Goal: Task Accomplishment & Management: Use online tool/utility

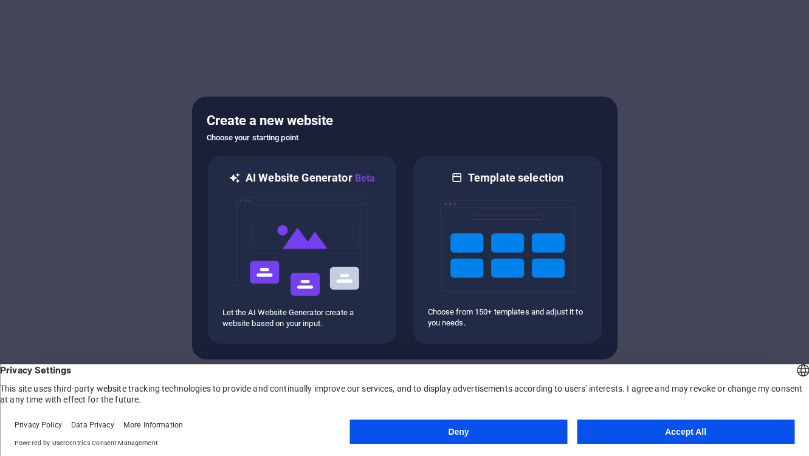
click at [675, 434] on button "Accept All" at bounding box center [685, 432] width 217 height 24
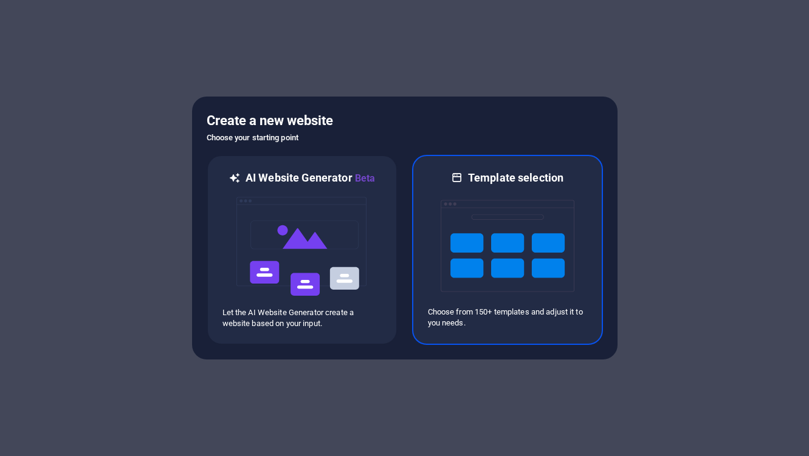
click at [450, 265] on img at bounding box center [507, 246] width 134 height 122
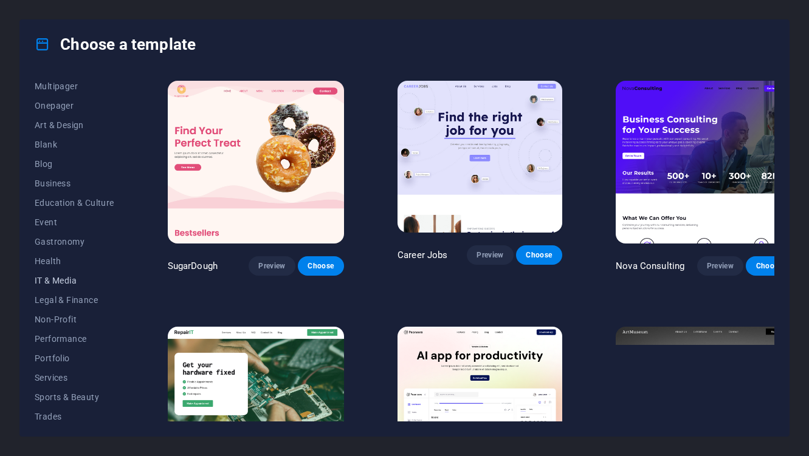
scroll to position [102, 0]
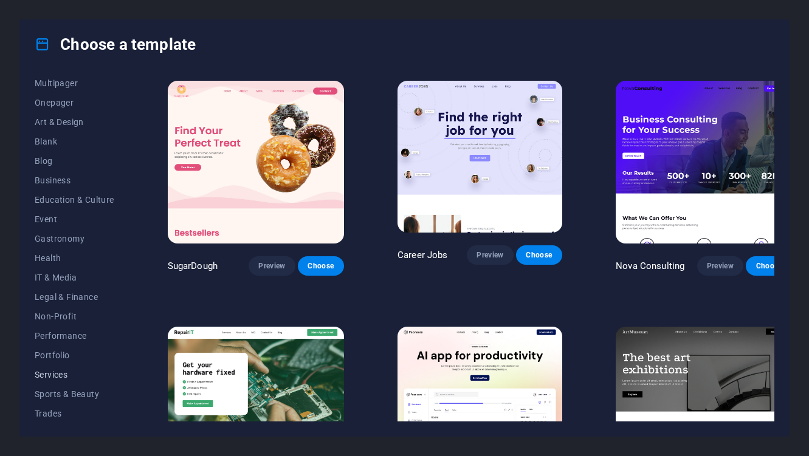
click at [67, 375] on span "Services" at bounding box center [75, 375] width 80 height 10
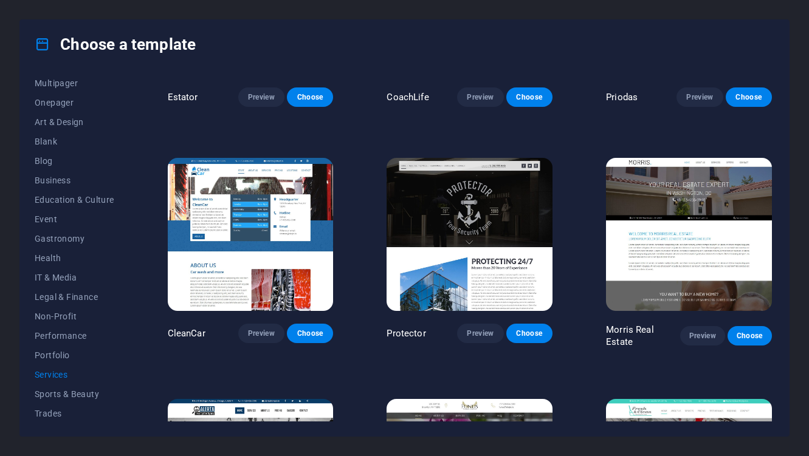
scroll to position [872, 0]
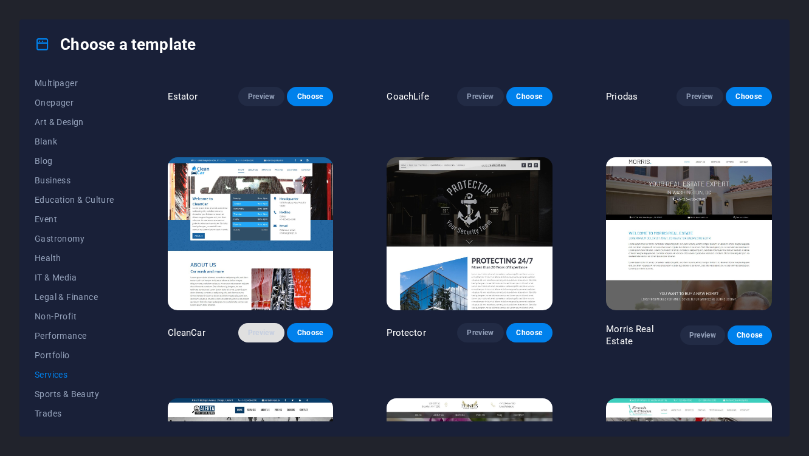
click at [269, 334] on button "Preview" at bounding box center [261, 332] width 46 height 19
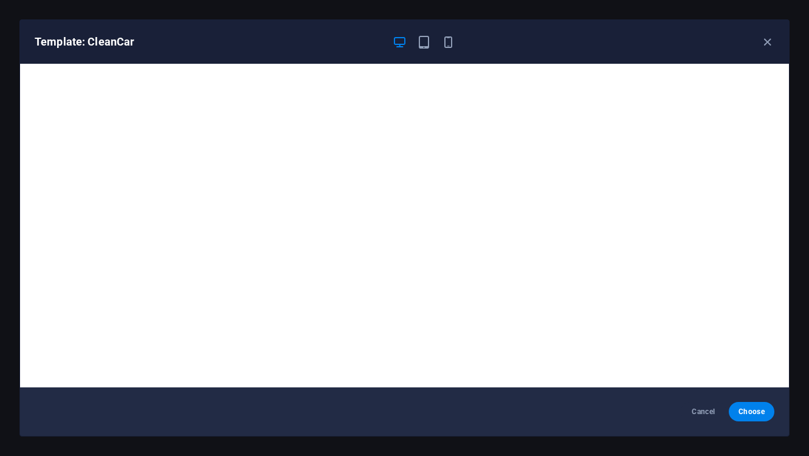
scroll to position [2, 0]
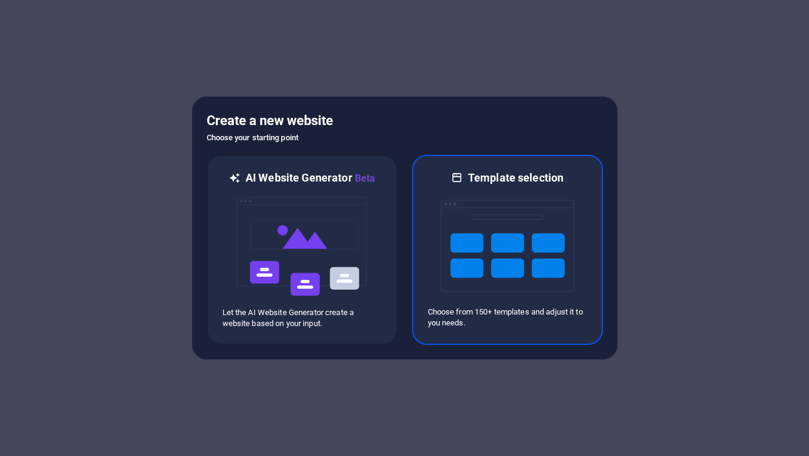
click at [546, 249] on img at bounding box center [507, 246] width 134 height 122
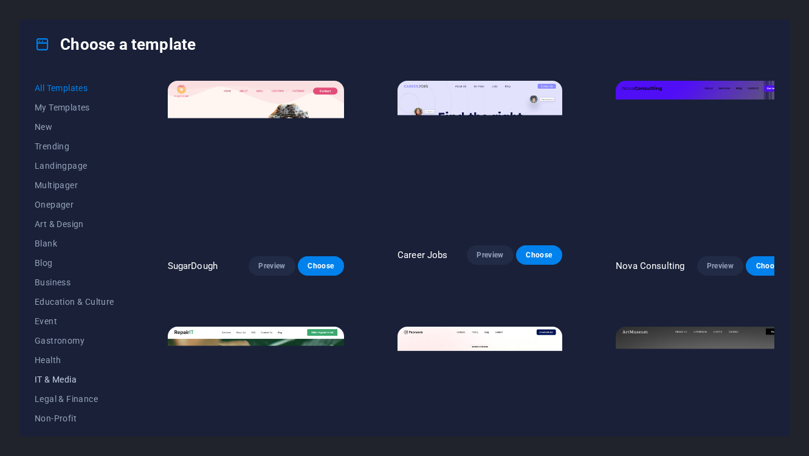
scroll to position [143, 0]
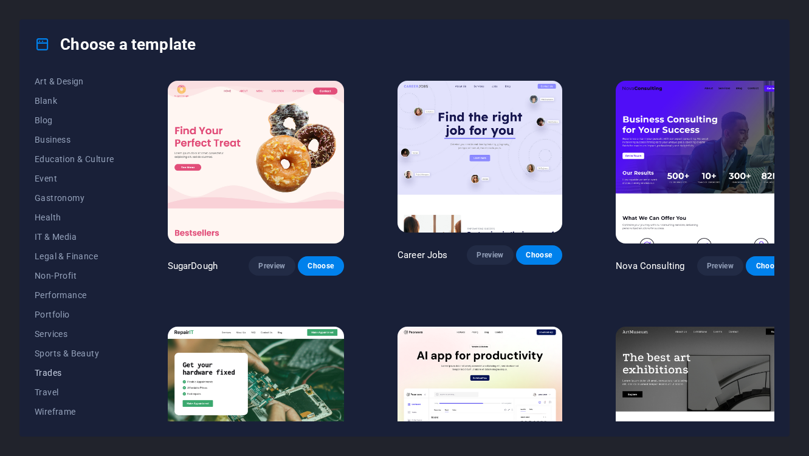
click at [50, 378] on button "Trades" at bounding box center [75, 372] width 80 height 19
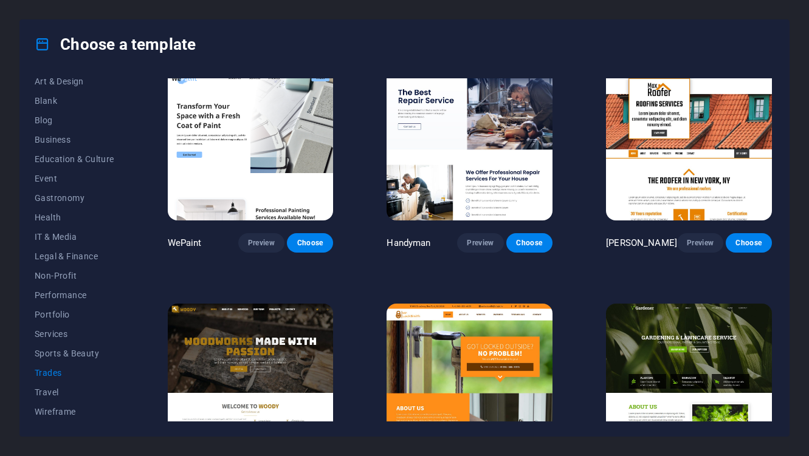
scroll to position [0, 0]
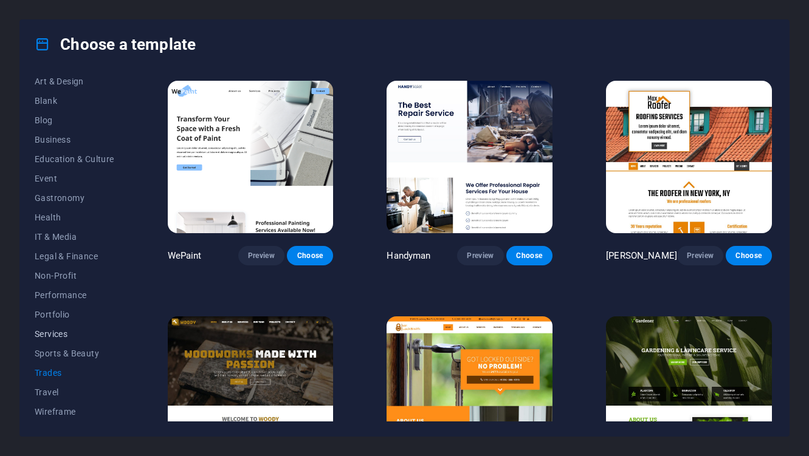
click at [52, 333] on span "Services" at bounding box center [75, 334] width 80 height 10
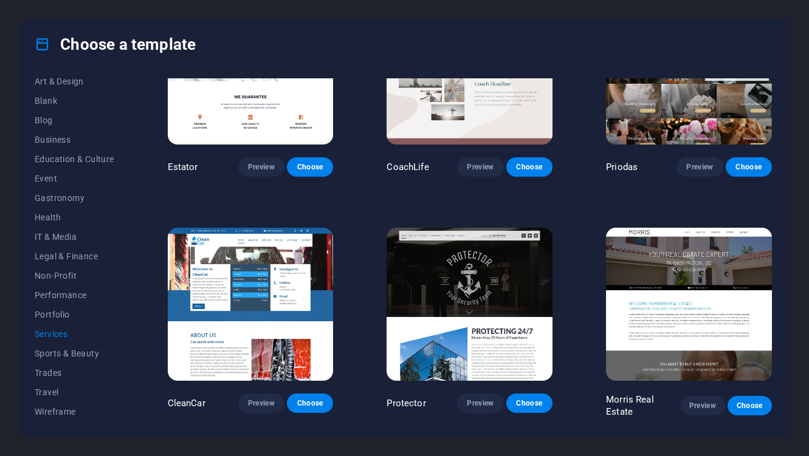
scroll to position [798, 0]
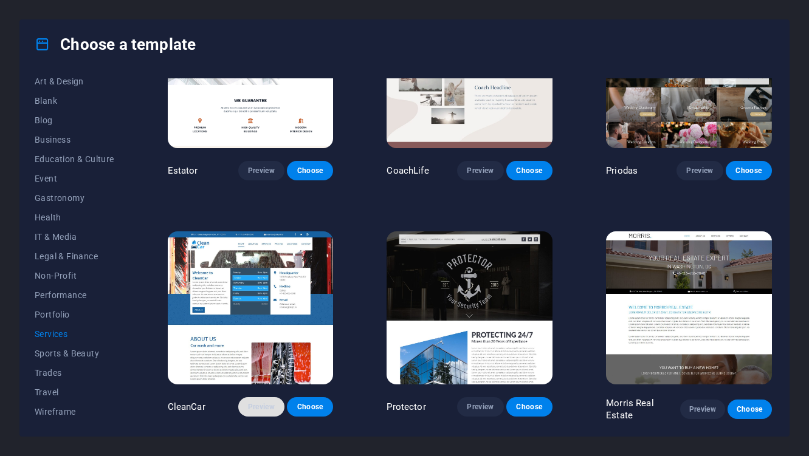
click at [273, 404] on span "Preview" at bounding box center [261, 407] width 27 height 10
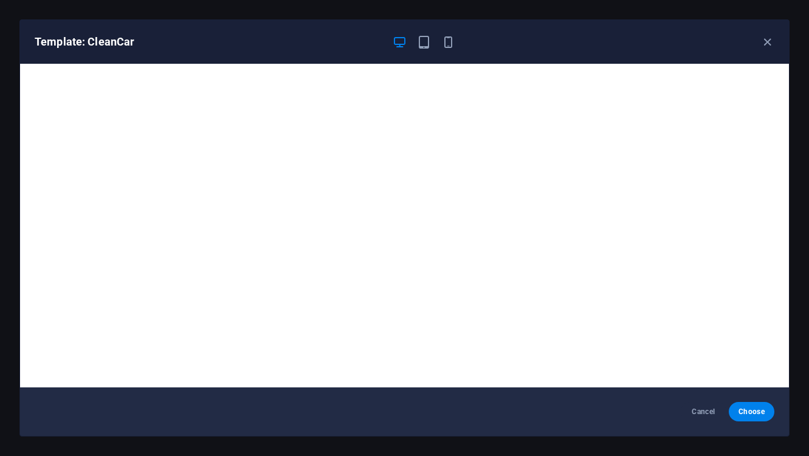
click at [765, 33] on div "Template: CleanCar" at bounding box center [404, 42] width 769 height 44
click at [765, 41] on icon "button" at bounding box center [767, 42] width 14 height 14
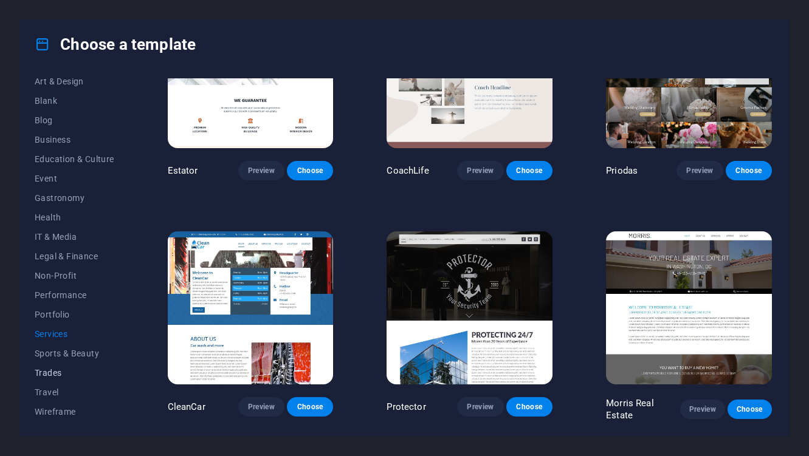
click at [55, 380] on button "Trades" at bounding box center [75, 372] width 80 height 19
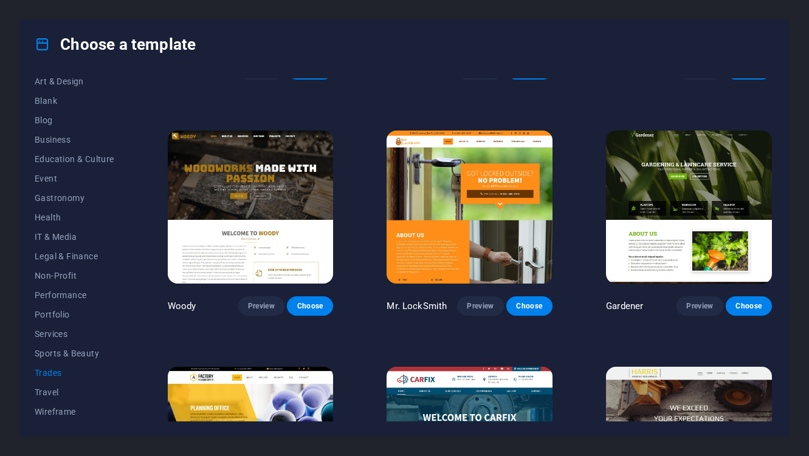
scroll to position [108, 0]
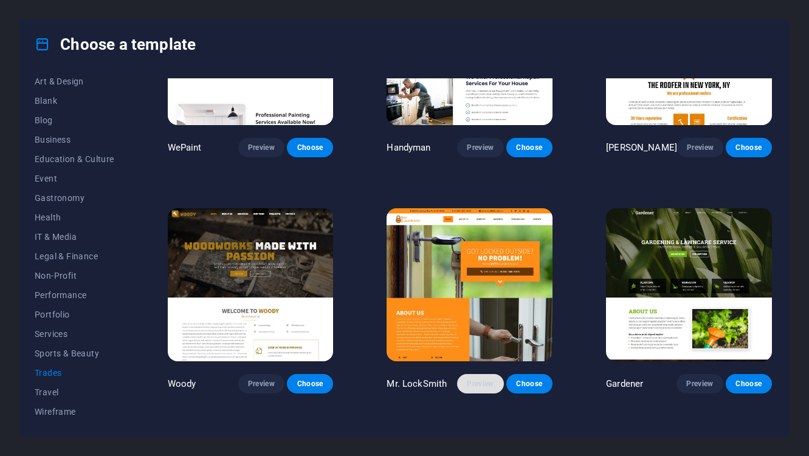
click at [491, 383] on span "Preview" at bounding box center [480, 384] width 27 height 10
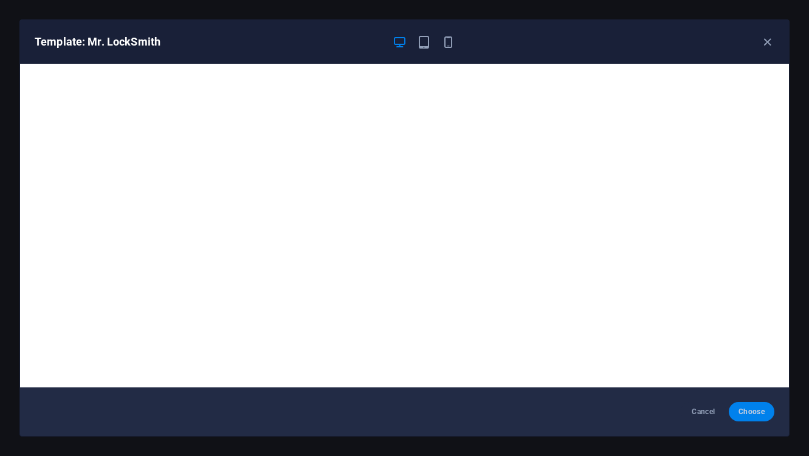
click at [746, 403] on button "Choose" at bounding box center [751, 411] width 46 height 19
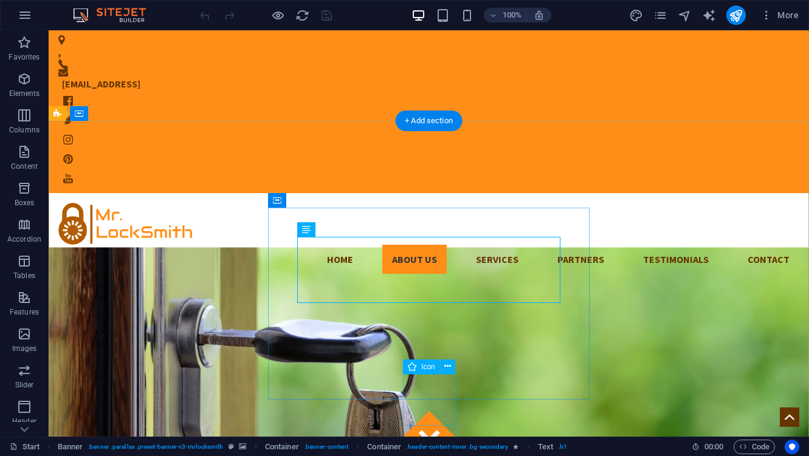
click at [433, 411] on figure at bounding box center [429, 437] width 52 height 52
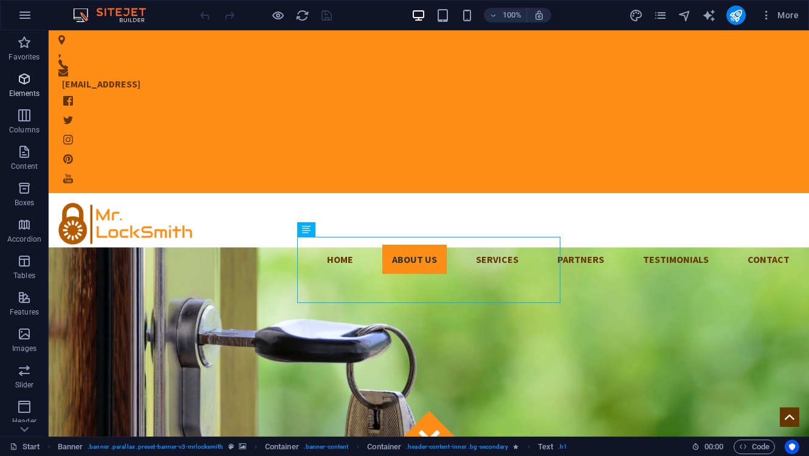
click at [17, 81] on icon "button" at bounding box center [24, 79] width 15 height 15
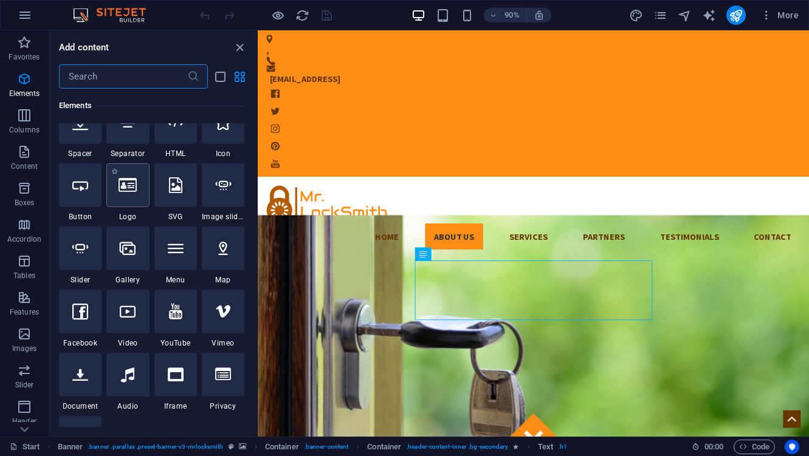
scroll to position [256, 0]
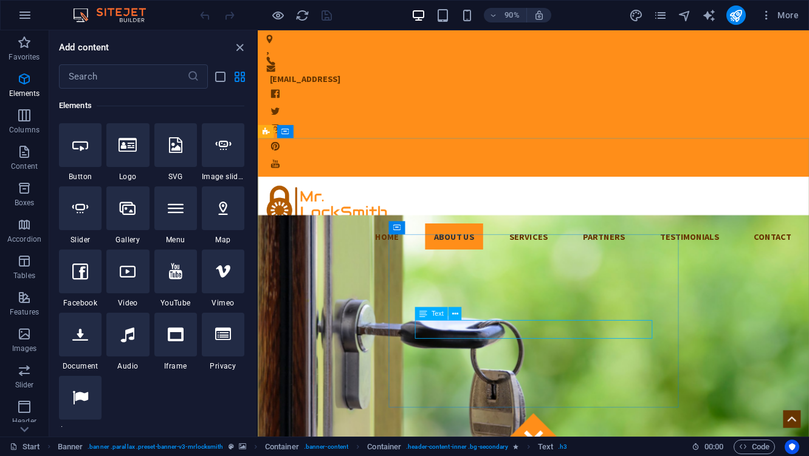
click at [425, 313] on icon at bounding box center [423, 313] width 8 height 13
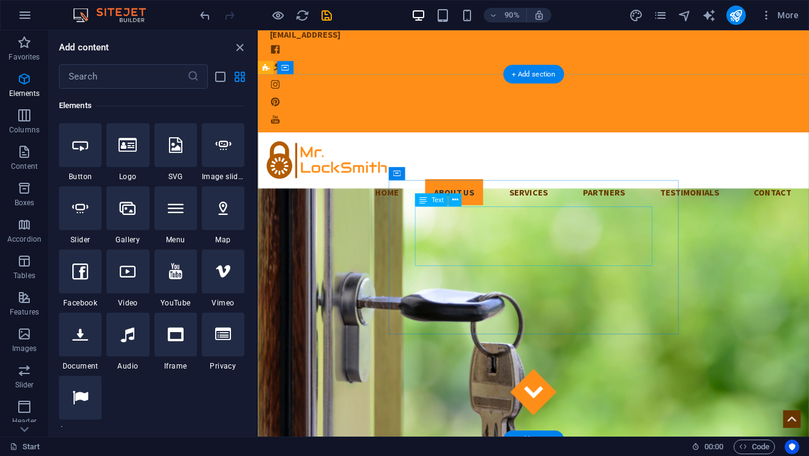
scroll to position [49, 0]
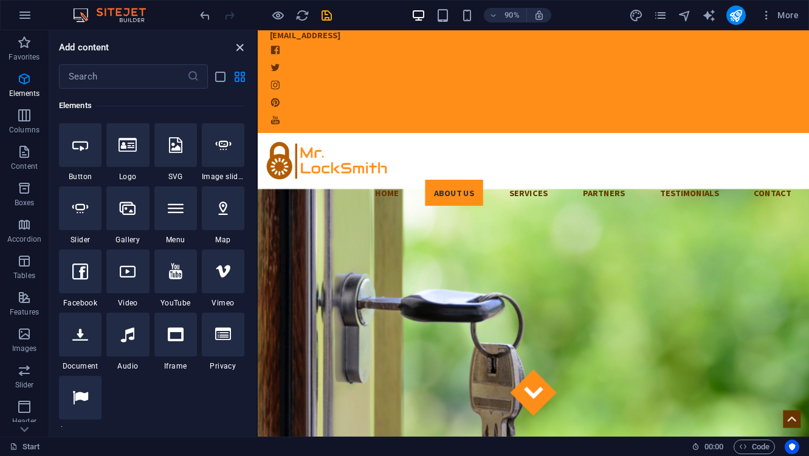
click at [241, 42] on icon "close panel" at bounding box center [240, 48] width 14 height 14
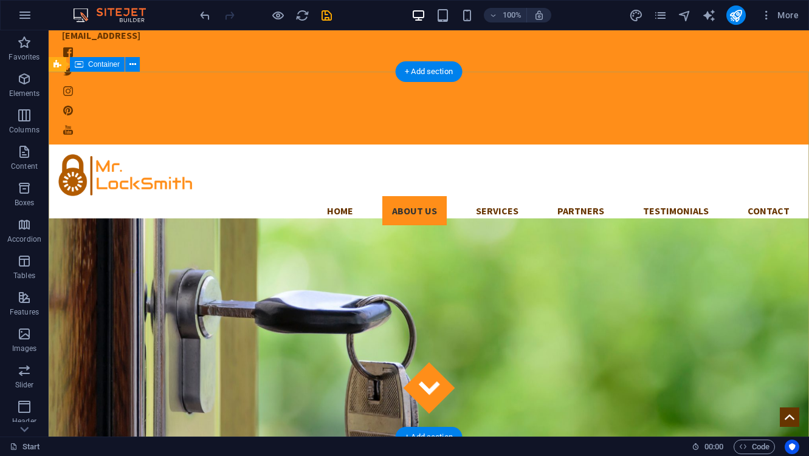
scroll to position [0, 0]
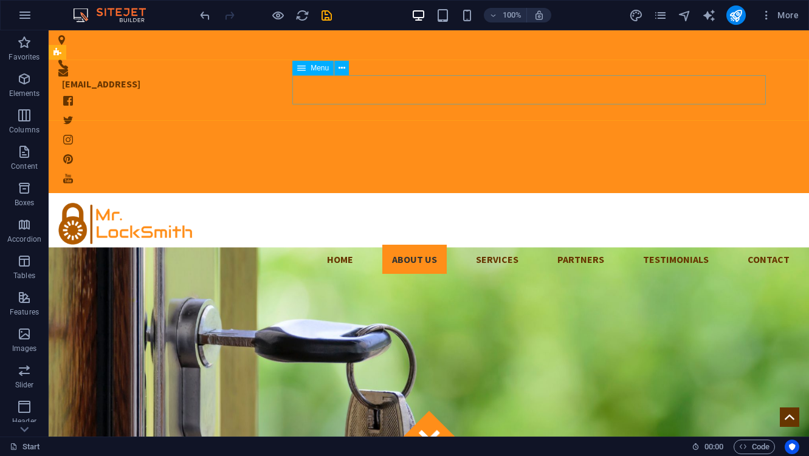
click at [306, 62] on div "Menu" at bounding box center [312, 68] width 41 height 15
click at [306, 66] on div "Menu" at bounding box center [312, 68] width 41 height 15
click at [297, 67] on icon at bounding box center [301, 68] width 9 height 15
click at [342, 67] on icon at bounding box center [341, 68] width 7 height 13
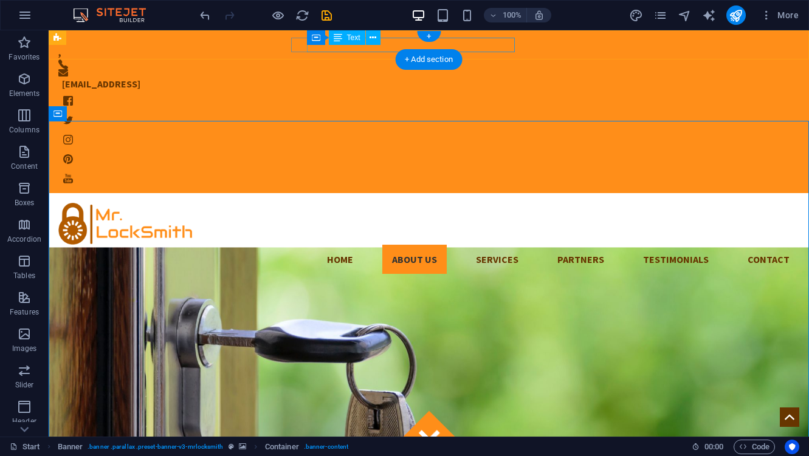
click at [500, 77] on div "[EMAIL_ADDRESS]" at bounding box center [420, 84] width 717 height 15
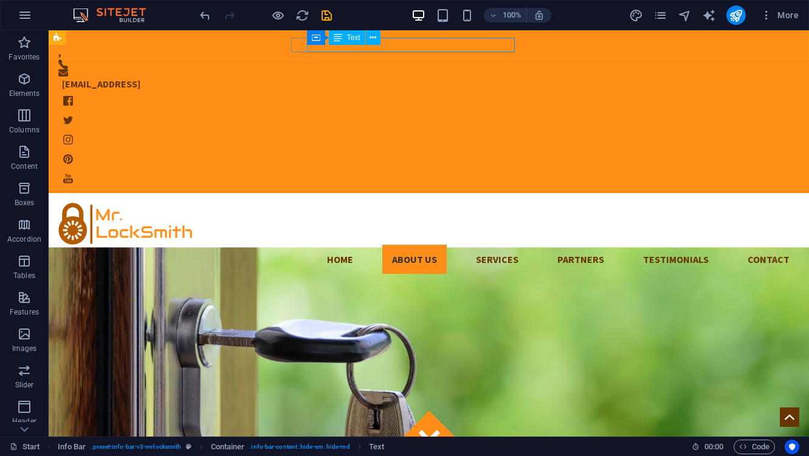
click at [340, 41] on icon at bounding box center [338, 37] width 9 height 15
click at [370, 38] on icon at bounding box center [372, 38] width 7 height 13
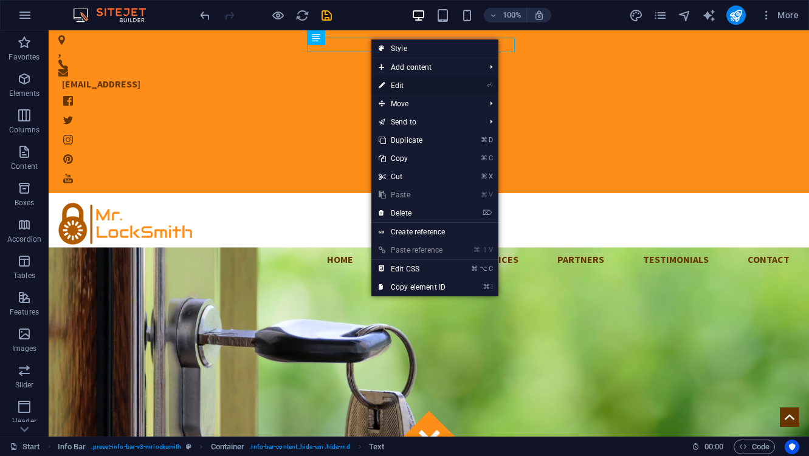
click at [410, 84] on link "⏎ Edit" at bounding box center [411, 86] width 81 height 18
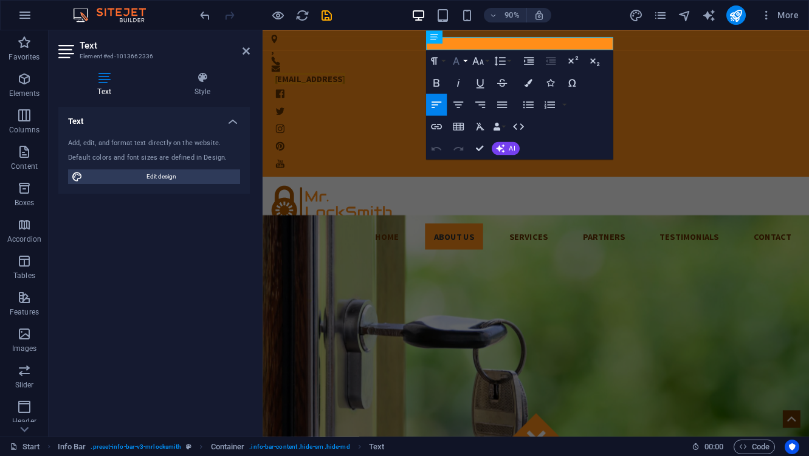
click at [462, 63] on icon "button" at bounding box center [455, 61] width 13 height 13
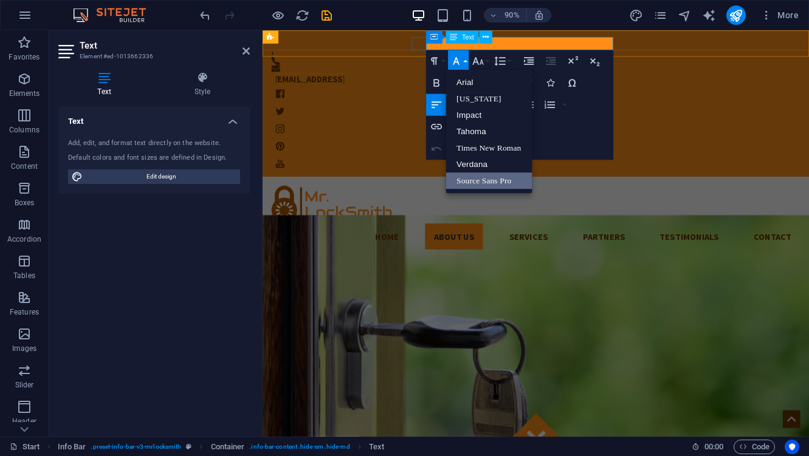
click at [354, 78] on link "[EMAIL_ADDRESS]" at bounding box center [315, 84] width 78 height 12
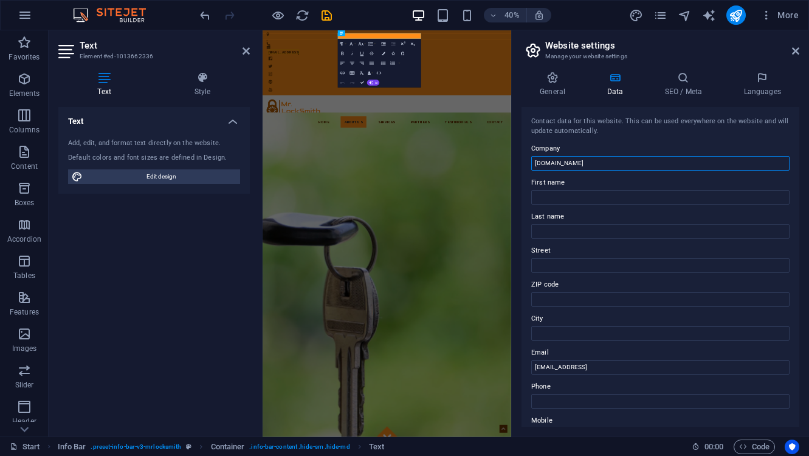
drag, startPoint x: 625, startPoint y: 163, endPoint x: 617, endPoint y: 163, distance: 7.9
click at [617, 163] on input "[DOMAIN_NAME]" at bounding box center [660, 163] width 258 height 15
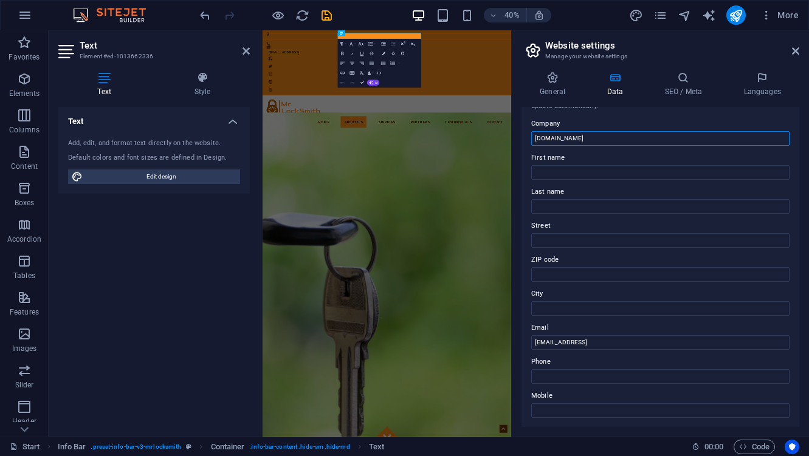
scroll to position [26, 0]
drag, startPoint x: 942, startPoint y: 368, endPoint x: 856, endPoint y: 769, distance: 410.0
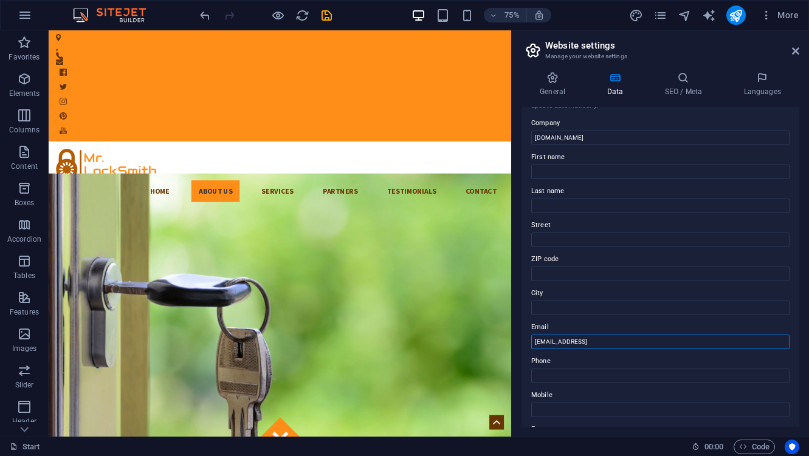
drag, startPoint x: 701, startPoint y: 342, endPoint x: 529, endPoint y: 338, distance: 172.0
click at [529, 338] on div "Contact data for this website. This can be used everywhere on the website and w…" at bounding box center [660, 267] width 278 height 320
type input "[EMAIL_ADDRESS][DOMAIN_NAME]"
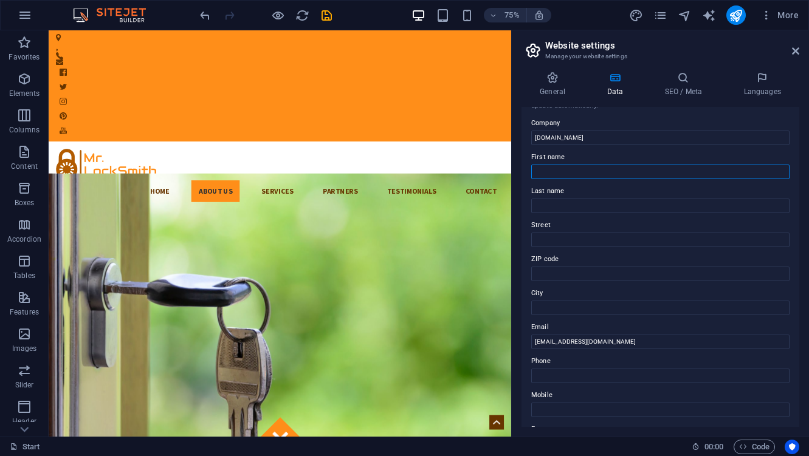
type input "[GEOGRAPHIC_DATA]"
type input "[PERSON_NAME]"
type input "6 [PERSON_NAME]"
type input "6037"
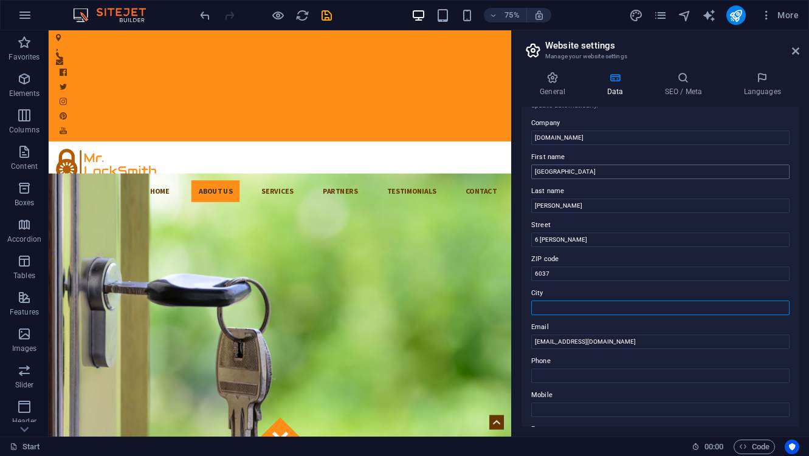
type input "newlands"
type input "0272002998"
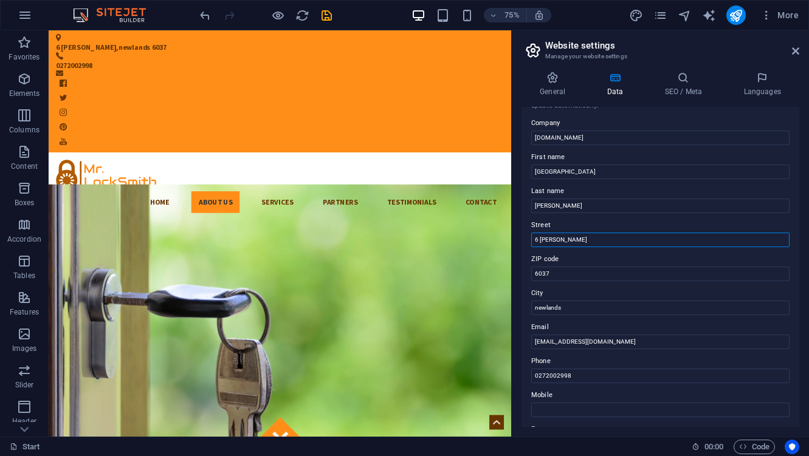
click at [543, 239] on input "6 [PERSON_NAME]" at bounding box center [660, 240] width 258 height 15
click at [566, 242] on input "[STREET_ADDRESS][PERSON_NAME]" at bounding box center [660, 240] width 258 height 15
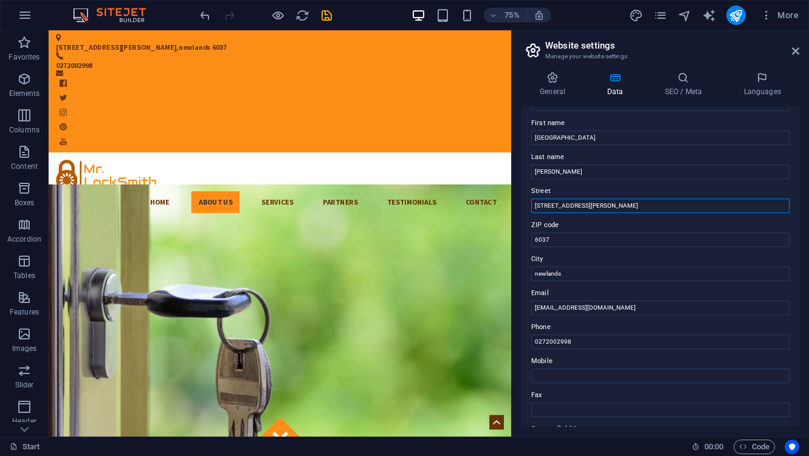
scroll to position [73, 0]
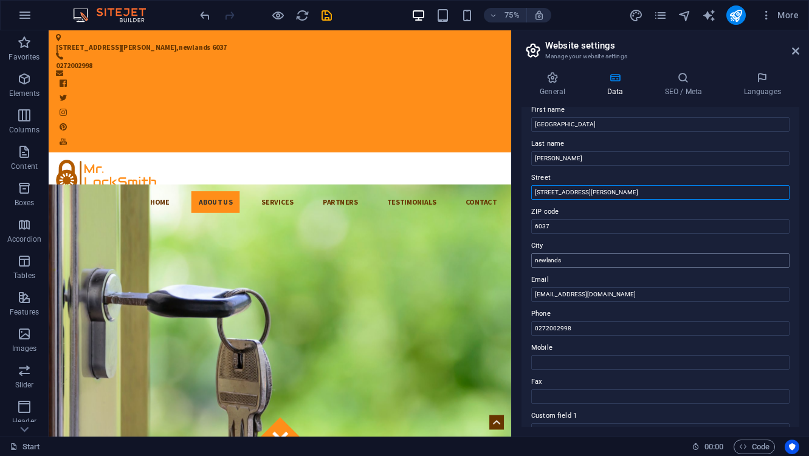
type input "[STREET_ADDRESS][PERSON_NAME]"
click at [539, 261] on input "newlands" at bounding box center [660, 260] width 258 height 15
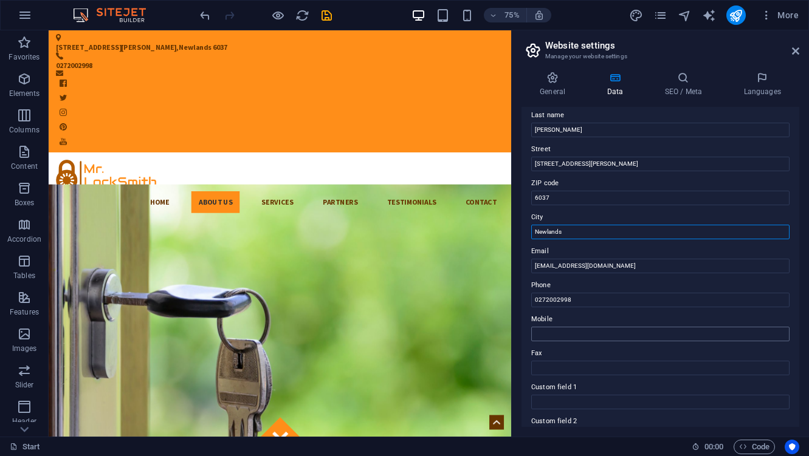
type input "Newlands"
click at [551, 330] on input "Mobile" at bounding box center [660, 334] width 258 height 15
type input "0272002998"
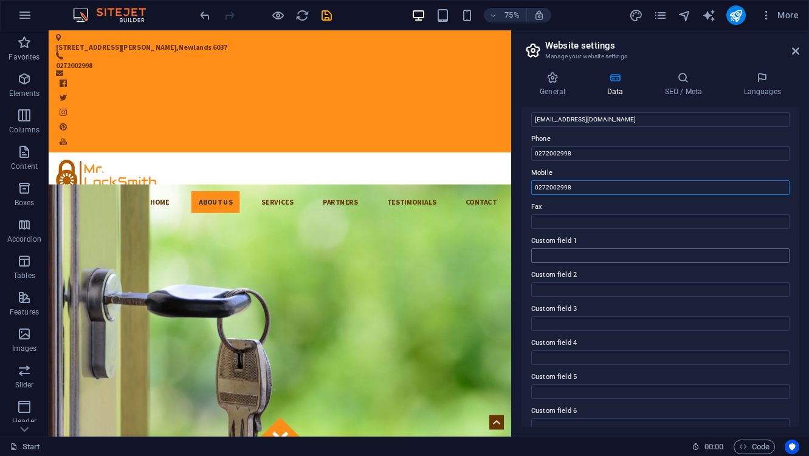
scroll to position [263, 0]
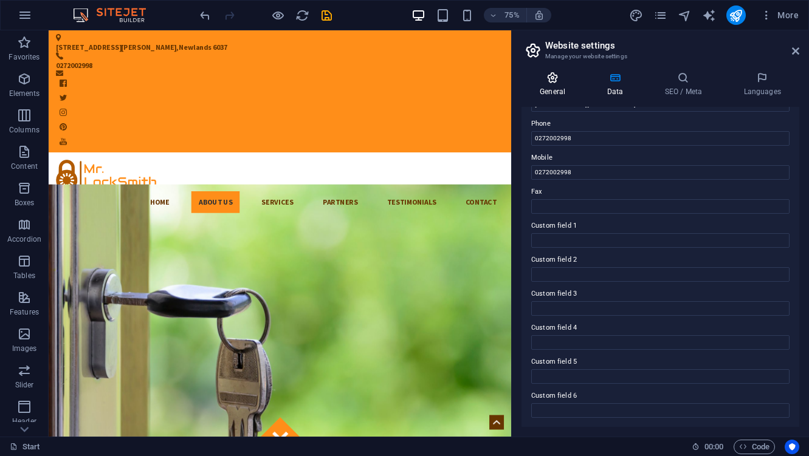
click at [556, 87] on h4 "General" at bounding box center [554, 85] width 67 height 26
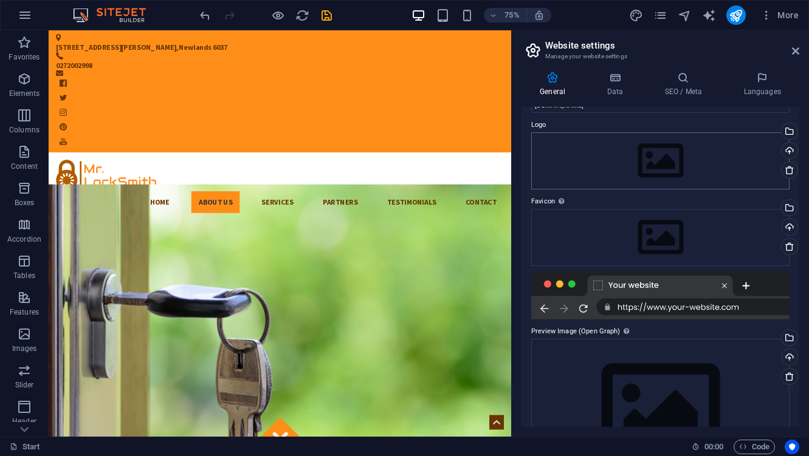
scroll to position [0, 0]
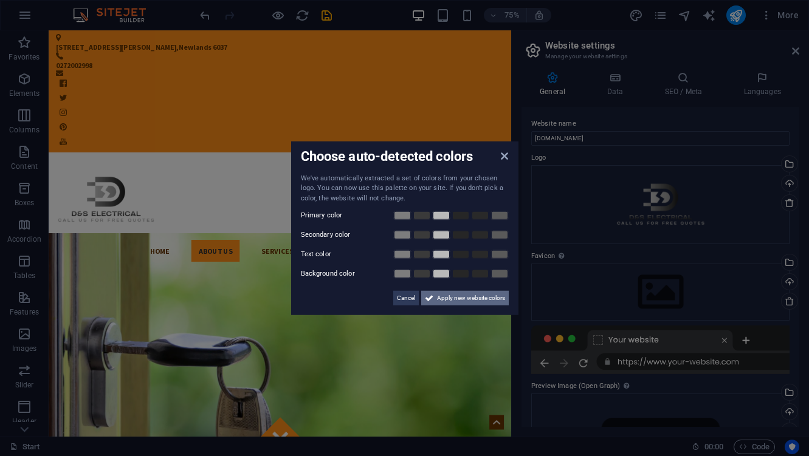
click at [447, 300] on span "Apply new website colors" at bounding box center [471, 298] width 68 height 15
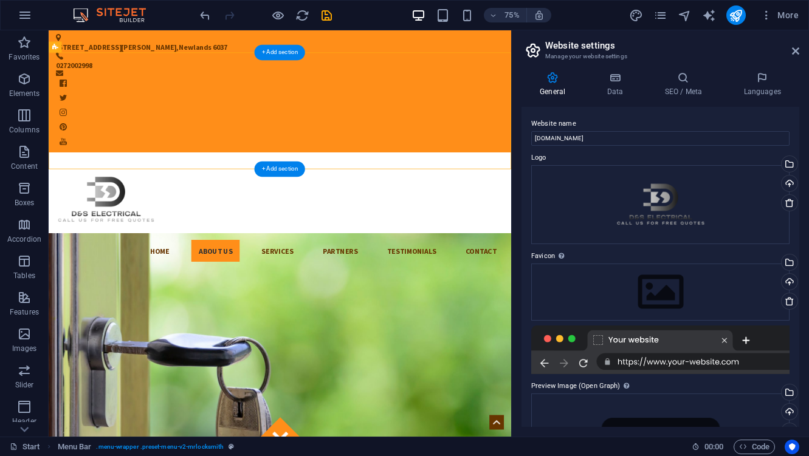
drag, startPoint x: 372, startPoint y: 131, endPoint x: 177, endPoint y: 131, distance: 195.0
click at [177, 193] on div "Home About us Services Partners Testimonials Contact Menu" at bounding box center [357, 271] width 617 height 156
click at [323, 203] on div at bounding box center [356, 256] width 597 height 107
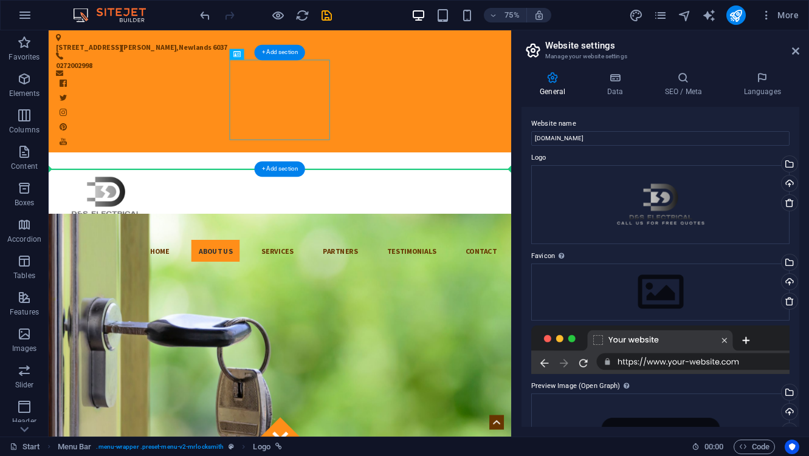
drag, startPoint x: 391, startPoint y: 134, endPoint x: 208, endPoint y: 146, distance: 182.7
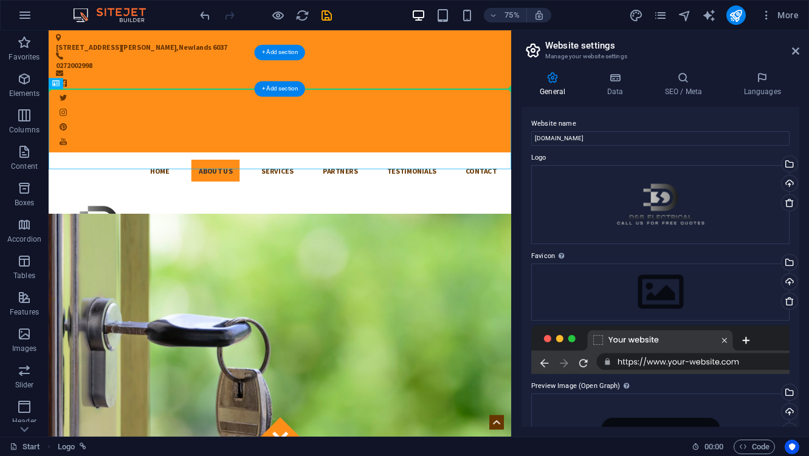
drag, startPoint x: 110, startPoint y: 155, endPoint x: 101, endPoint y: 87, distance: 68.0
drag, startPoint x: 113, startPoint y: 143, endPoint x: 111, endPoint y: 89, distance: 54.7
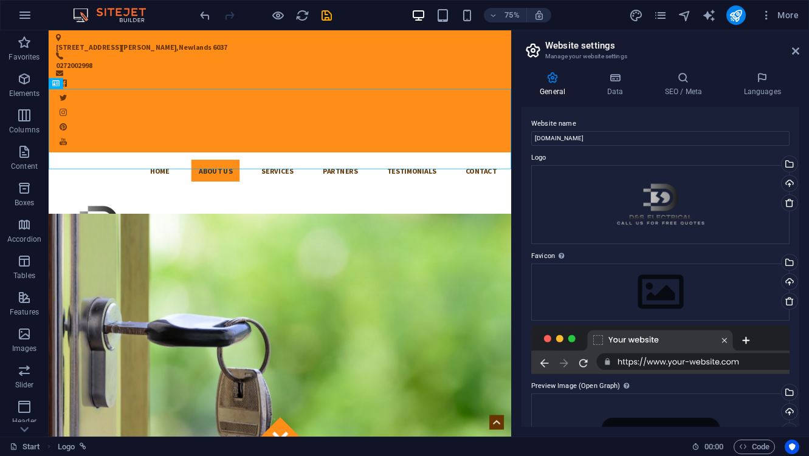
click at [787, 49] on h2 "Website settings" at bounding box center [672, 45] width 254 height 11
click at [793, 50] on icon at bounding box center [795, 51] width 7 height 10
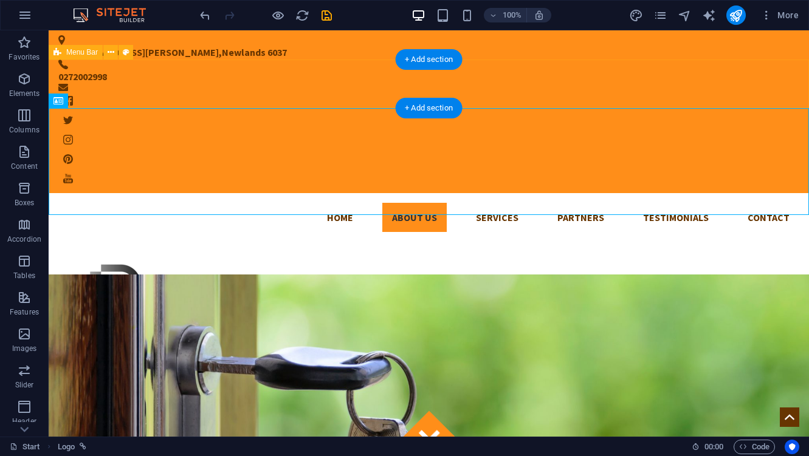
click at [101, 193] on div "Home About us Services Partners Testimonials Contact Menu" at bounding box center [429, 217] width 760 height 49
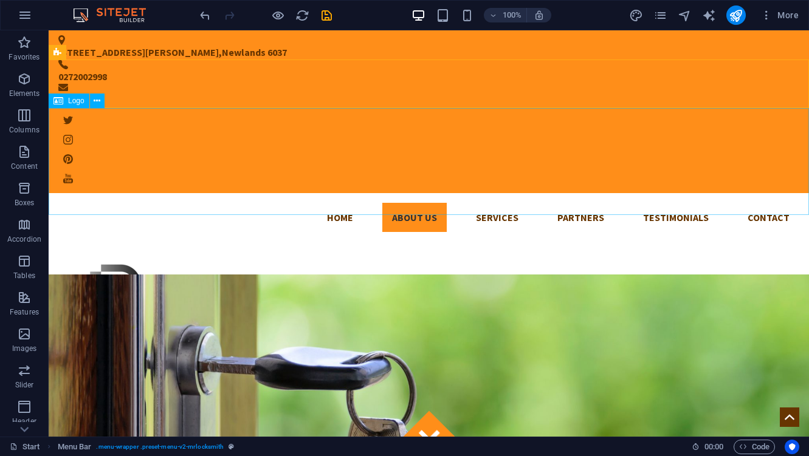
click at [68, 103] on span "Logo" at bounding box center [76, 100] width 16 height 7
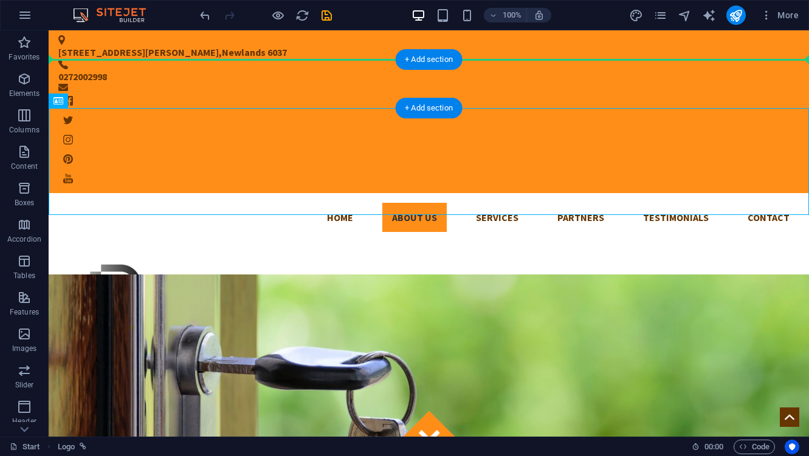
drag, startPoint x: 108, startPoint y: 135, endPoint x: 94, endPoint y: 70, distance: 67.1
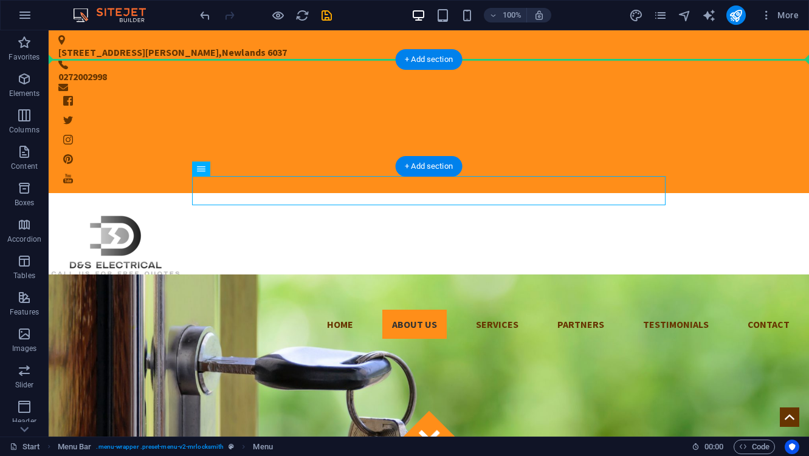
drag, startPoint x: 299, startPoint y: 196, endPoint x: 345, endPoint y: 94, distance: 112.0
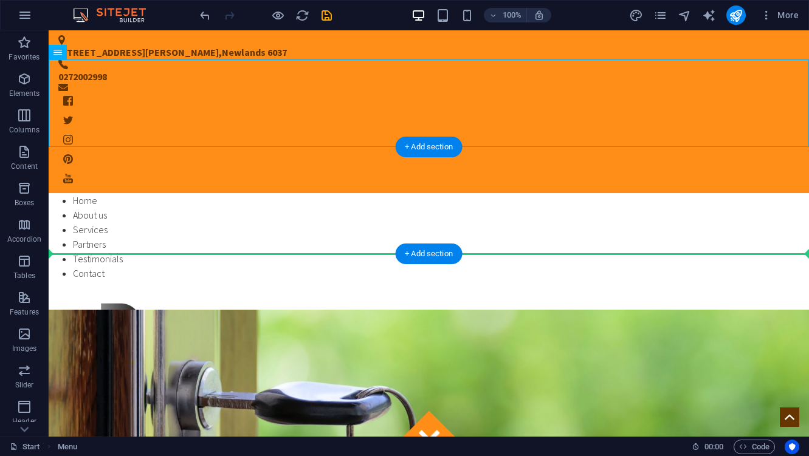
drag, startPoint x: 345, startPoint y: 94, endPoint x: 366, endPoint y: 211, distance: 119.7
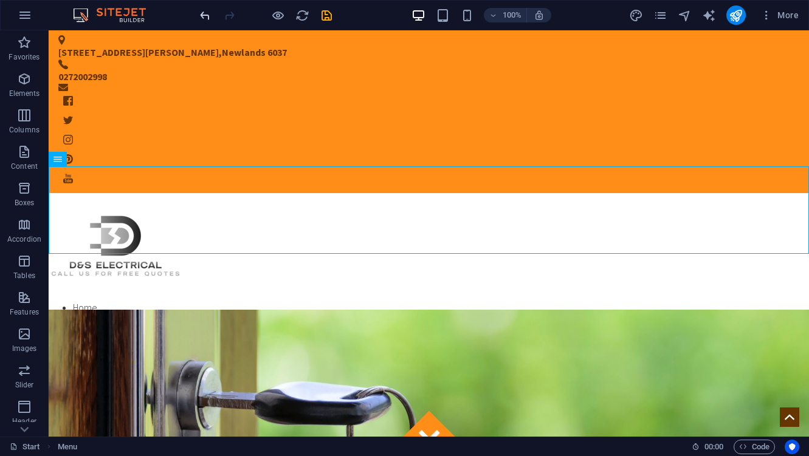
click at [204, 13] on icon "undo" at bounding box center [205, 16] width 14 height 14
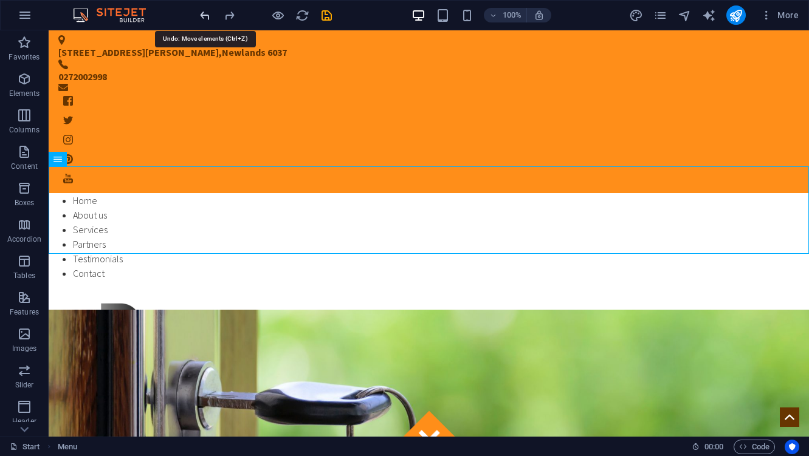
click at [204, 13] on icon "undo" at bounding box center [205, 16] width 14 height 14
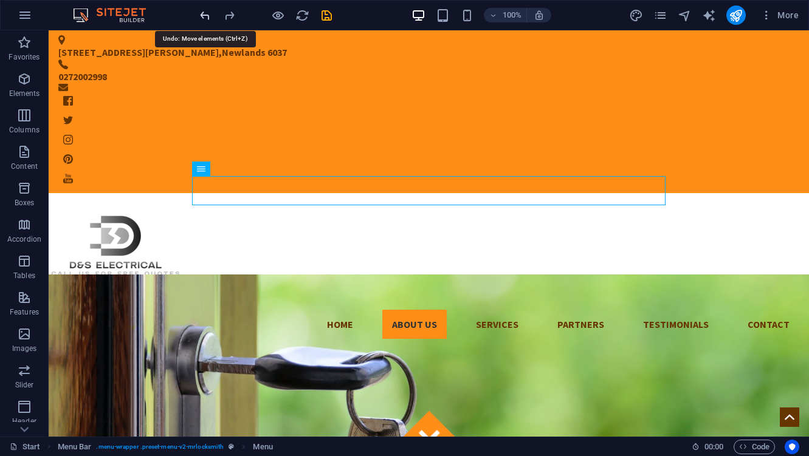
click at [204, 13] on icon "undo" at bounding box center [205, 16] width 14 height 14
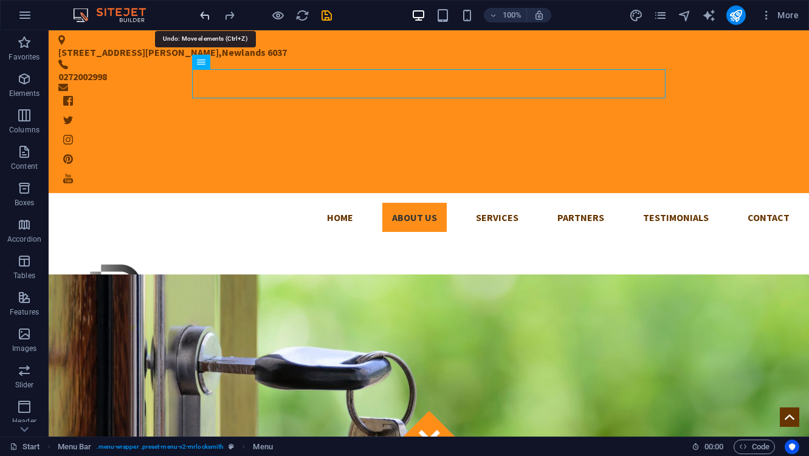
click at [204, 13] on icon "undo" at bounding box center [205, 16] width 14 height 14
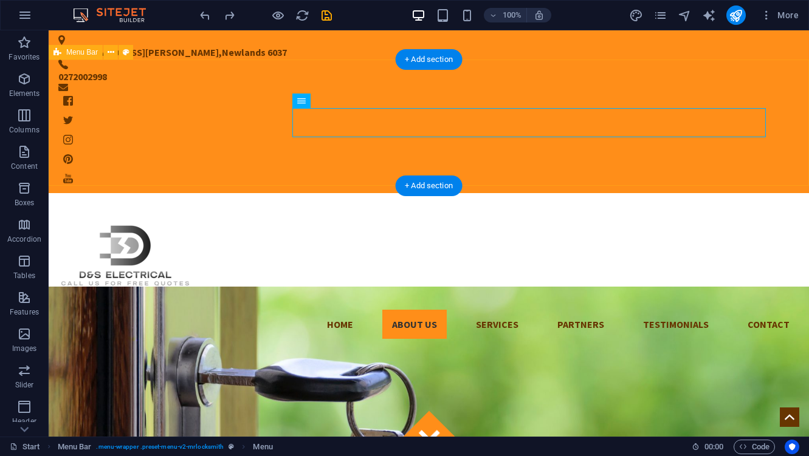
click at [281, 193] on div "Home About us Services Partners Testimonials Contact Menu" at bounding box center [429, 271] width 760 height 156
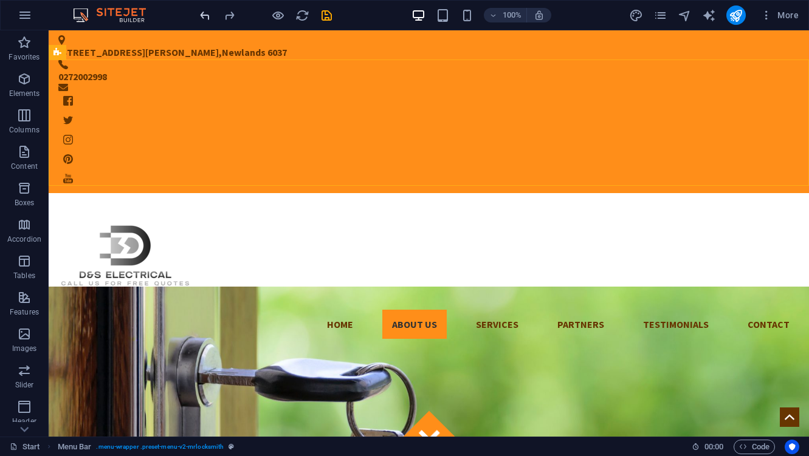
click at [199, 12] on icon "undo" at bounding box center [205, 16] width 14 height 14
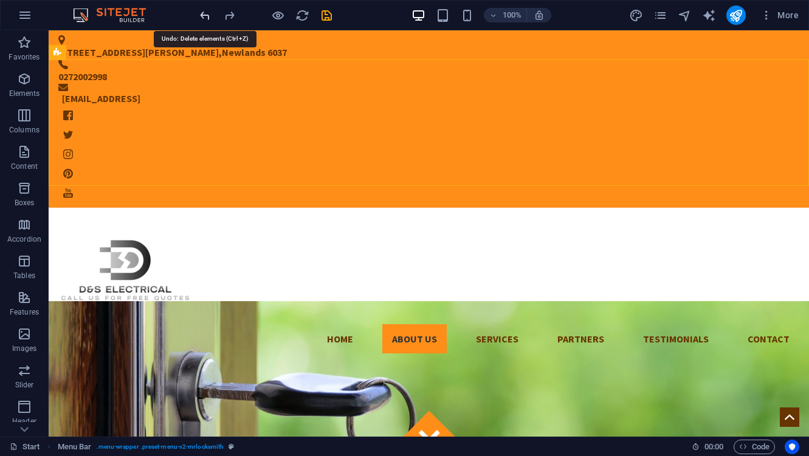
click at [199, 12] on icon "undo" at bounding box center [205, 16] width 14 height 14
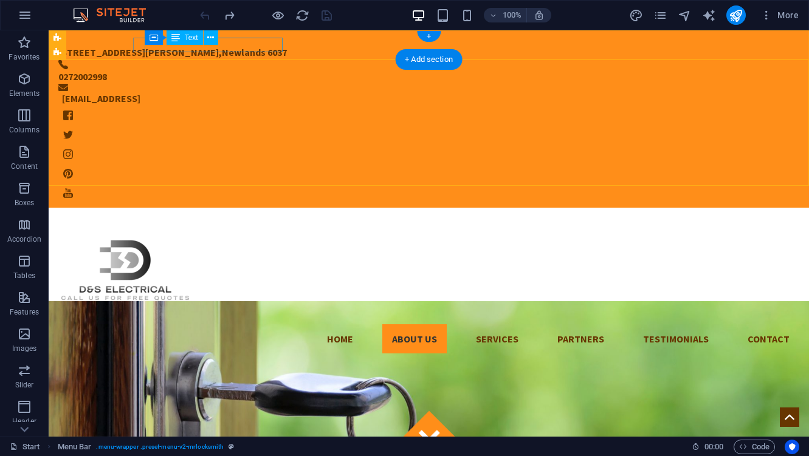
click at [235, 47] on div "[STREET_ADDRESS][PERSON_NAME]" at bounding box center [418, 52] width 721 height 15
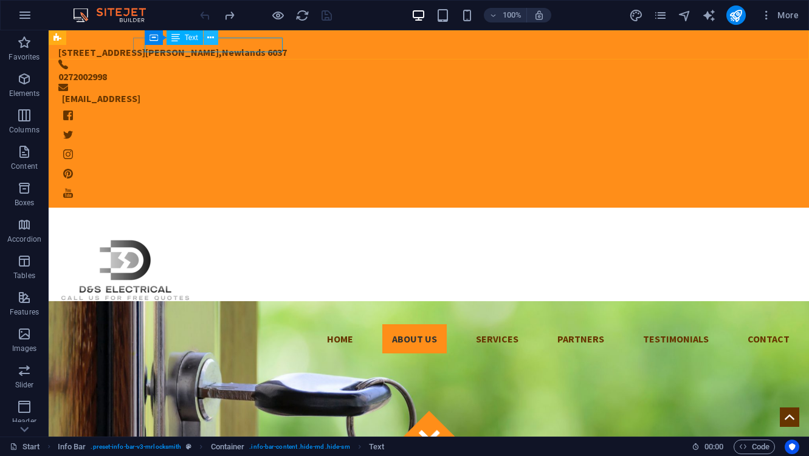
click at [213, 35] on icon at bounding box center [210, 38] width 7 height 13
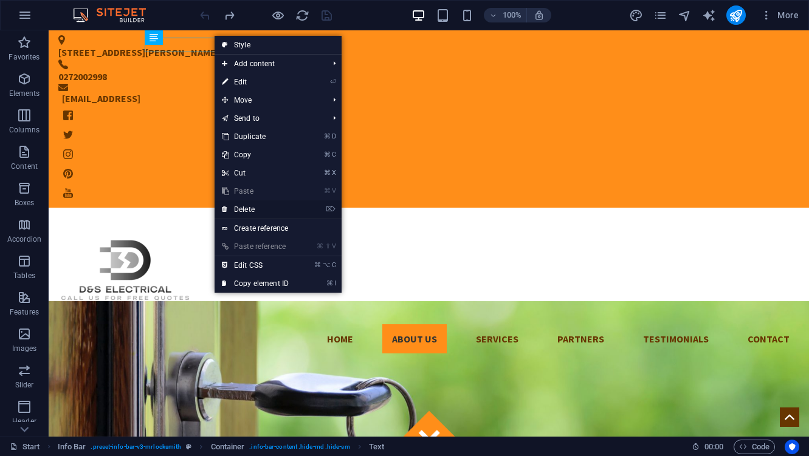
click at [250, 209] on link "⌦ Delete" at bounding box center [254, 209] width 81 height 18
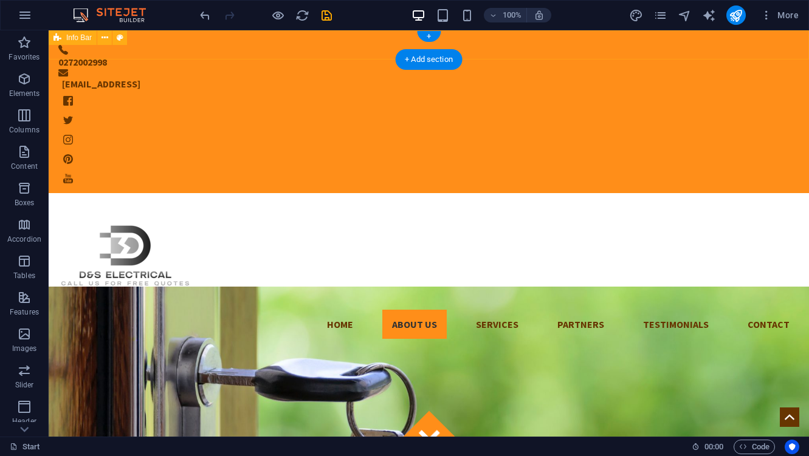
click at [211, 50] on div "0272002998 [EMAIL_ADDRESS]" at bounding box center [429, 111] width 760 height 163
click at [0, 0] on div "Container" at bounding box center [0, 0] width 0 height 0
click at [174, 41] on div "0272002998 [EMAIL_ADDRESS]" at bounding box center [429, 111] width 760 height 163
click at [152, 44] on div "0272002998 [EMAIL_ADDRESS]" at bounding box center [429, 111] width 760 height 163
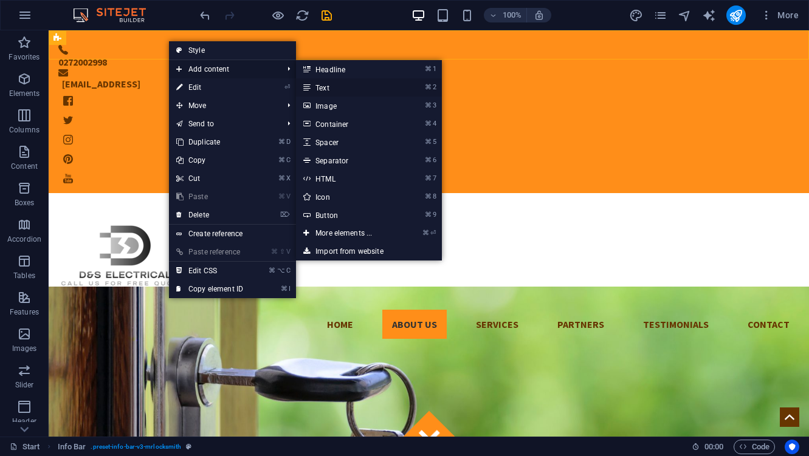
click at [336, 92] on link "⌘ 2 Text" at bounding box center [346, 87] width 100 height 18
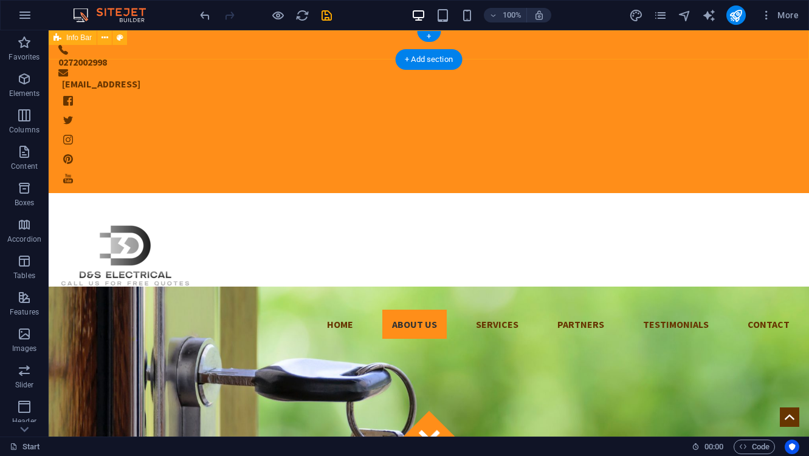
drag, startPoint x: 172, startPoint y: 42, endPoint x: 174, endPoint y: 49, distance: 6.9
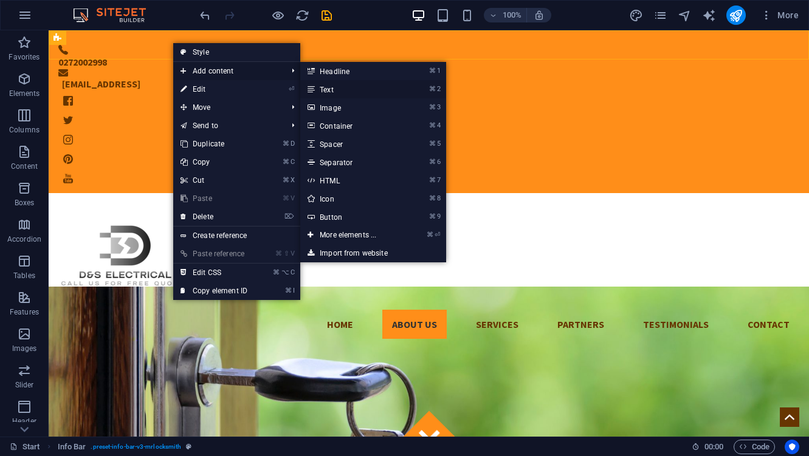
click at [329, 86] on link "⌘ 2 Text" at bounding box center [350, 89] width 100 height 18
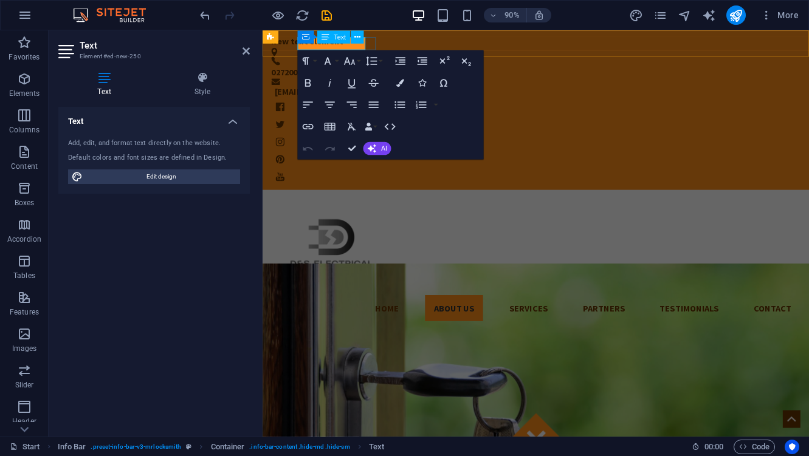
click at [334, 38] on span "Text" at bounding box center [340, 36] width 12 height 7
click at [355, 50] on p "New text element" at bounding box center [556, 42] width 568 height 15
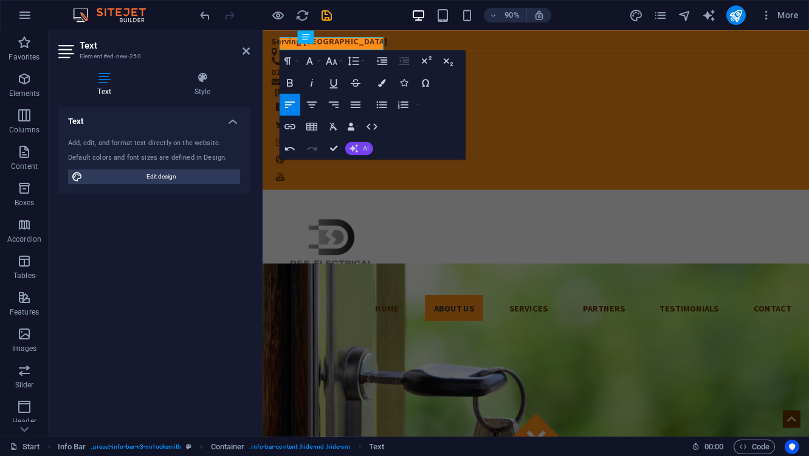
click at [365, 146] on span "AI" at bounding box center [366, 148] width 6 height 7
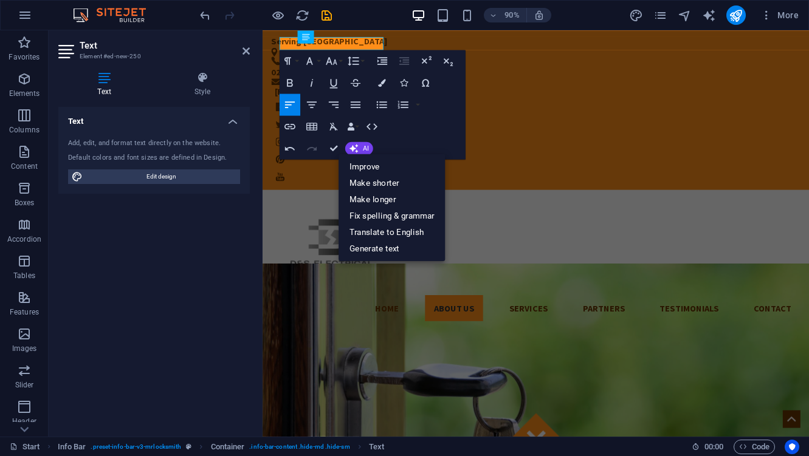
click at [454, 106] on div "Paragraph Format Normal Heading 1 Heading 2 Heading 3 Heading 4 Heading 5 Headi…" at bounding box center [372, 104] width 186 height 109
click at [697, 208] on div "Home About us Services Partners Testimonials Contact Menu" at bounding box center [565, 286] width 607 height 156
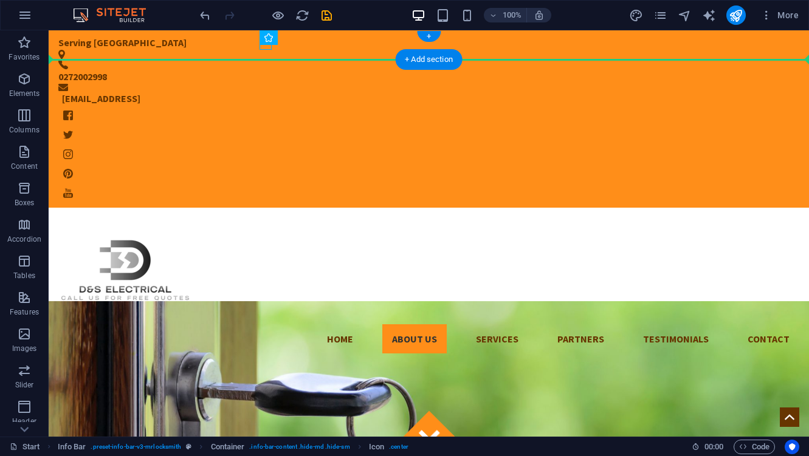
drag, startPoint x: 268, startPoint y: 48, endPoint x: 131, endPoint y: 47, distance: 137.3
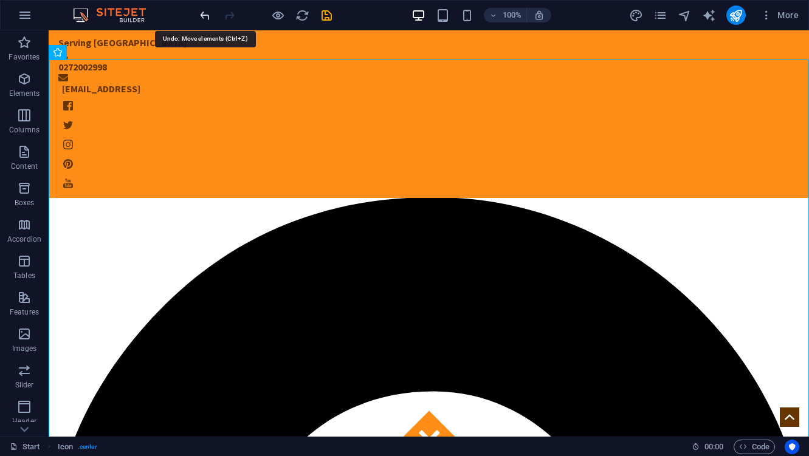
click at [202, 14] on icon "undo" at bounding box center [205, 16] width 14 height 14
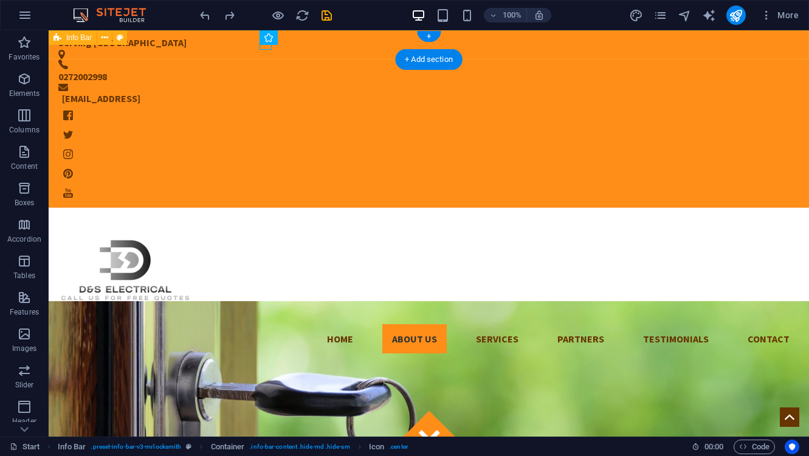
click at [265, 53] on div "Serving [GEOGRAPHIC_DATA] 0272002998 [EMAIL_ADDRESS]" at bounding box center [429, 118] width 760 height 177
click at [265, 50] on figure at bounding box center [418, 55] width 721 height 10
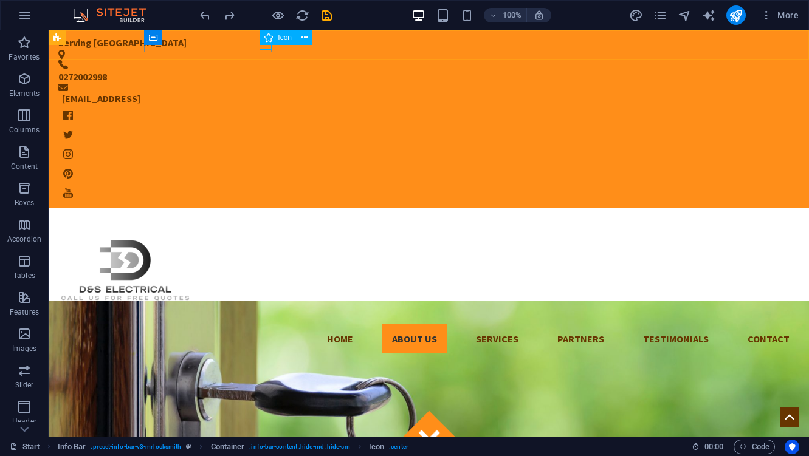
click at [289, 37] on span "Icon" at bounding box center [285, 37] width 14 height 7
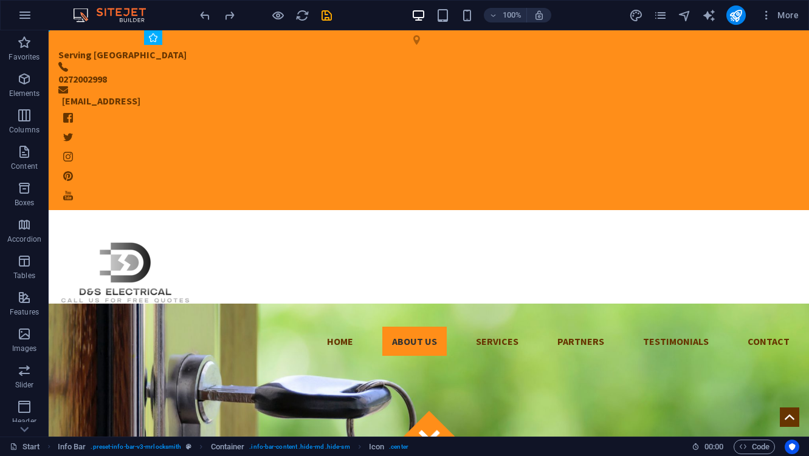
drag, startPoint x: 289, startPoint y: 37, endPoint x: 148, endPoint y: 42, distance: 141.6
click at [148, 42] on div "Icon" at bounding box center [153, 37] width 18 height 15
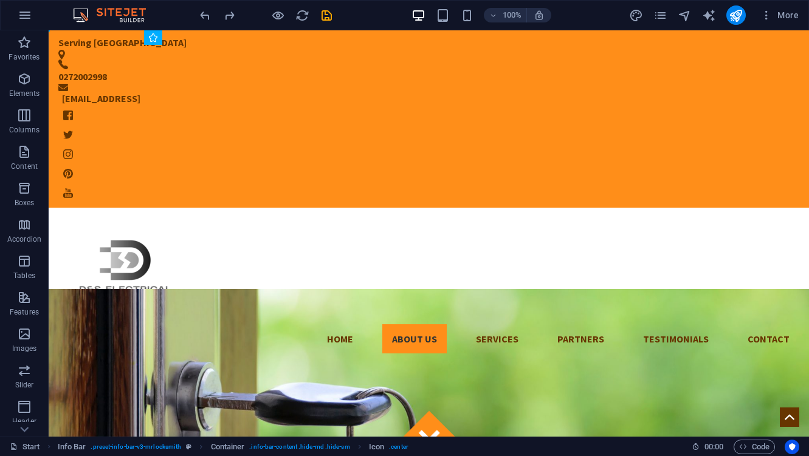
select select "xMinYMid"
select select "px"
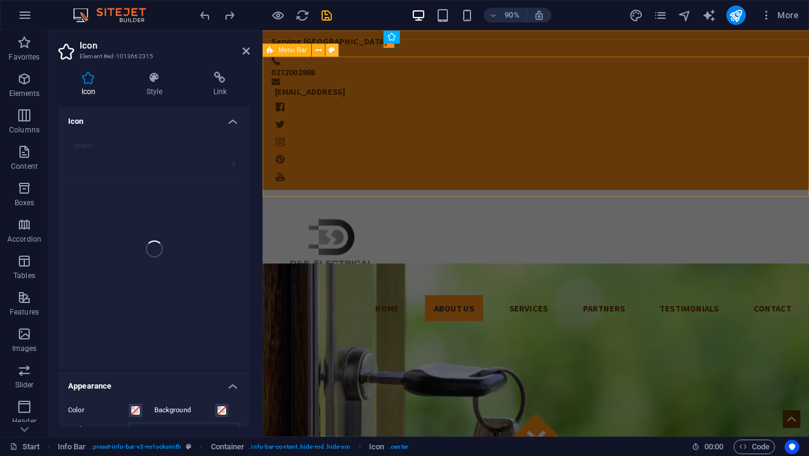
click at [329, 50] on icon at bounding box center [332, 50] width 6 height 12
select select "rem"
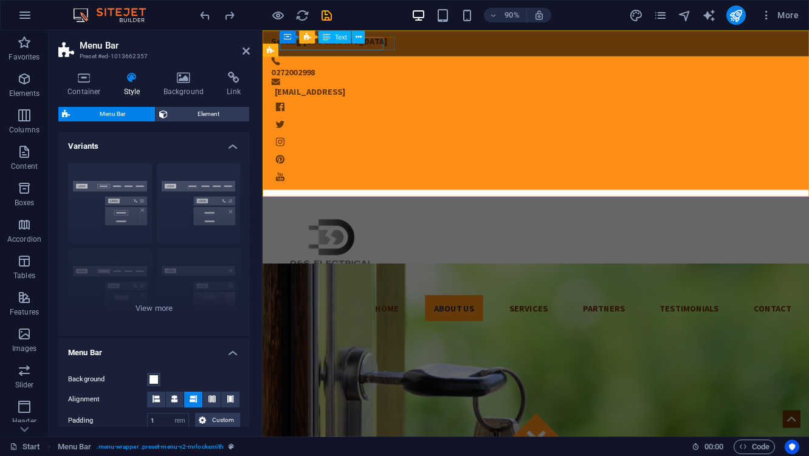
click at [395, 47] on div "Serving [GEOGRAPHIC_DATA]" at bounding box center [556, 42] width 568 height 15
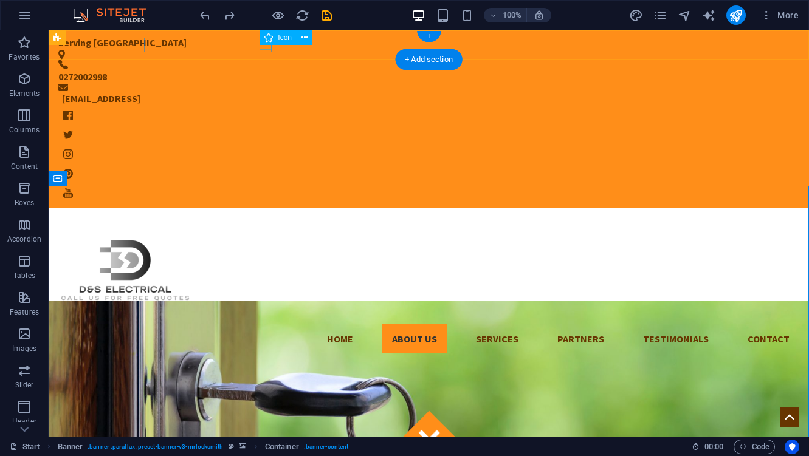
click at [266, 50] on figure at bounding box center [418, 55] width 721 height 10
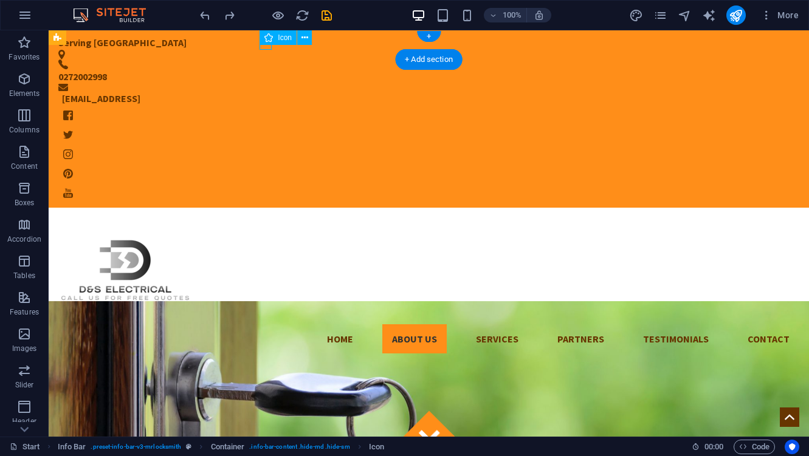
click at [266, 50] on figure at bounding box center [418, 55] width 721 height 10
click at [304, 39] on icon at bounding box center [304, 38] width 7 height 13
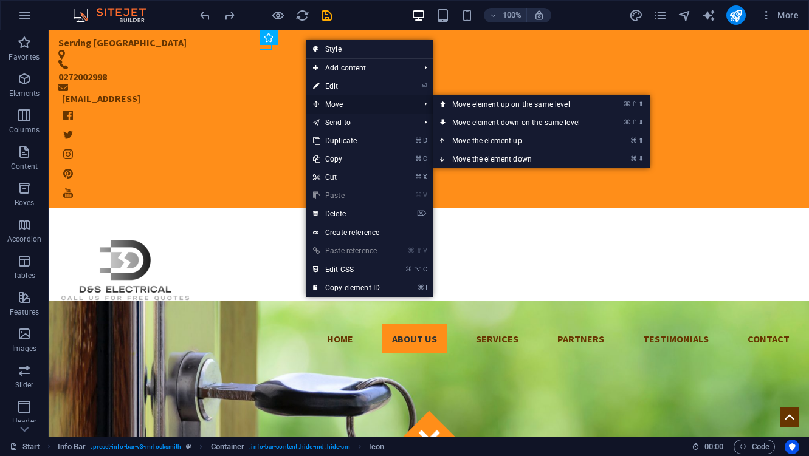
click at [338, 110] on span "Move" at bounding box center [360, 104] width 109 height 18
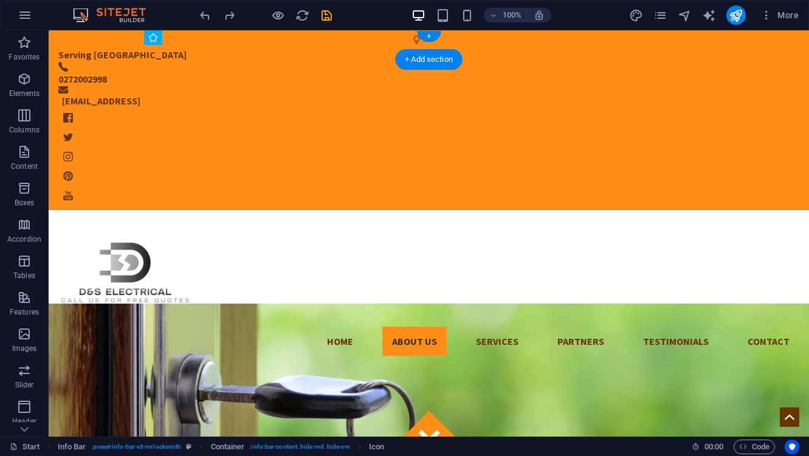
drag, startPoint x: 264, startPoint y: 46, endPoint x: 148, endPoint y: 43, distance: 116.1
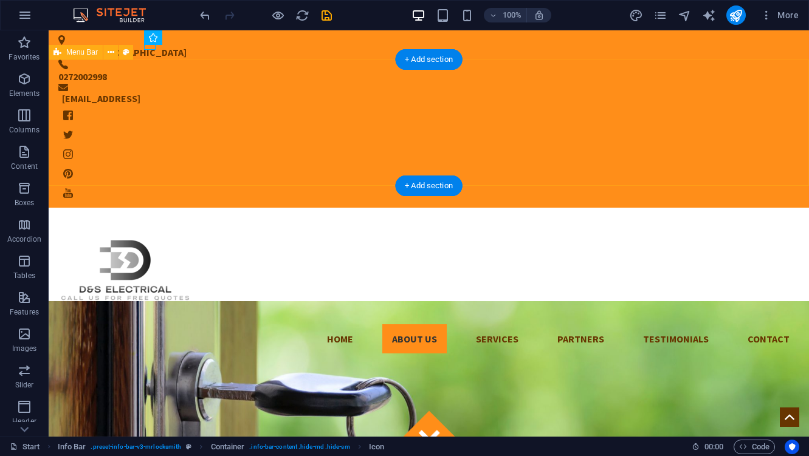
click at [251, 208] on div "Home About us Services Partners Testimonials Contact Menu" at bounding box center [429, 286] width 760 height 156
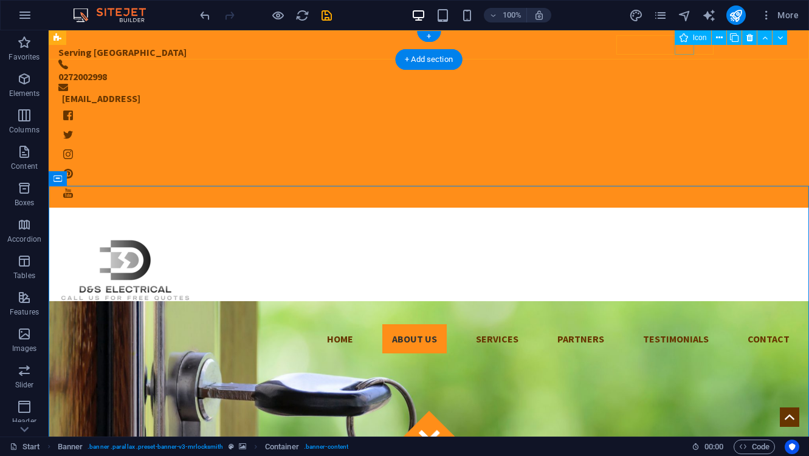
click at [678, 164] on figure at bounding box center [428, 173] width 741 height 19
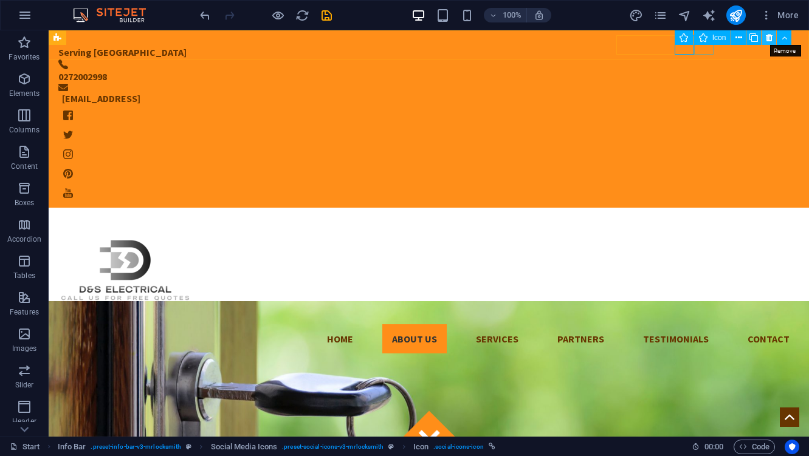
click at [768, 39] on icon at bounding box center [768, 38] width 7 height 13
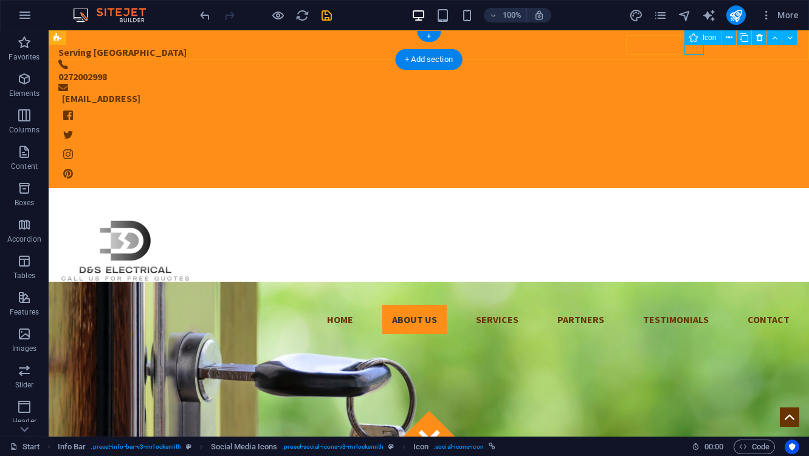
click at [697, 164] on figure at bounding box center [428, 173] width 741 height 19
click at [758, 39] on icon at bounding box center [759, 38] width 7 height 13
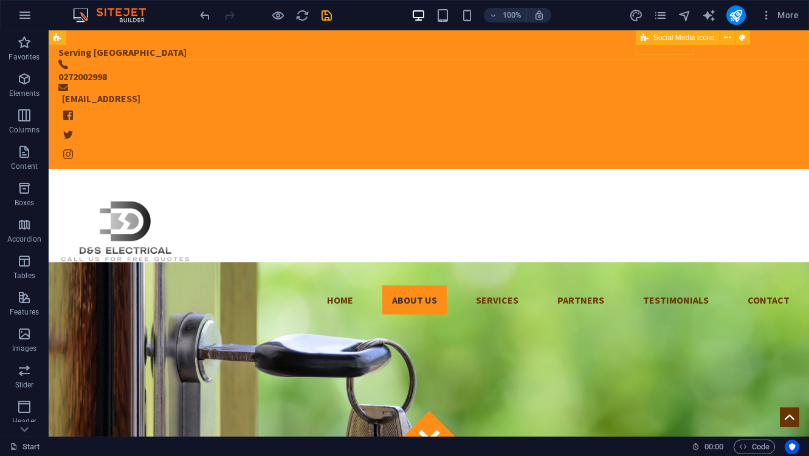
click at [668, 44] on div "Social Media Icons" at bounding box center [677, 37] width 84 height 15
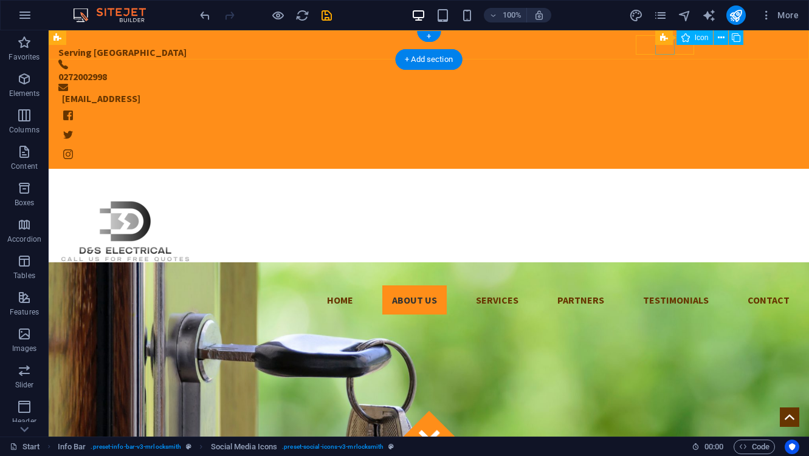
click at [664, 125] on figure at bounding box center [428, 134] width 741 height 19
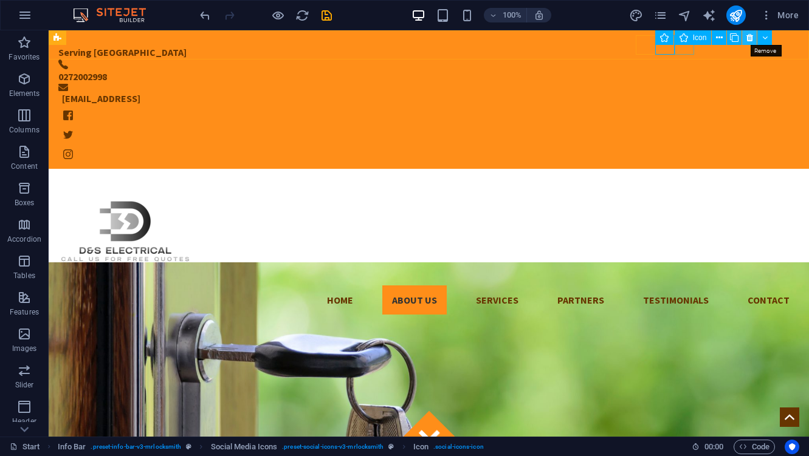
click at [749, 38] on icon at bounding box center [749, 38] width 7 height 13
click at [662, 125] on figure at bounding box center [428, 134] width 741 height 19
click at [746, 37] on icon at bounding box center [749, 38] width 7 height 13
click at [662, 125] on figure at bounding box center [428, 134] width 741 height 19
click at [748, 37] on icon at bounding box center [749, 38] width 7 height 13
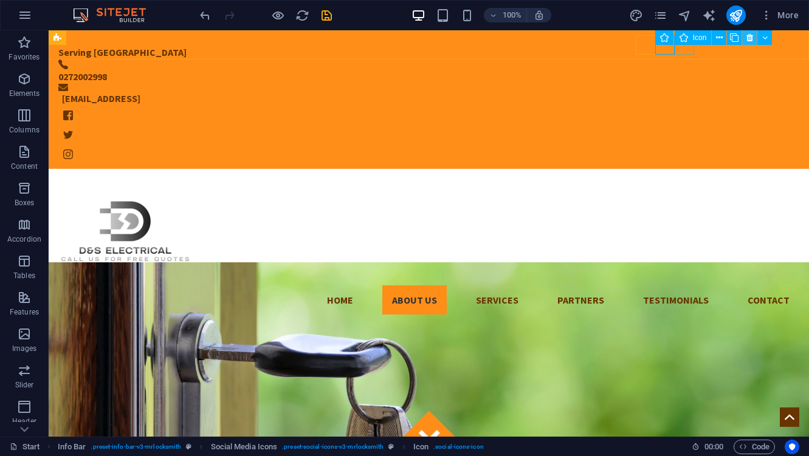
click at [748, 37] on icon at bounding box center [749, 38] width 7 height 13
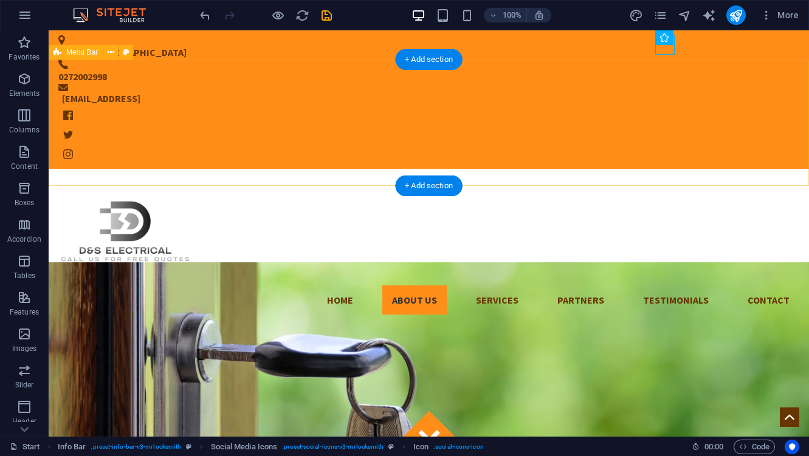
click at [663, 169] on div "Home About us Services Partners Testimonials Contact Menu" at bounding box center [429, 247] width 760 height 156
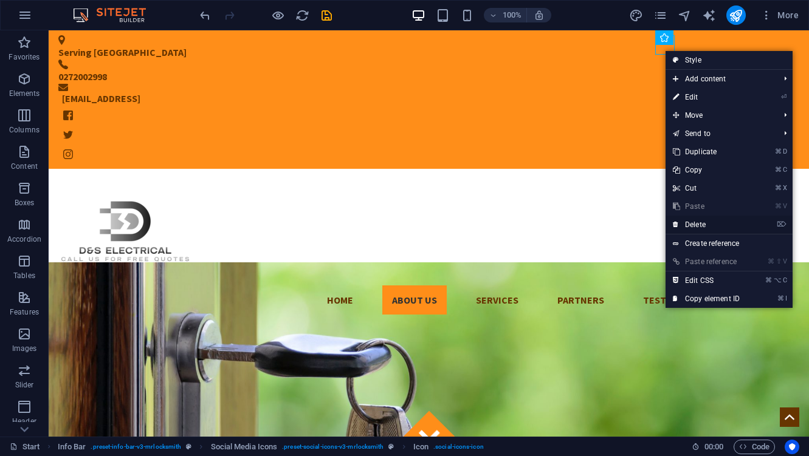
click at [700, 228] on link "⌦ Delete" at bounding box center [705, 225] width 81 height 18
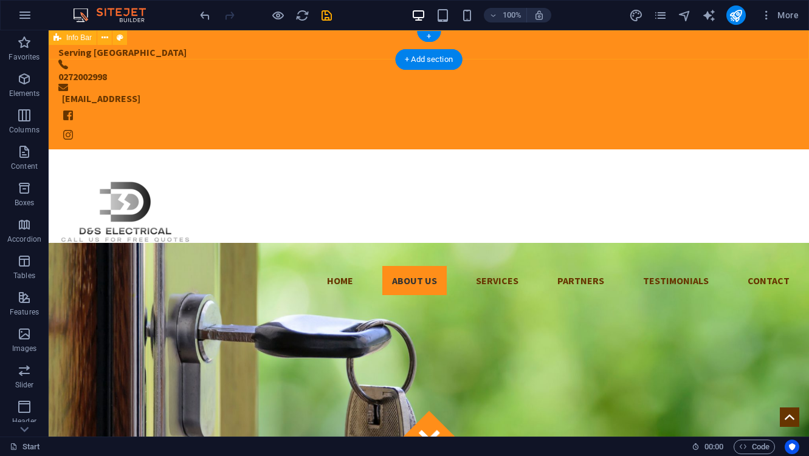
click at [704, 57] on div "Serving [GEOGRAPHIC_DATA] 0272002998 [EMAIL_ADDRESS]" at bounding box center [429, 89] width 760 height 119
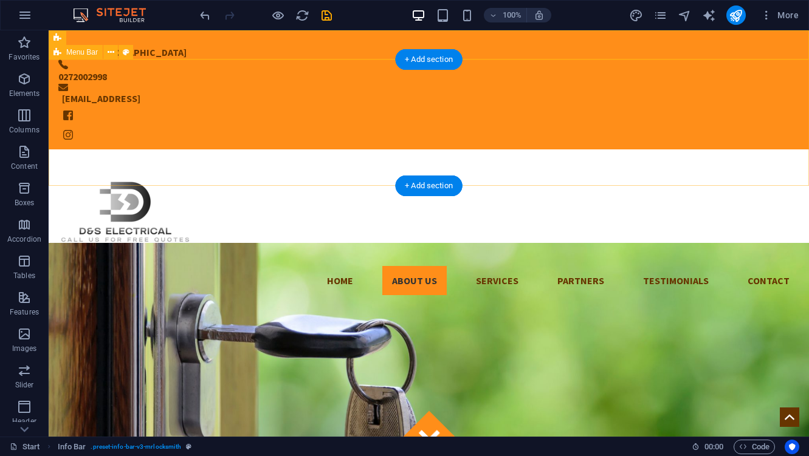
click at [644, 149] on div "Home About us Services Partners Testimonials Contact Menu" at bounding box center [429, 227] width 760 height 156
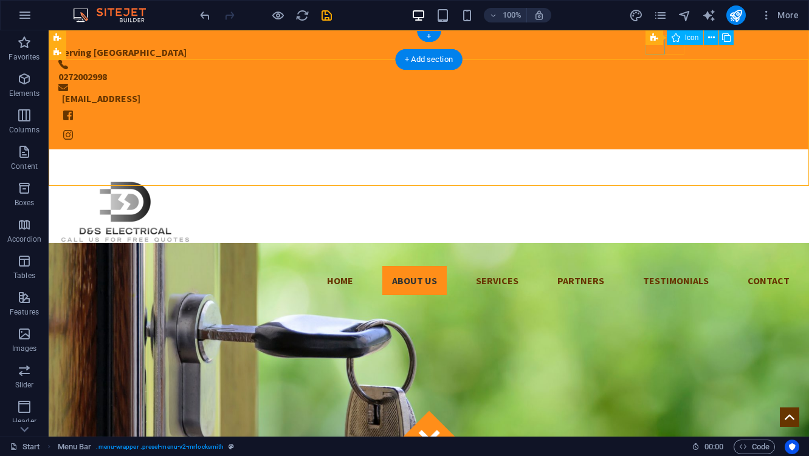
click at [657, 106] on figure at bounding box center [428, 115] width 741 height 19
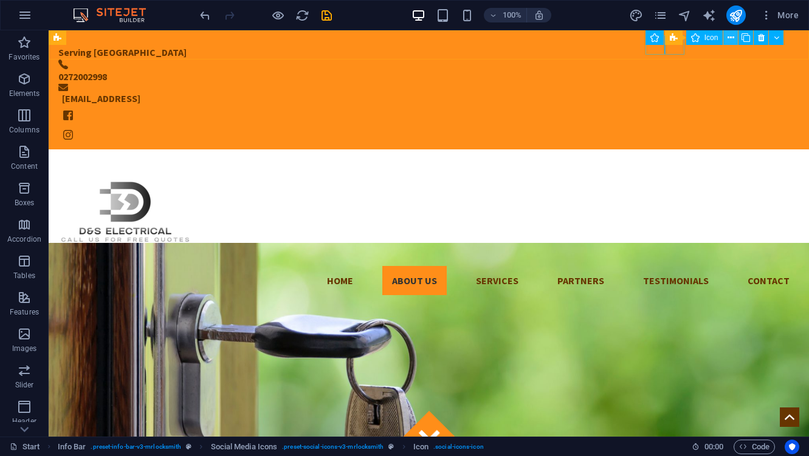
click at [731, 41] on icon at bounding box center [730, 38] width 7 height 13
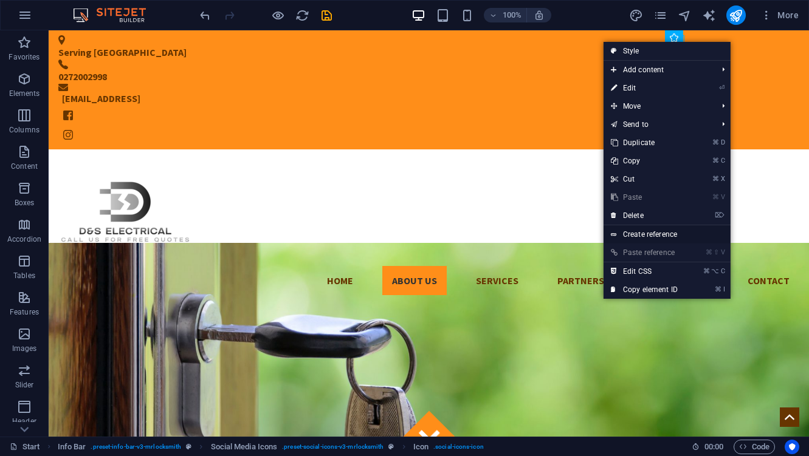
click at [677, 235] on link "Create reference" at bounding box center [666, 234] width 127 height 18
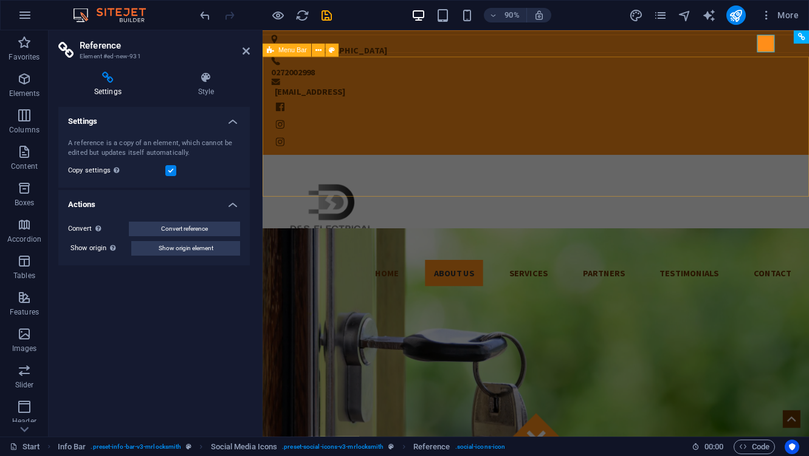
click at [485, 169] on div "Home About us Services Partners Testimonials Contact Menu" at bounding box center [565, 247] width 607 height 156
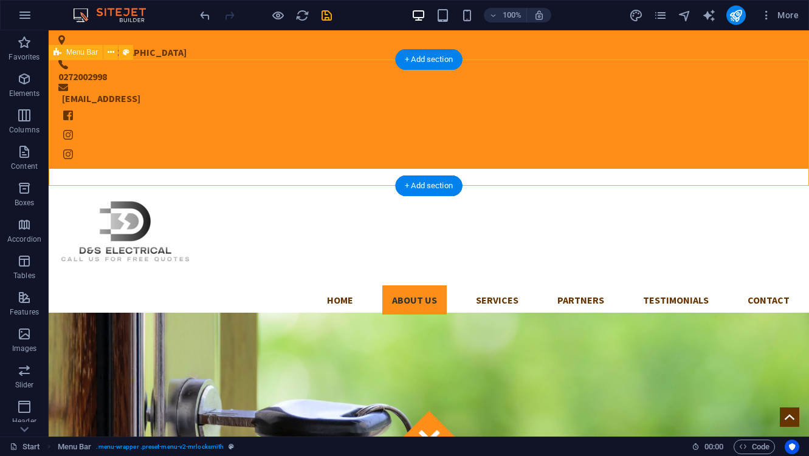
click at [493, 182] on div "Home About us Services Partners Testimonials Contact Menu" at bounding box center [429, 247] width 760 height 156
click at [457, 172] on div "Home About us Services Partners Testimonials Contact Menu" at bounding box center [429, 247] width 760 height 156
click at [435, 190] on div "+ Add section" at bounding box center [428, 186] width 67 height 21
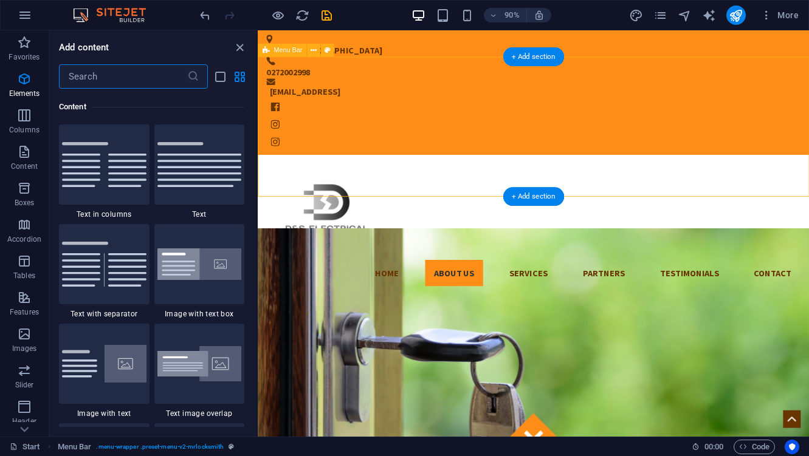
scroll to position [2126, 0]
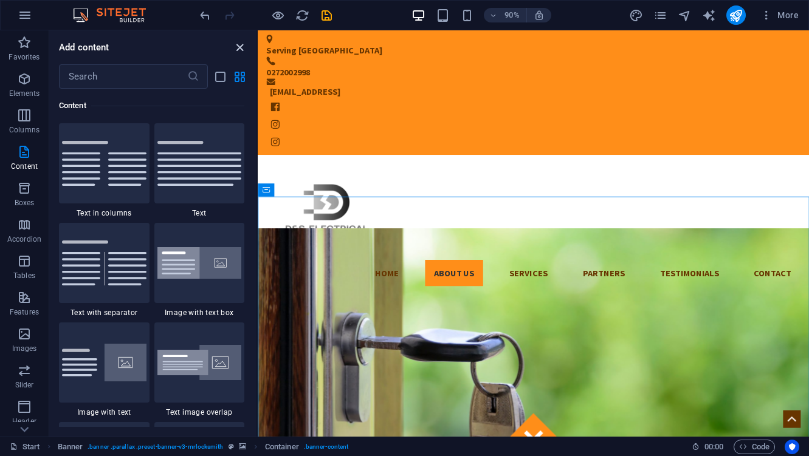
click at [237, 45] on icon "close panel" at bounding box center [240, 48] width 14 height 14
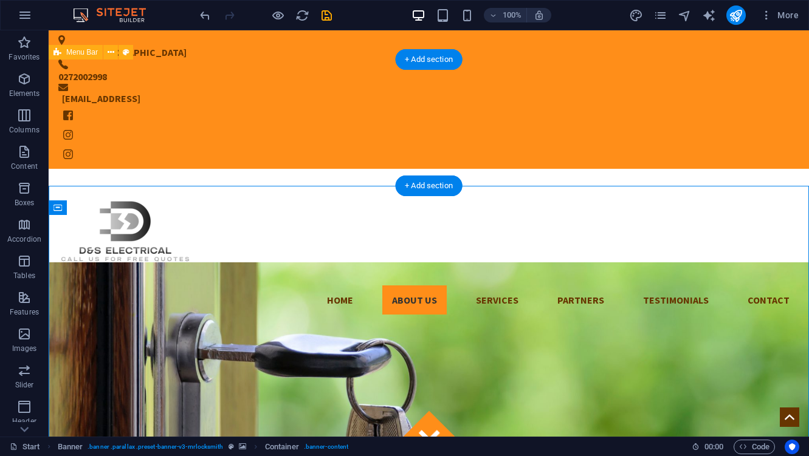
click at [504, 169] on div "Home About us Services Partners Testimonials Contact Menu" at bounding box center [429, 247] width 760 height 156
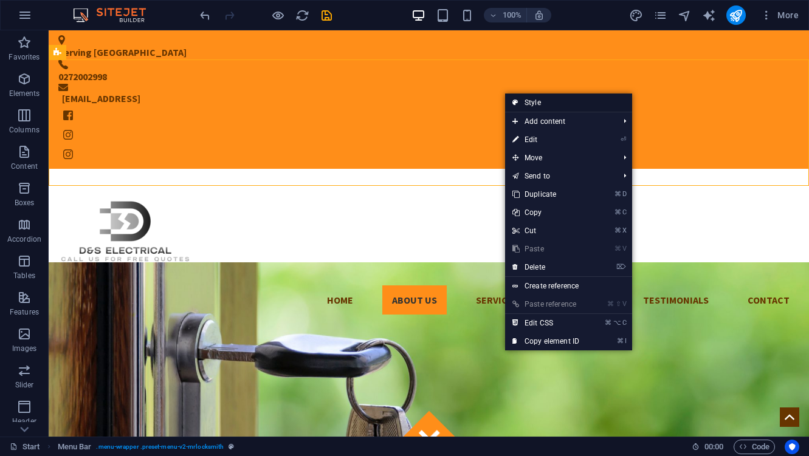
click at [518, 100] on link "Style" at bounding box center [568, 103] width 127 height 18
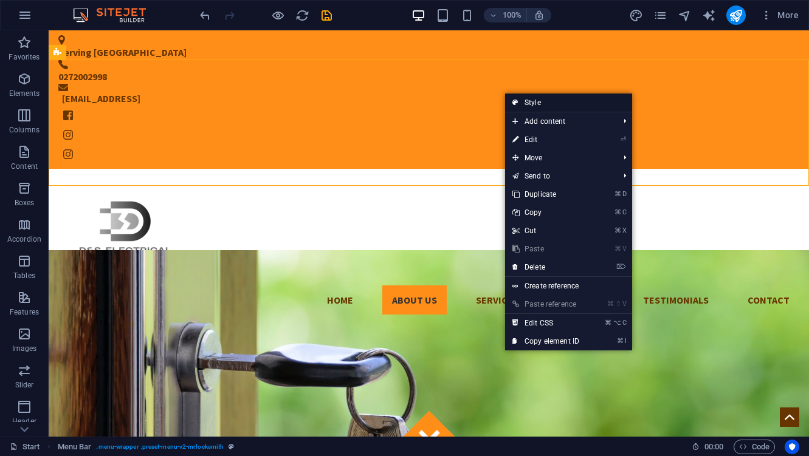
select select "rem"
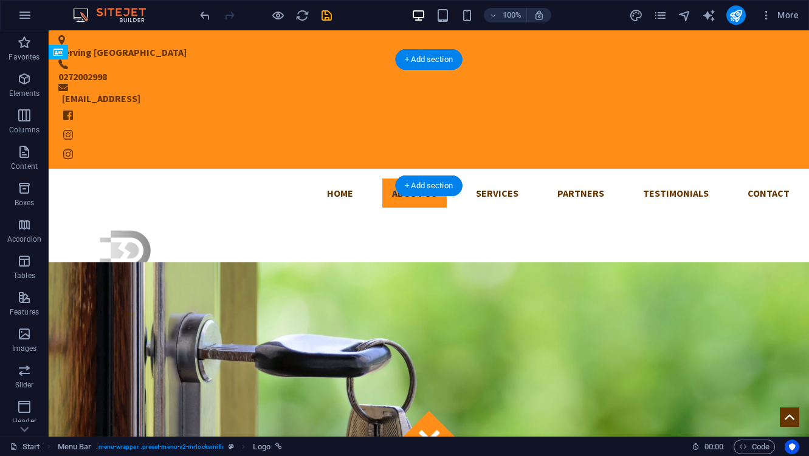
drag, startPoint x: 367, startPoint y: 151, endPoint x: 541, endPoint y: 117, distance: 177.1
drag, startPoint x: 666, startPoint y: 121, endPoint x: 274, endPoint y: 132, distance: 392.0
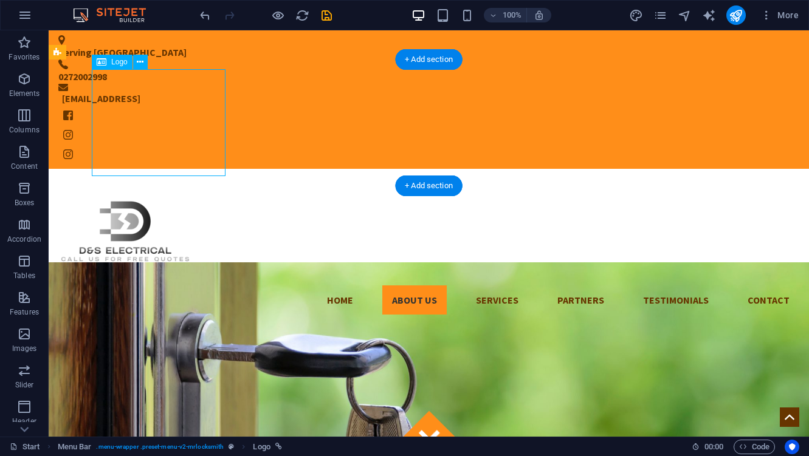
drag, startPoint x: 225, startPoint y: 176, endPoint x: 200, endPoint y: 161, distance: 28.3
click at [200, 179] on div at bounding box center [428, 232] width 741 height 107
click at [104, 65] on icon at bounding box center [102, 62] width 10 height 15
click at [137, 63] on icon at bounding box center [140, 62] width 7 height 13
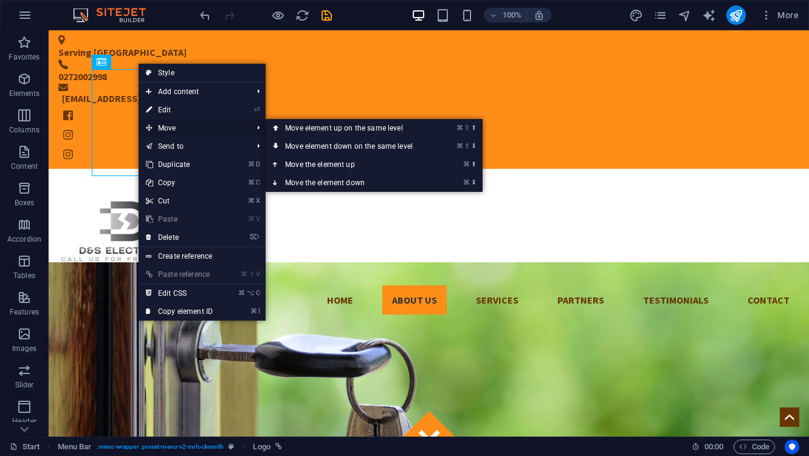
click at [192, 135] on span "Move" at bounding box center [193, 128] width 109 height 18
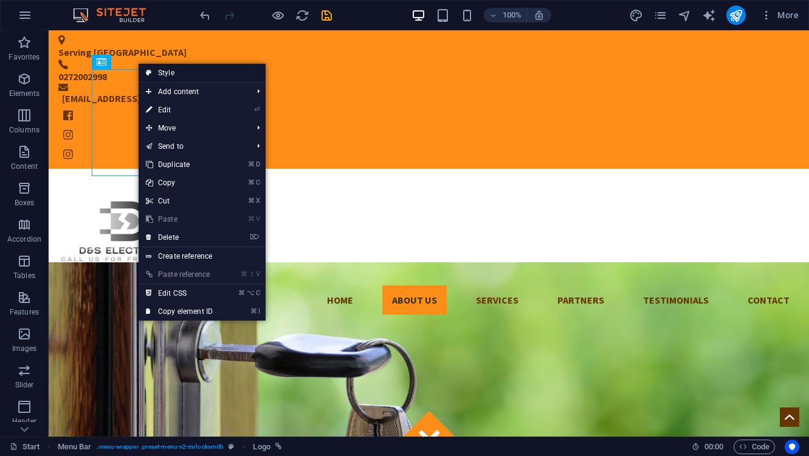
click at [224, 75] on link "Style" at bounding box center [202, 73] width 127 height 18
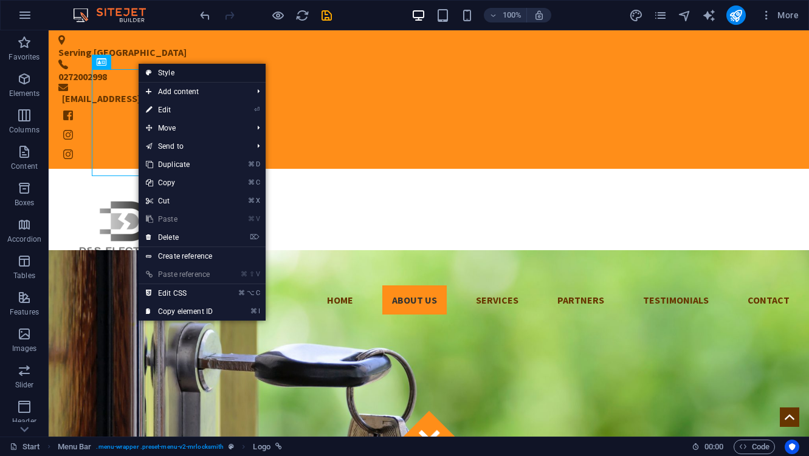
select select "rem"
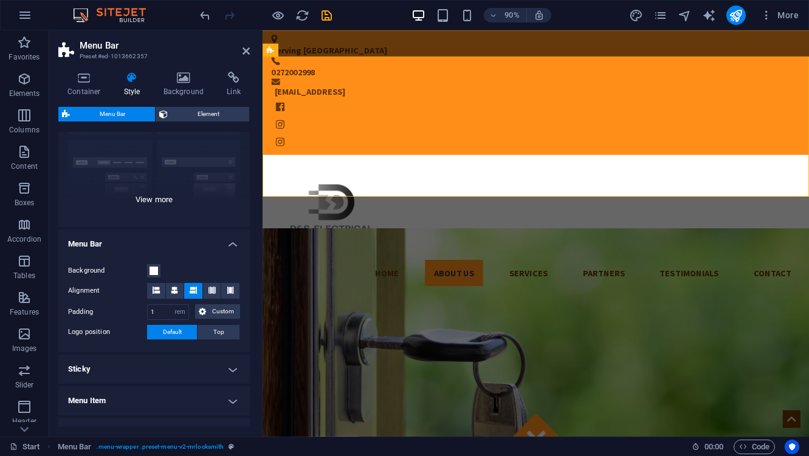
scroll to position [0, 0]
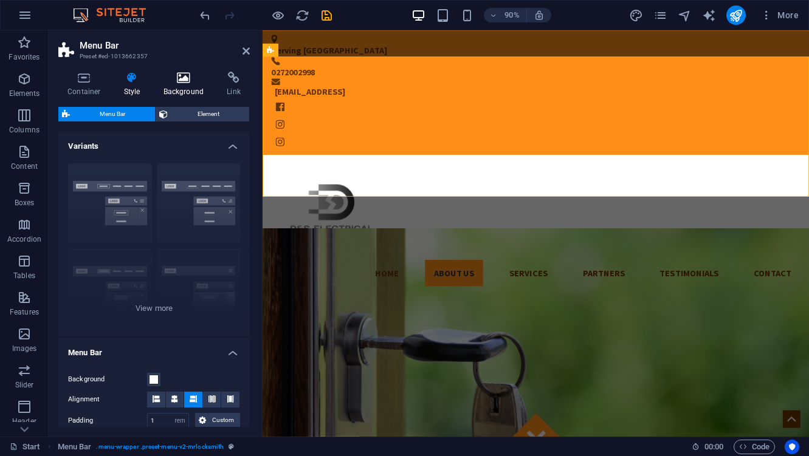
click at [182, 86] on h4 "Background" at bounding box center [186, 85] width 64 height 26
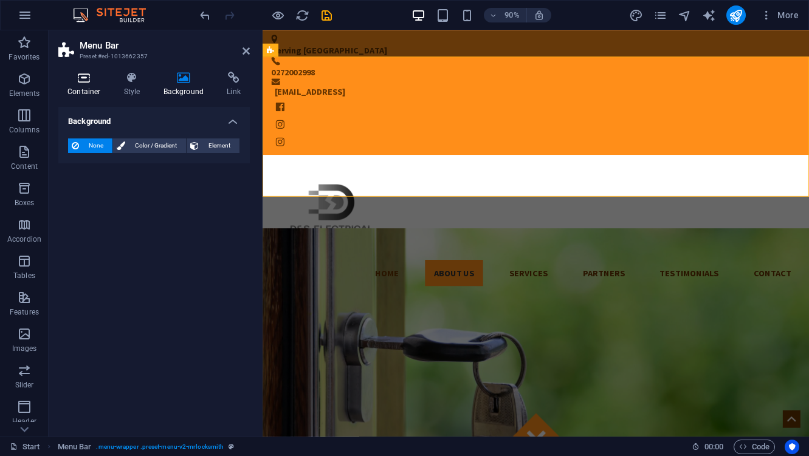
click at [86, 85] on h4 "Container" at bounding box center [86, 85] width 57 height 26
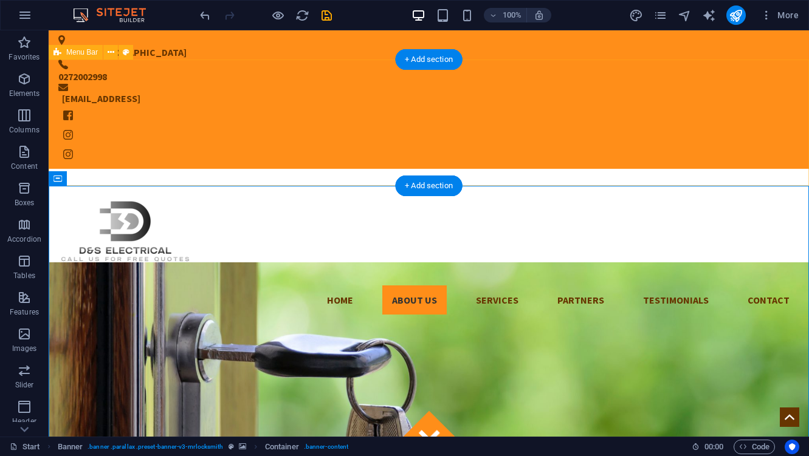
click at [507, 169] on div "Home About us Services Partners Testimonials Contact Menu" at bounding box center [429, 247] width 760 height 156
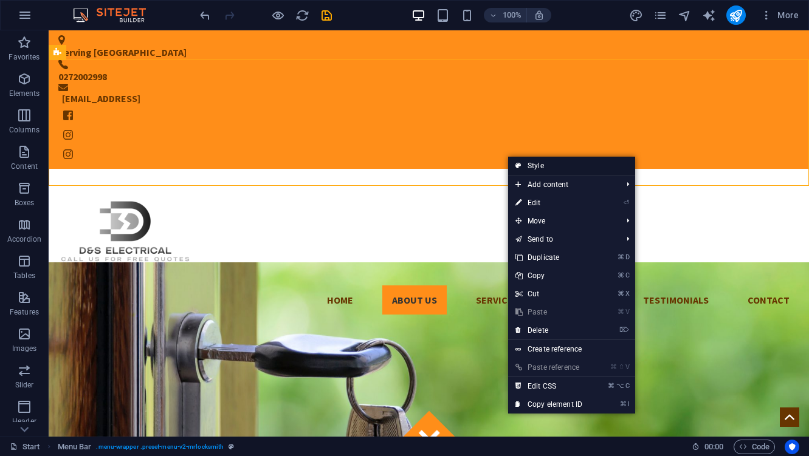
click at [536, 164] on link "Style" at bounding box center [571, 166] width 127 height 18
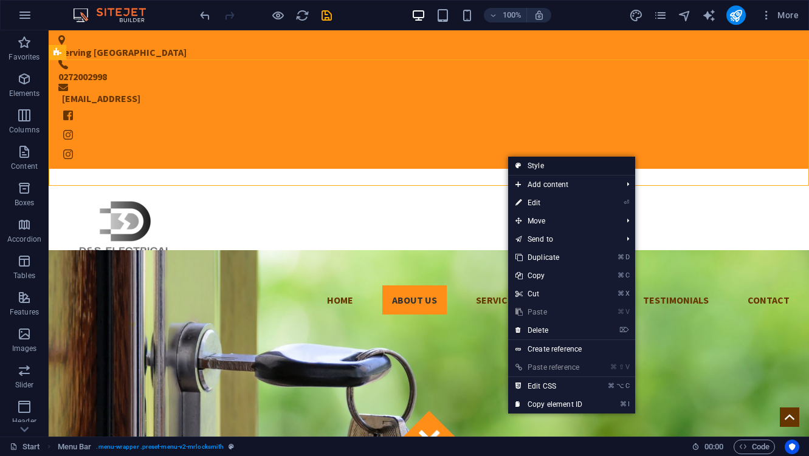
select select "rem"
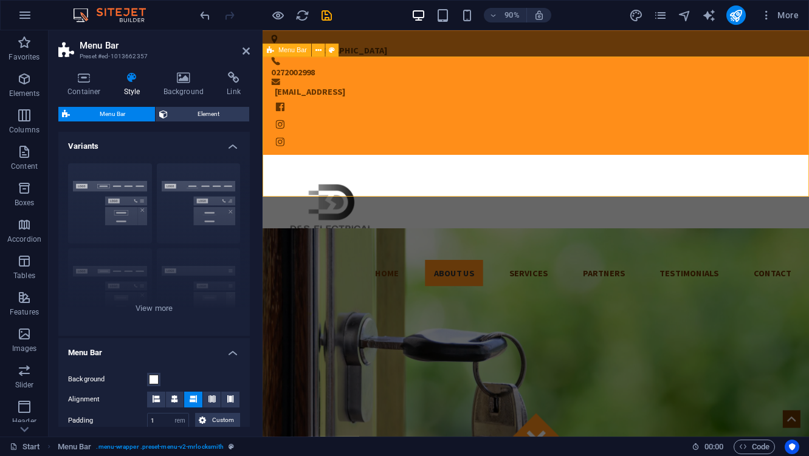
drag, startPoint x: 482, startPoint y: 215, endPoint x: 476, endPoint y: 135, distance: 79.8
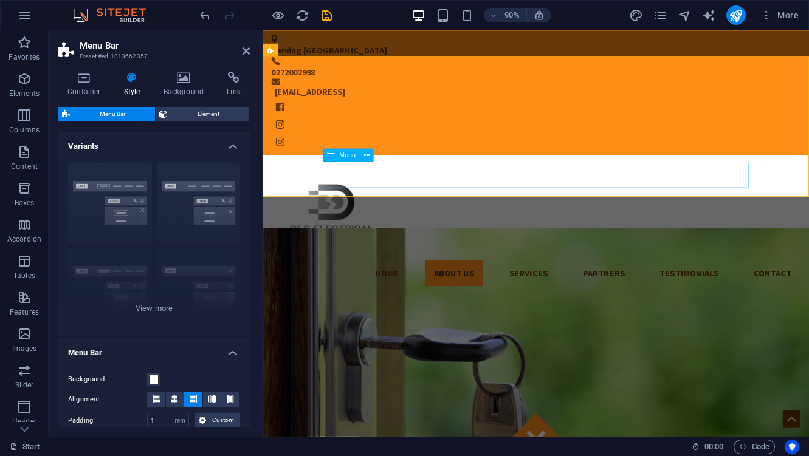
click at [579, 286] on nav "Home About us Services Partners Testimonials Contact" at bounding box center [565, 300] width 587 height 29
click at [601, 286] on nav "Home About us Services Partners Testimonials Contact" at bounding box center [565, 300] width 587 height 29
click at [362, 154] on button at bounding box center [366, 154] width 13 height 13
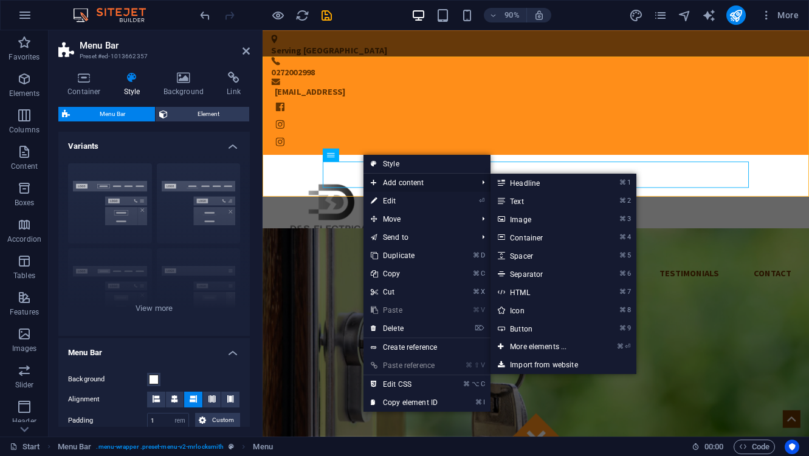
click at [392, 185] on span "Add content" at bounding box center [417, 183] width 109 height 18
click at [388, 183] on span "Add content" at bounding box center [417, 183] width 109 height 18
click at [543, 273] on link "⌘ 6 Separator" at bounding box center [540, 274] width 100 height 18
select select "%"
select select "px"
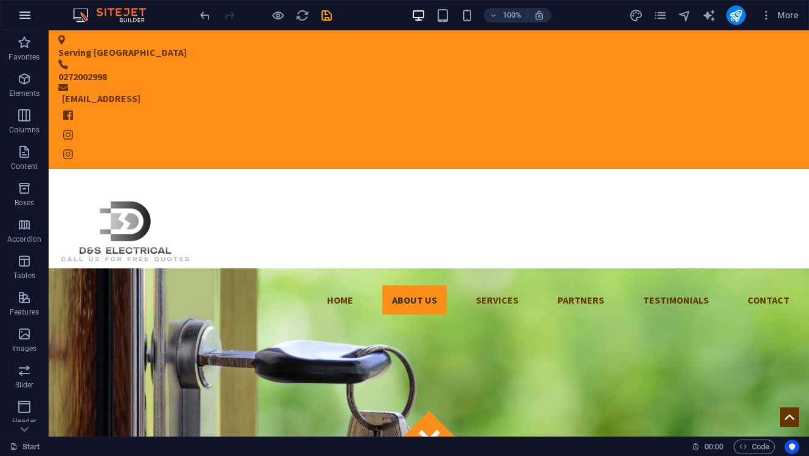
click at [16, 18] on button "button" at bounding box center [24, 15] width 29 height 29
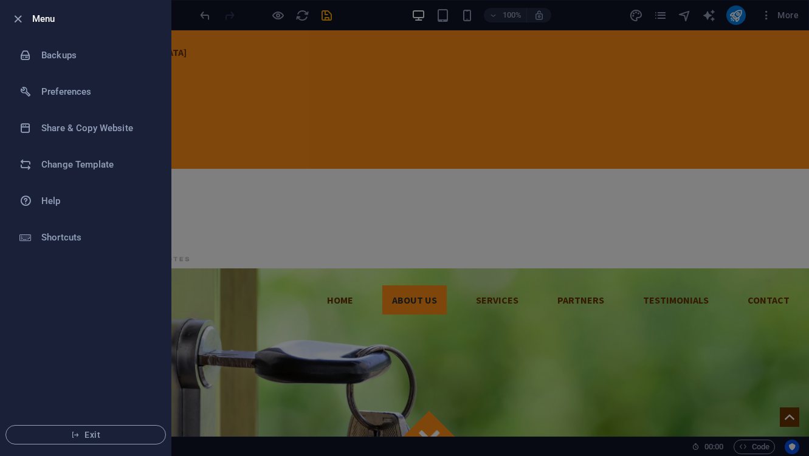
click at [219, 167] on div at bounding box center [404, 228] width 809 height 456
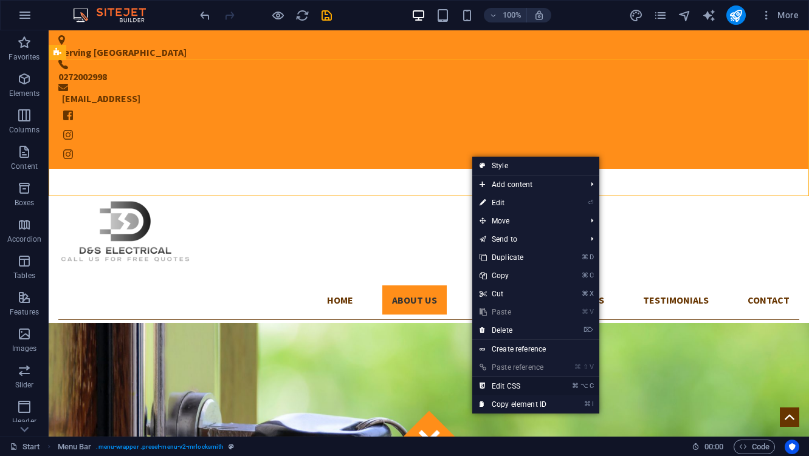
click at [529, 390] on link "⌘ ⌥ C Edit CSS" at bounding box center [512, 386] width 81 height 18
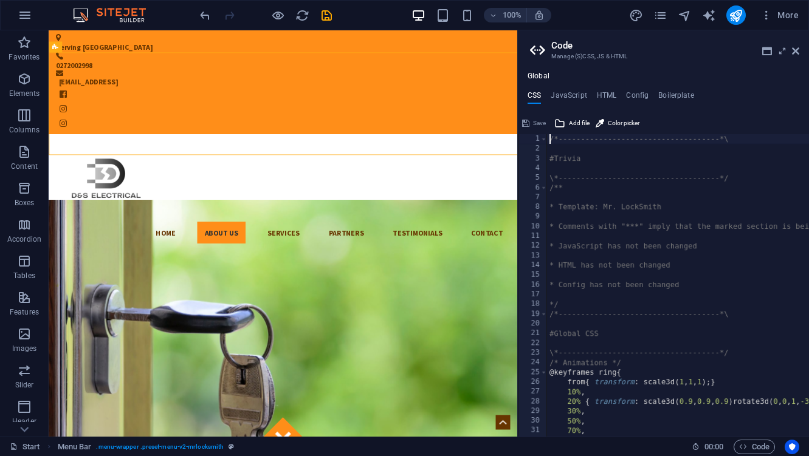
type textarea "@include menu-v2("
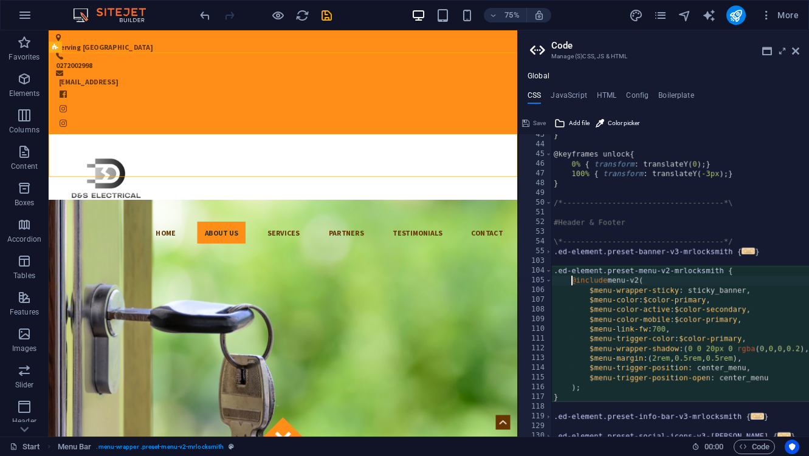
scroll to position [413, 0]
click at [797, 51] on icon at bounding box center [795, 51] width 7 height 10
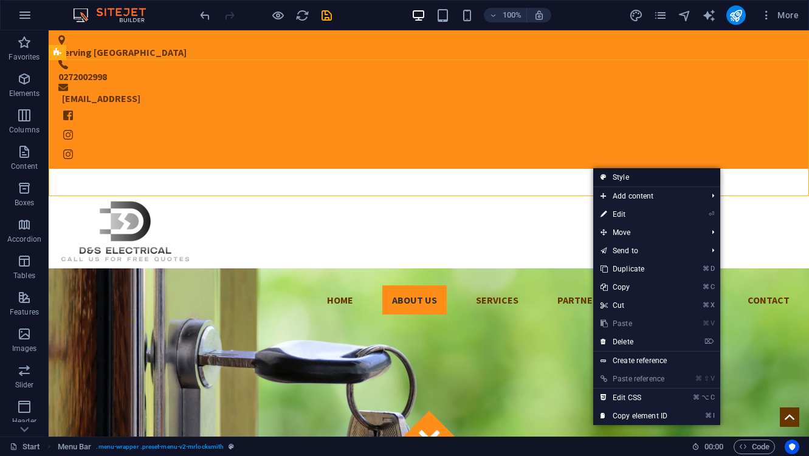
click at [628, 179] on link "Style" at bounding box center [656, 177] width 127 height 18
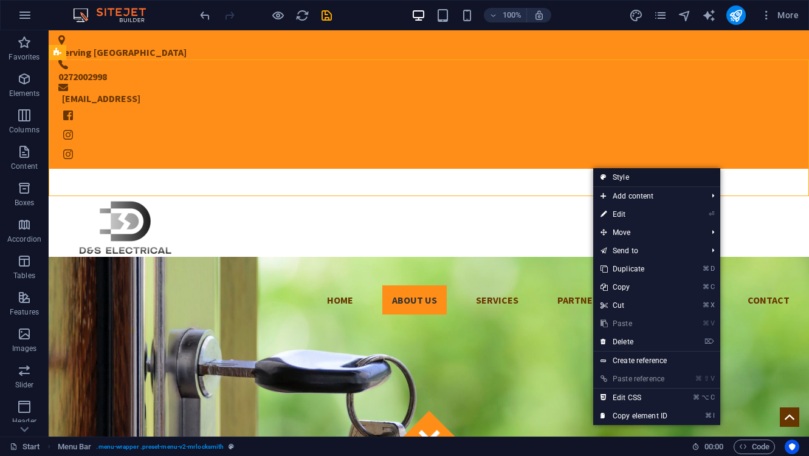
select select "rem"
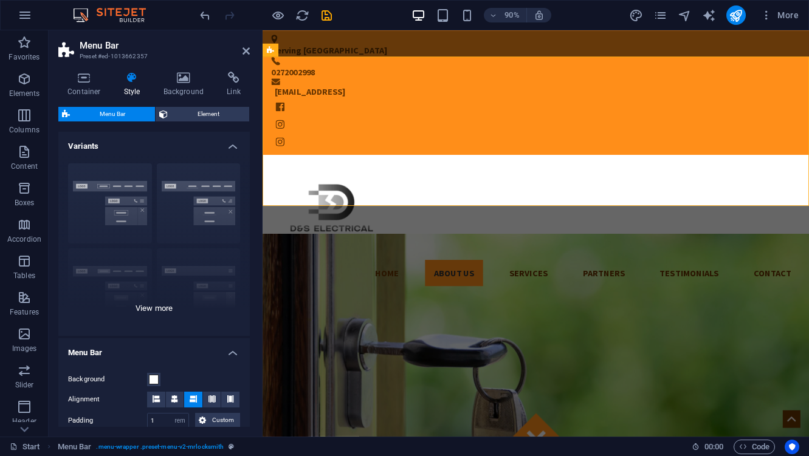
click at [174, 200] on div "Border Centered Default Fixed Loki Trigger Wide XXL" at bounding box center [153, 245] width 191 height 182
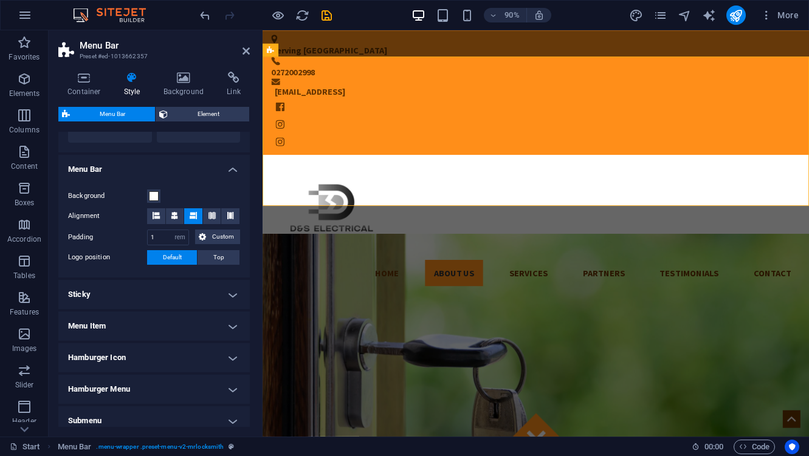
scroll to position [354, 0]
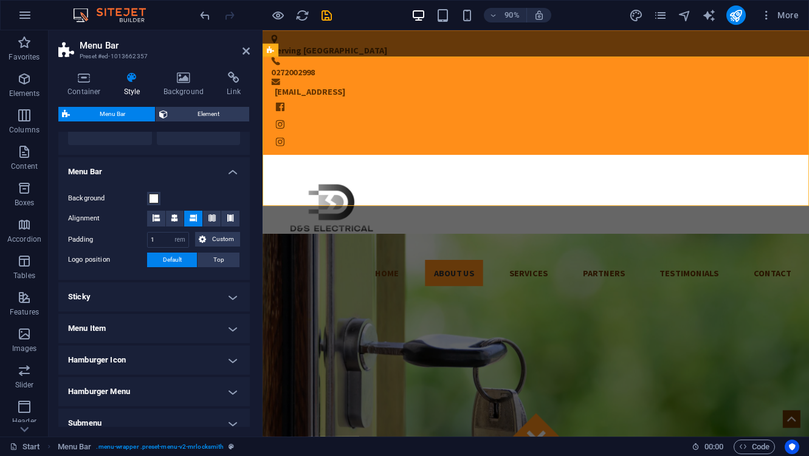
click at [177, 372] on h4 "Hamburger Icon" at bounding box center [153, 360] width 191 height 29
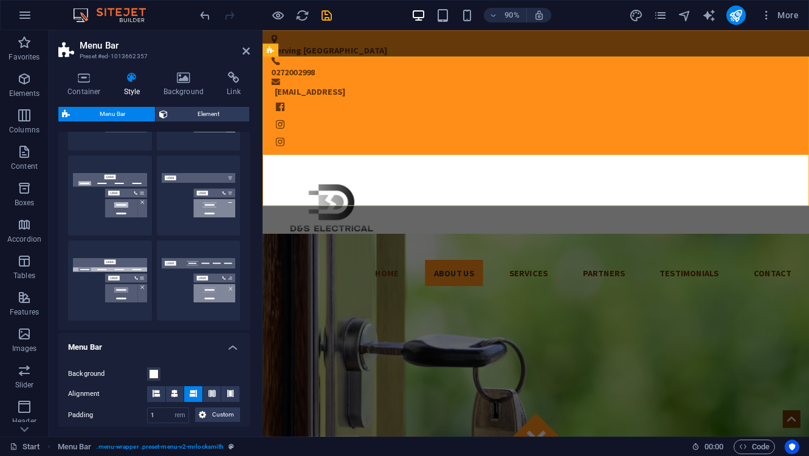
scroll to position [0, 0]
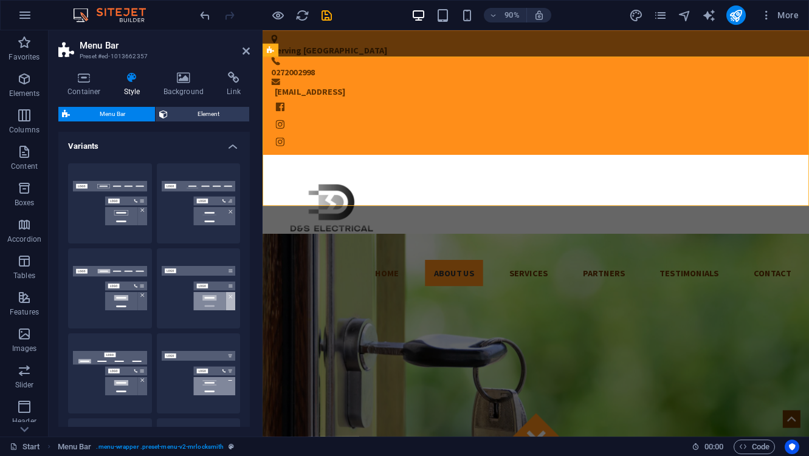
click at [226, 146] on h4 "Variants" at bounding box center [153, 143] width 191 height 22
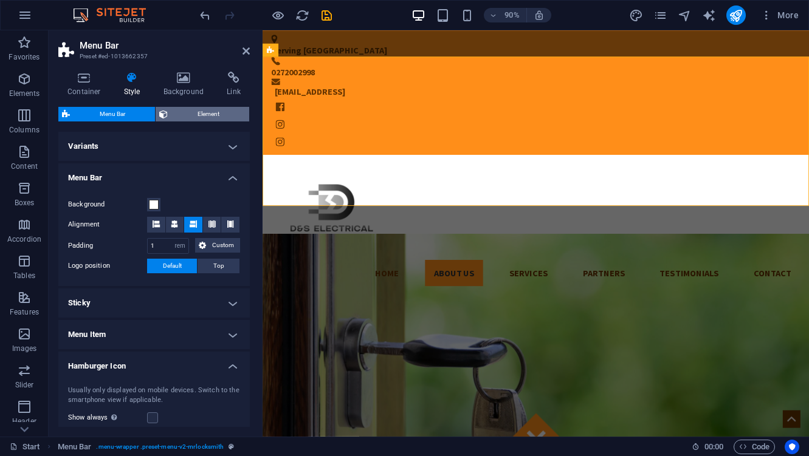
click at [192, 112] on span "Element" at bounding box center [208, 114] width 74 height 15
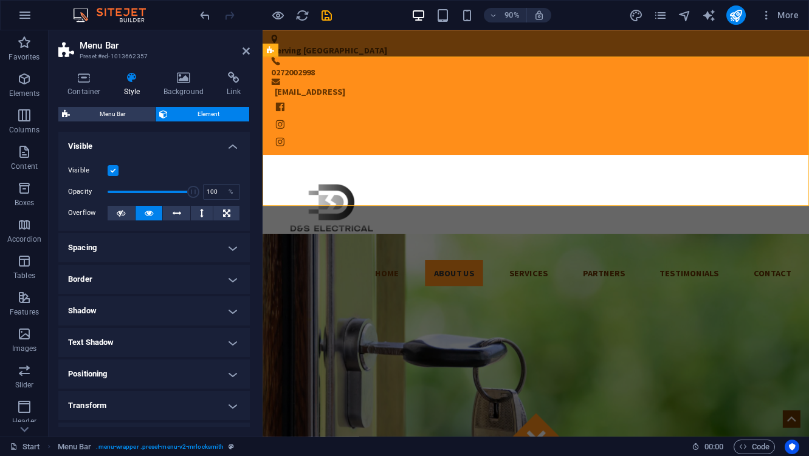
click at [197, 257] on h4 "Spacing" at bounding box center [153, 247] width 191 height 29
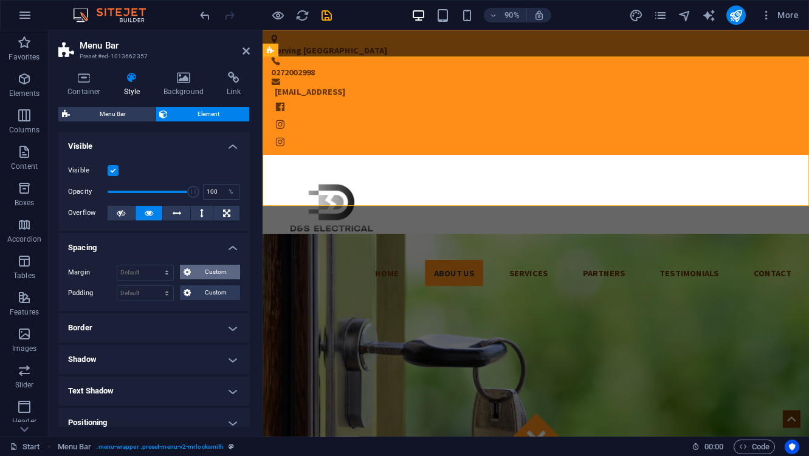
click at [191, 272] on button "Custom" at bounding box center [210, 272] width 60 height 15
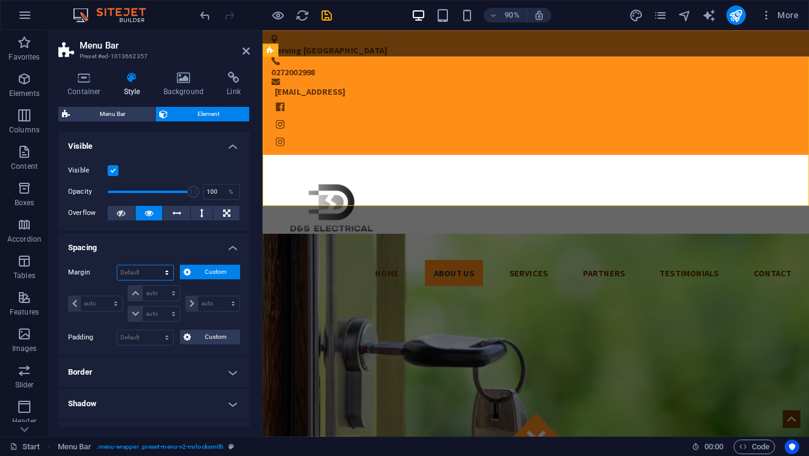
click at [163, 275] on select "Default auto px % rem vw vh Custom" at bounding box center [145, 272] width 56 height 15
click at [117, 265] on select "Default auto px % rem vw vh Custom" at bounding box center [145, 272] width 56 height 15
select select "DISABLED_OPTION_VALUE"
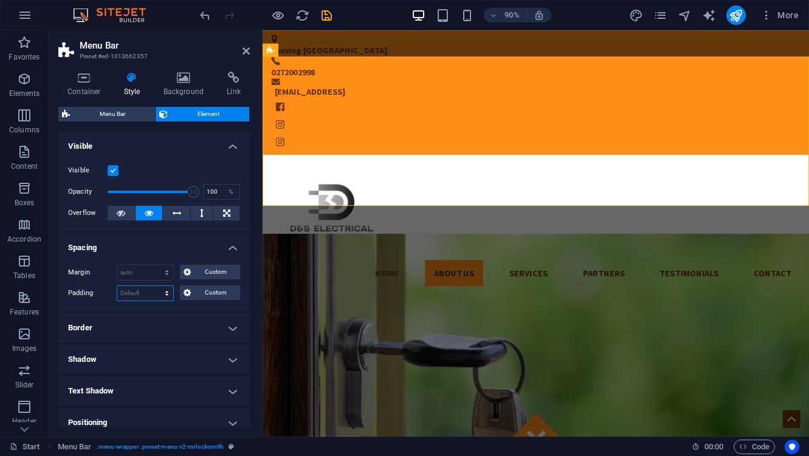
click at [170, 292] on select "Default px rem % vh vw Custom" at bounding box center [145, 293] width 56 height 15
select select "px"
click at [155, 286] on select "Default px rem % vh vw Custom" at bounding box center [145, 293] width 56 height 15
type input "0"
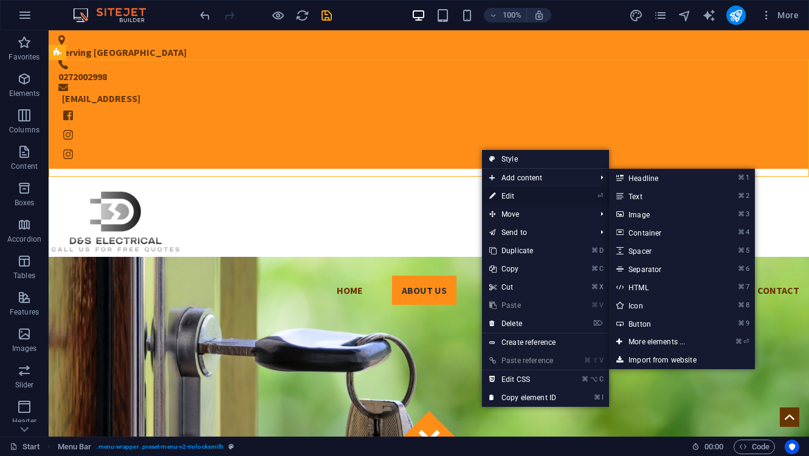
click at [496, 194] on link "⏎ Edit" at bounding box center [522, 196] width 81 height 18
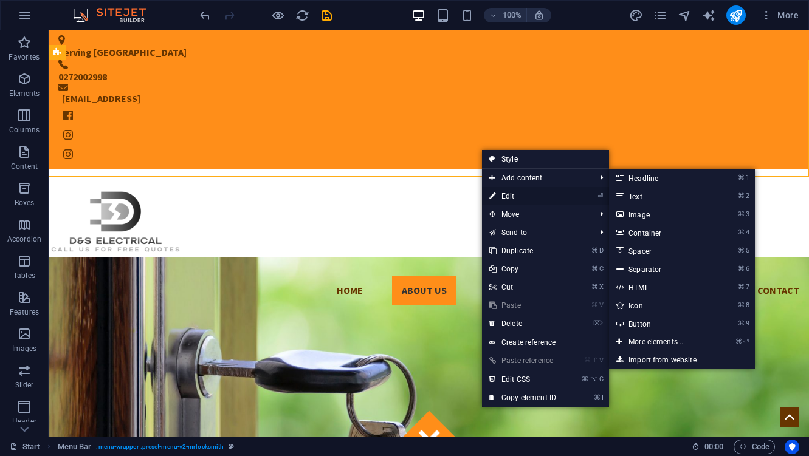
select select "px"
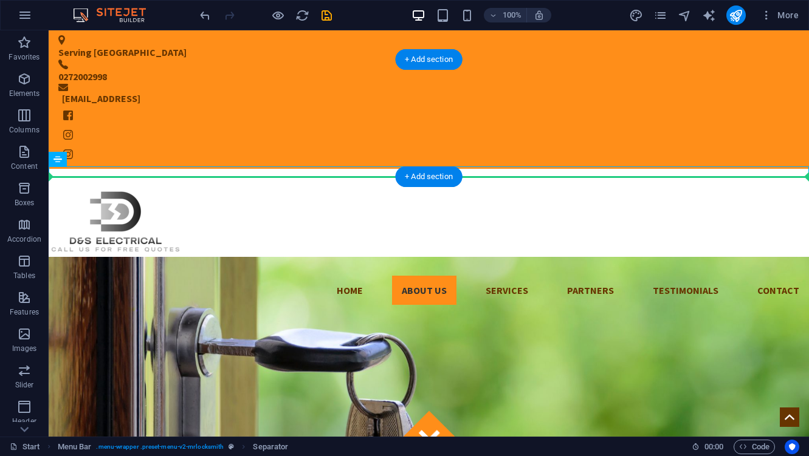
drag, startPoint x: 261, startPoint y: 175, endPoint x: 451, endPoint y: 152, distance: 191.5
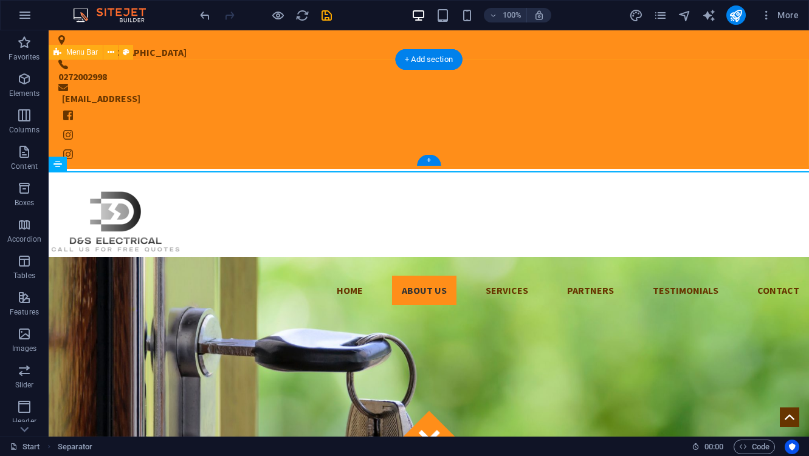
drag, startPoint x: 431, startPoint y: 168, endPoint x: 431, endPoint y: 141, distance: 27.3
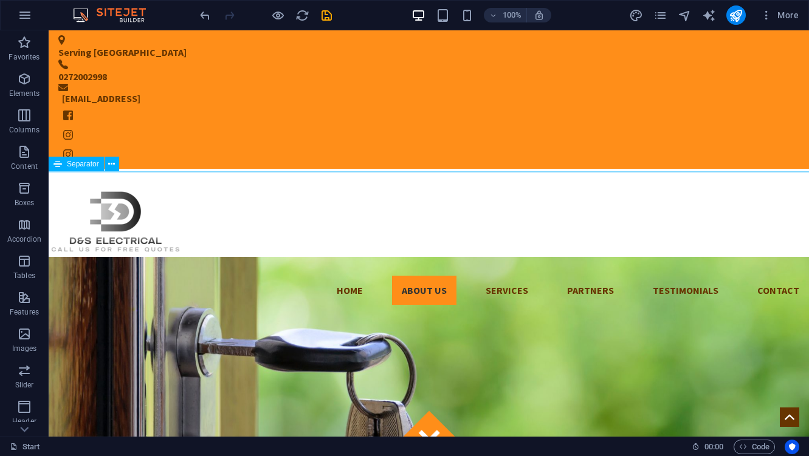
click at [69, 171] on div "Separator" at bounding box center [88, 164] width 78 height 15
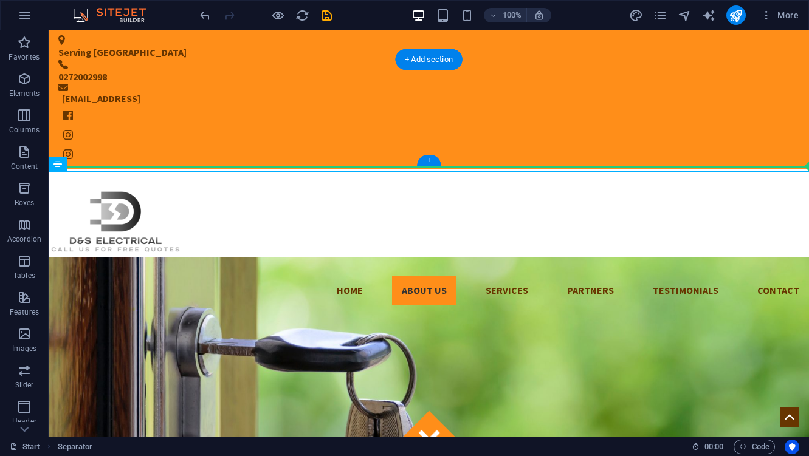
drag, startPoint x: 117, startPoint y: 197, endPoint x: 68, endPoint y: 145, distance: 71.4
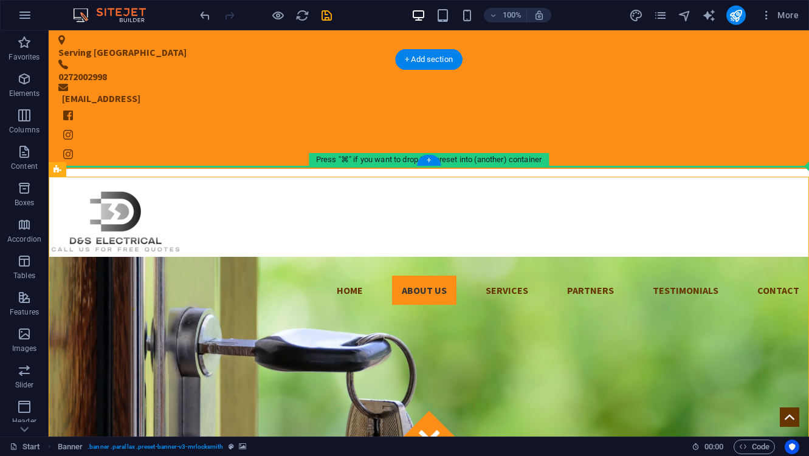
drag, startPoint x: 132, startPoint y: 203, endPoint x: 84, endPoint y: 150, distance: 71.4
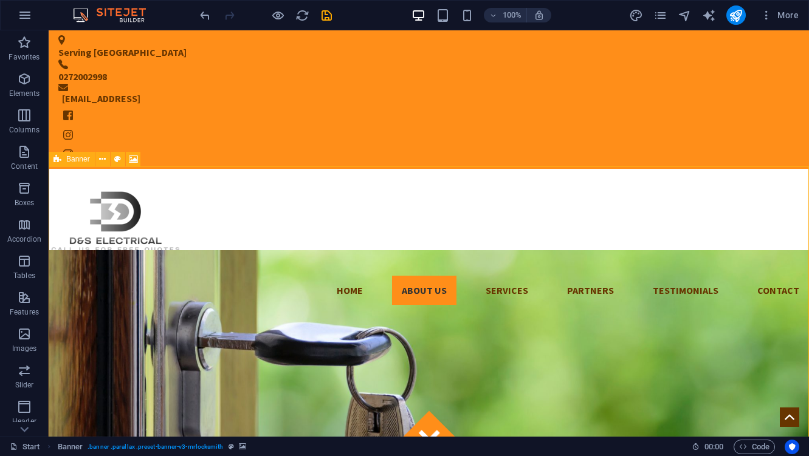
click at [64, 165] on div "Banner" at bounding box center [72, 159] width 46 height 15
click at [73, 161] on span "Banner" at bounding box center [78, 159] width 24 height 7
click at [104, 157] on icon at bounding box center [102, 159] width 7 height 13
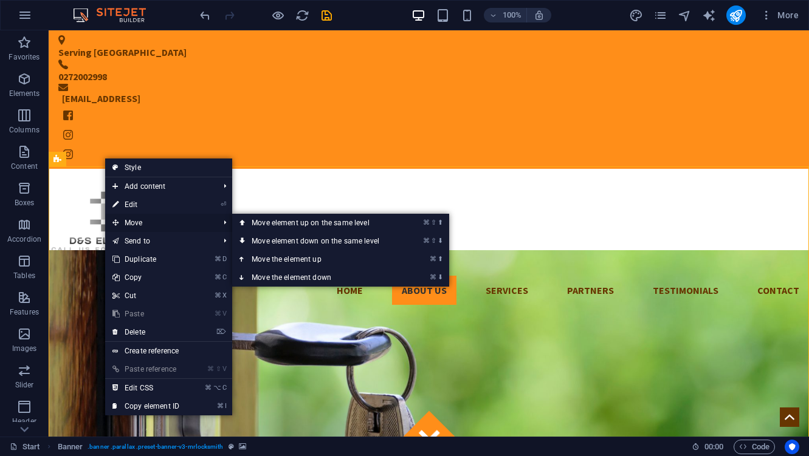
click at [145, 225] on span "Move" at bounding box center [159, 223] width 109 height 18
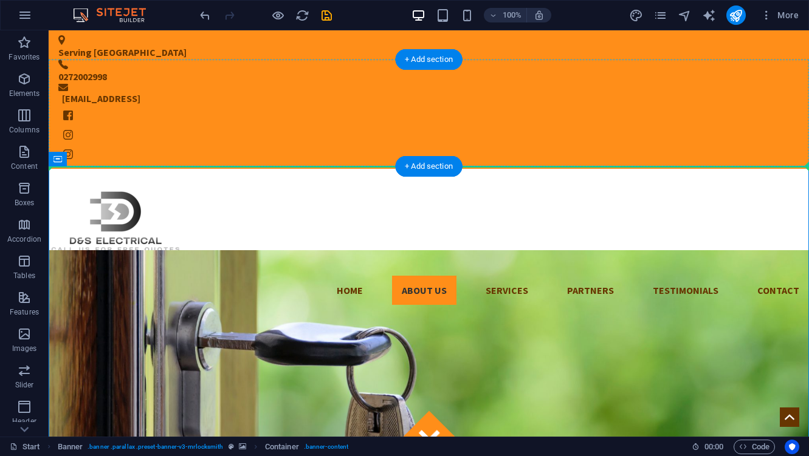
drag, startPoint x: 107, startPoint y: 169, endPoint x: 108, endPoint y: 123, distance: 45.6
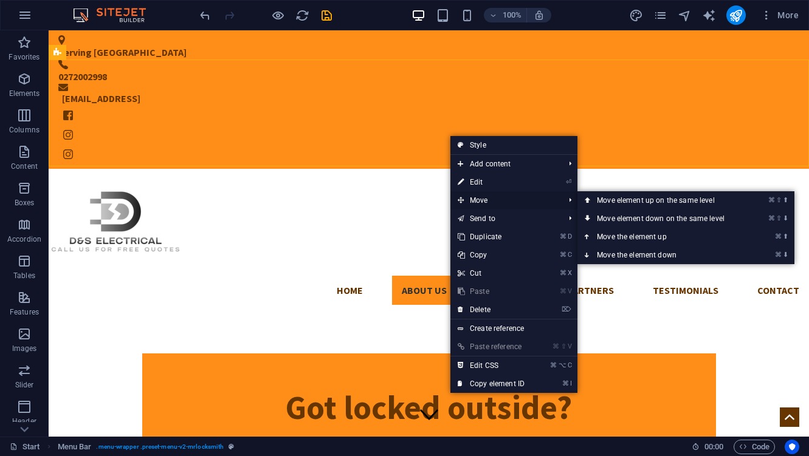
click at [493, 201] on span "Move" at bounding box center [504, 200] width 109 height 18
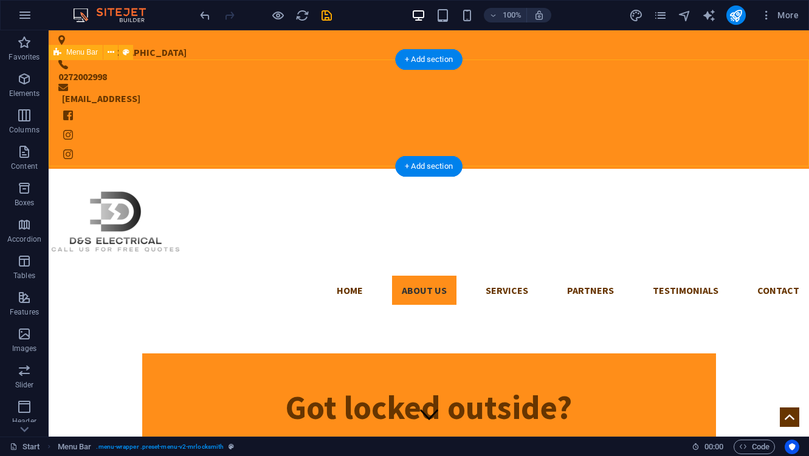
drag, startPoint x: 445, startPoint y: 154, endPoint x: 446, endPoint y: 113, distance: 40.7
click at [446, 169] on div "Home About us Services Partners Testimonials Contact Menu" at bounding box center [429, 237] width 760 height 136
drag, startPoint x: 488, startPoint y: 59, endPoint x: 489, endPoint y: 80, distance: 21.3
click at [489, 169] on div "Home About us Services Partners Testimonials Contact Menu" at bounding box center [429, 237] width 760 height 136
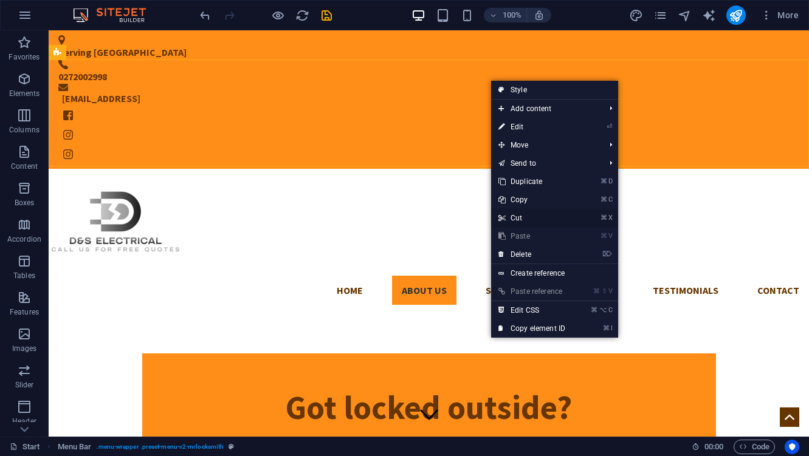
click at [539, 217] on link "⌘ X Cut" at bounding box center [531, 218] width 81 height 18
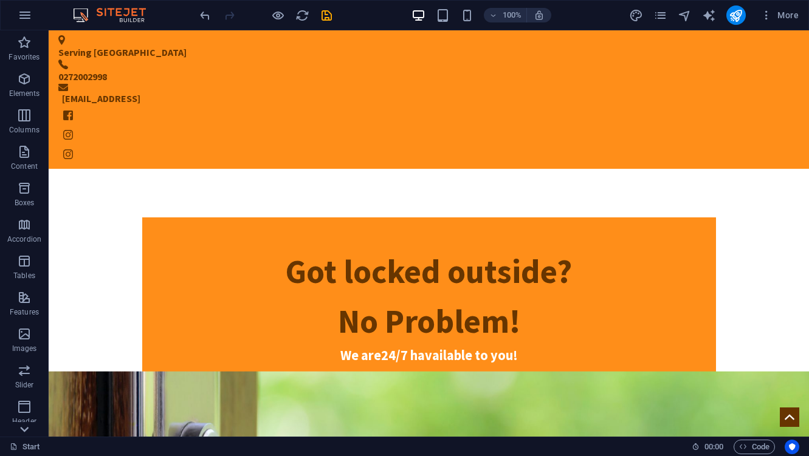
click at [20, 423] on icon at bounding box center [24, 429] width 17 height 17
click at [21, 279] on p "Header" at bounding box center [24, 281] width 24 height 10
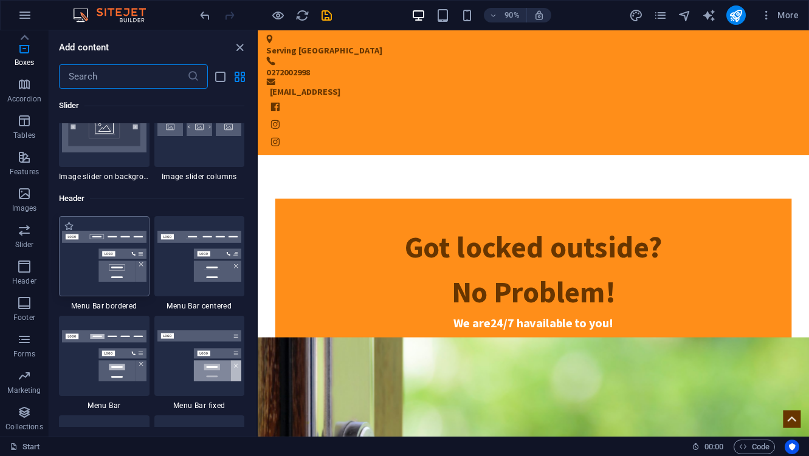
scroll to position [7424, 0]
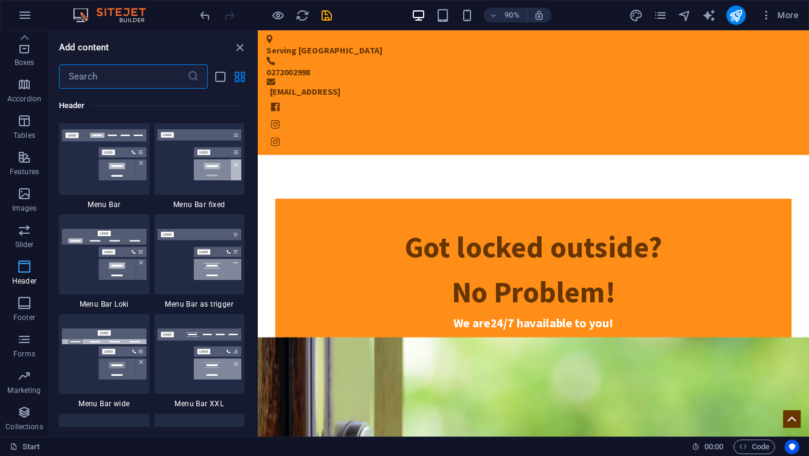
click at [33, 266] on span "Header" at bounding box center [24, 273] width 49 height 29
click at [96, 143] on img at bounding box center [104, 154] width 84 height 51
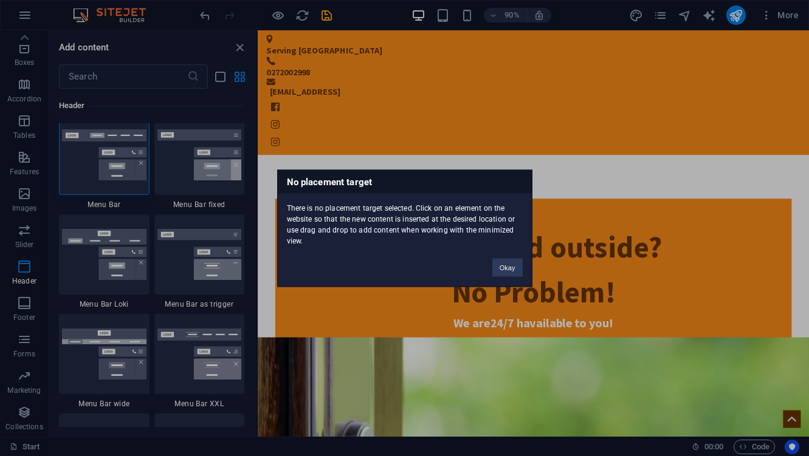
click at [507, 255] on div "Okay" at bounding box center [507, 261] width 49 height 31
click at [510, 270] on button "Okay" at bounding box center [507, 267] width 30 height 18
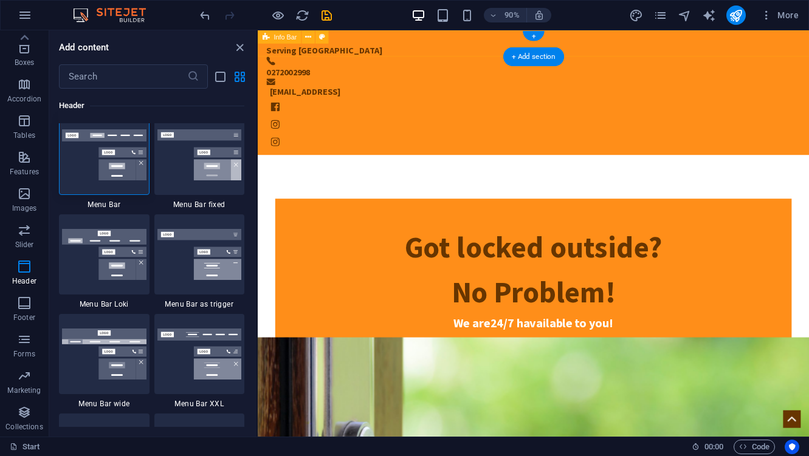
click at [405, 58] on div "Serving [GEOGRAPHIC_DATA] 0272002998 [EMAIL_ADDRESS]" at bounding box center [564, 99] width 612 height 139
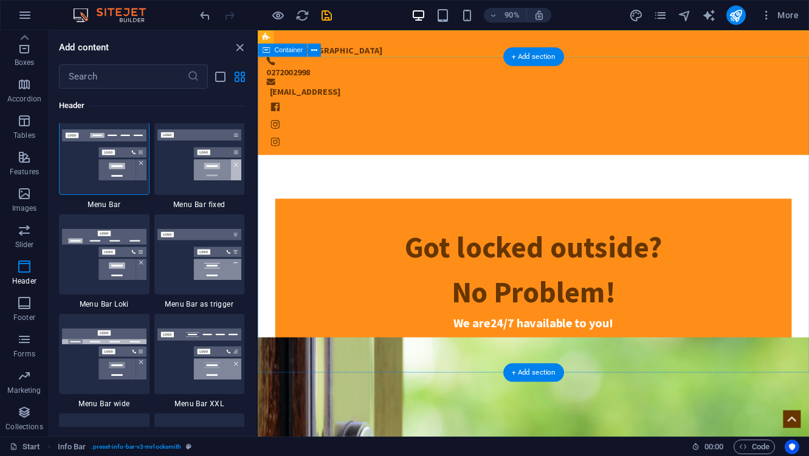
click at [405, 169] on div "Got locked outside? No Problem! We are 24/7 h available to you! Give us a call:…" at bounding box center [564, 346] width 612 height 355
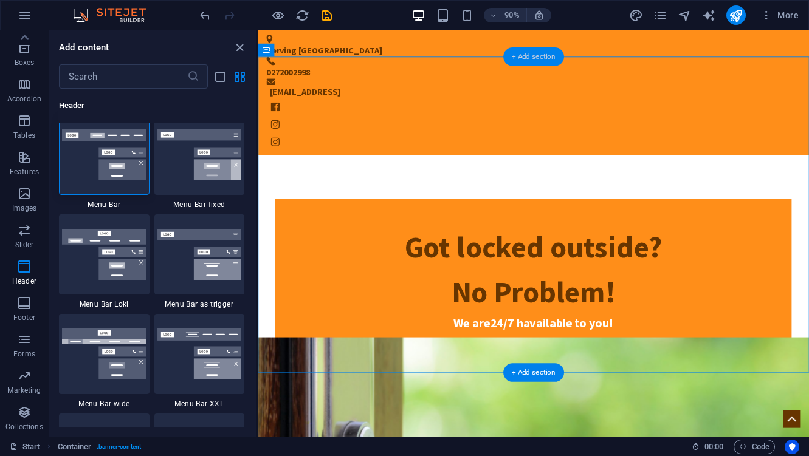
click at [539, 60] on div "+ Add section" at bounding box center [533, 56] width 61 height 19
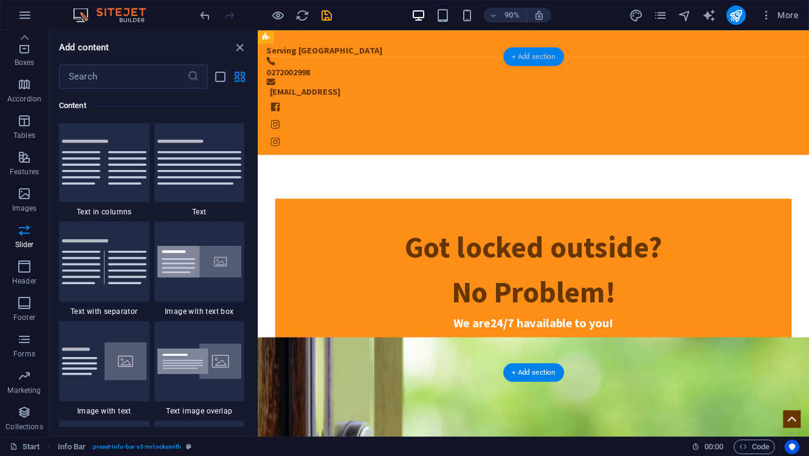
scroll to position [2126, 0]
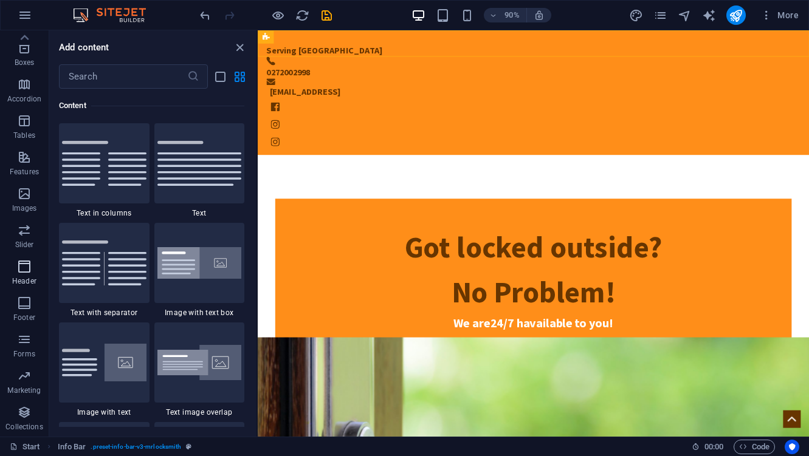
click at [29, 279] on p "Header" at bounding box center [24, 281] width 24 height 10
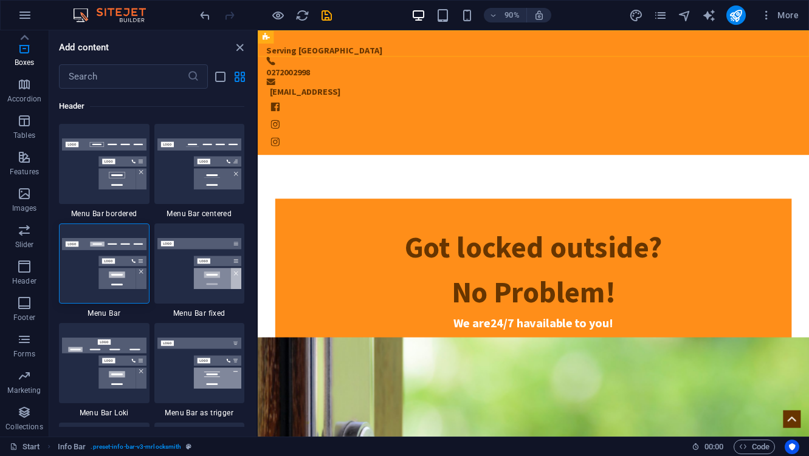
scroll to position [7316, 0]
click at [125, 191] on div at bounding box center [104, 163] width 91 height 80
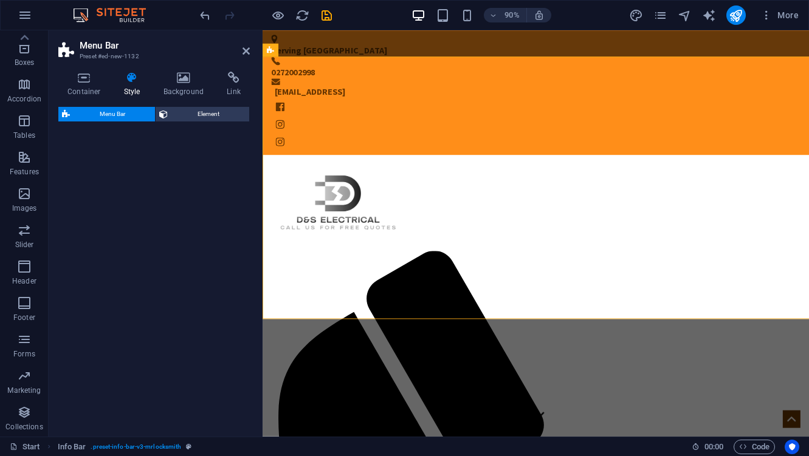
select select "rem"
select select "preset-menu-v2-border"
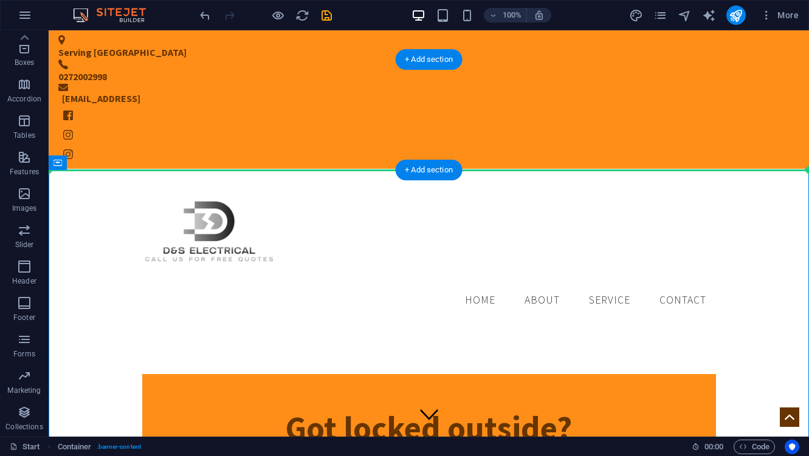
drag, startPoint x: 106, startPoint y: 194, endPoint x: 60, endPoint y: 131, distance: 78.7
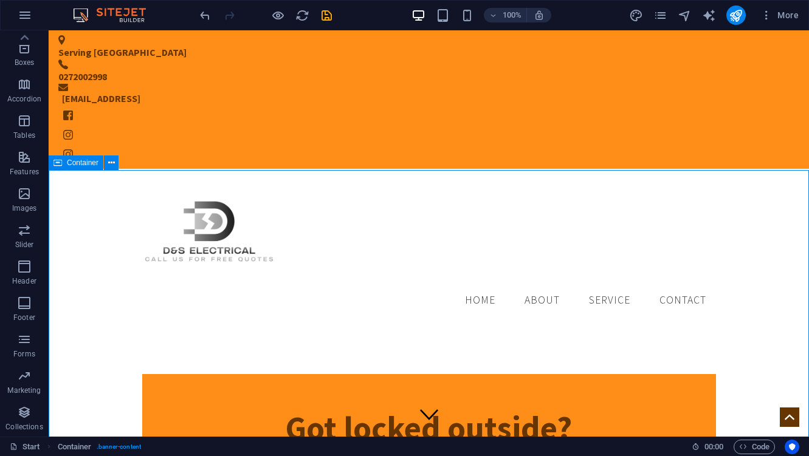
click at [60, 164] on icon at bounding box center [57, 163] width 9 height 15
click at [114, 162] on icon at bounding box center [111, 163] width 7 height 13
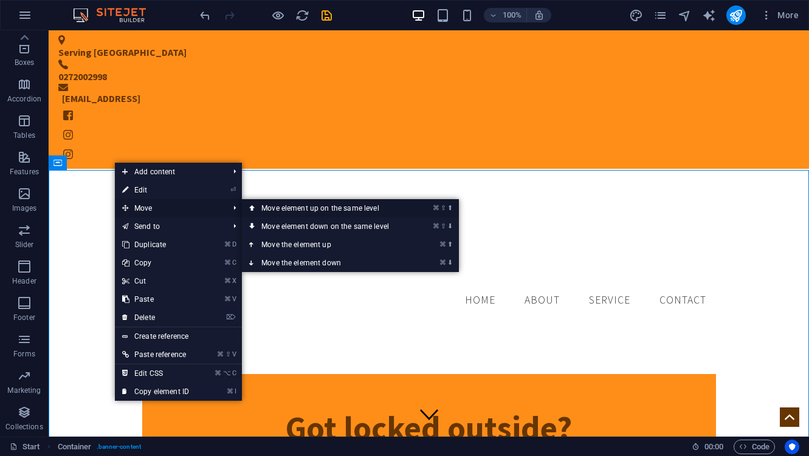
click at [308, 216] on link "⌘ ⇧ ⬆ Move element up on the same level" at bounding box center [327, 208] width 171 height 18
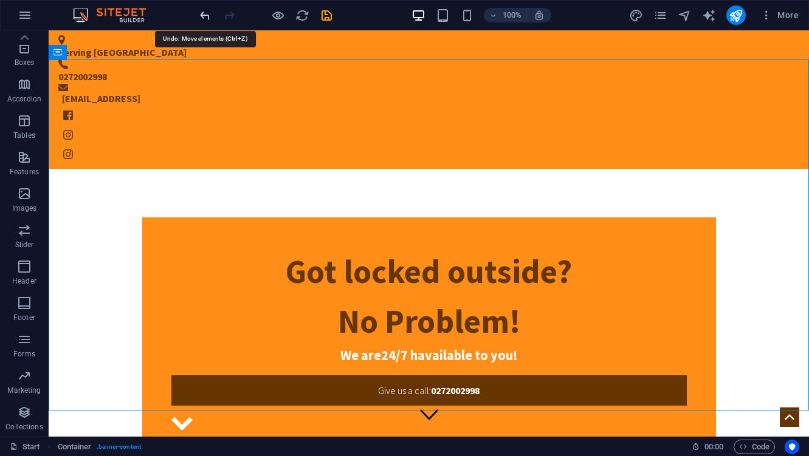
click at [204, 13] on icon "undo" at bounding box center [205, 16] width 14 height 14
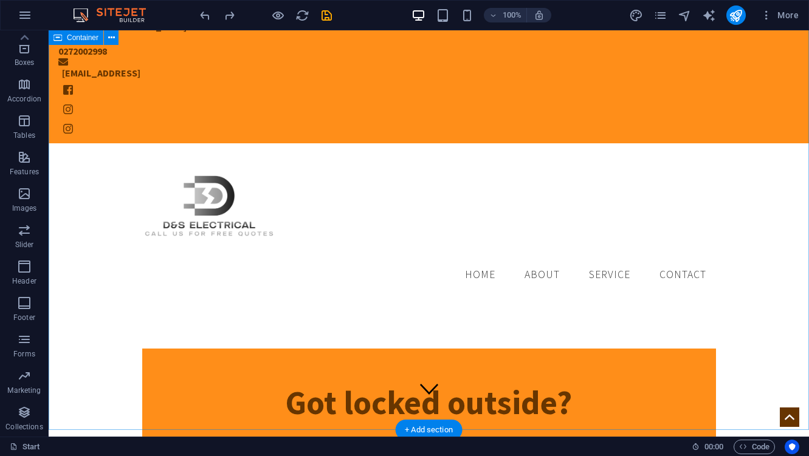
scroll to position [0, 0]
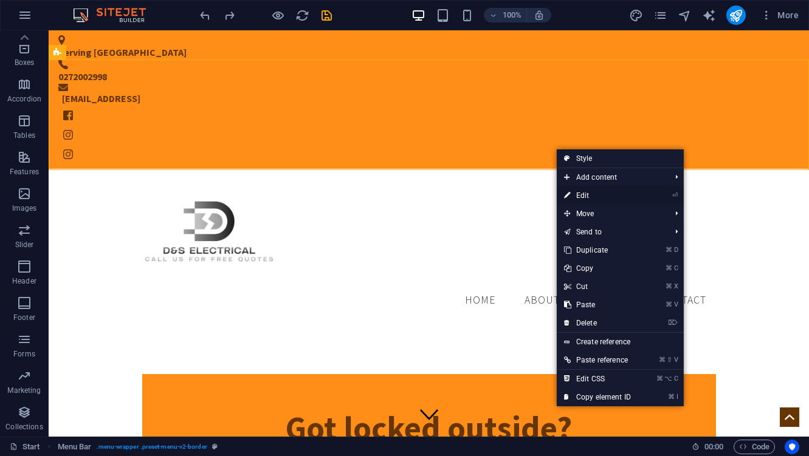
click at [660, 200] on li "⏎ Edit" at bounding box center [619, 196] width 127 height 18
click at [587, 196] on link "⏎ Edit" at bounding box center [596, 196] width 81 height 18
select select "rem"
select select "preset-menu-v2-border"
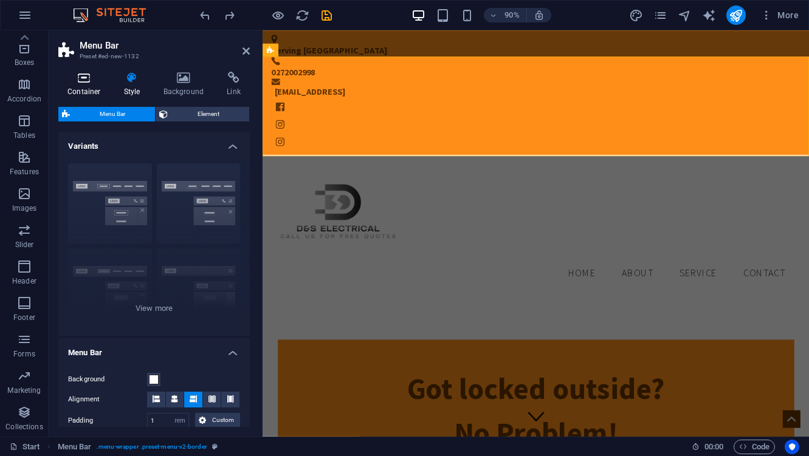
click at [90, 88] on h4 "Container" at bounding box center [86, 85] width 57 height 26
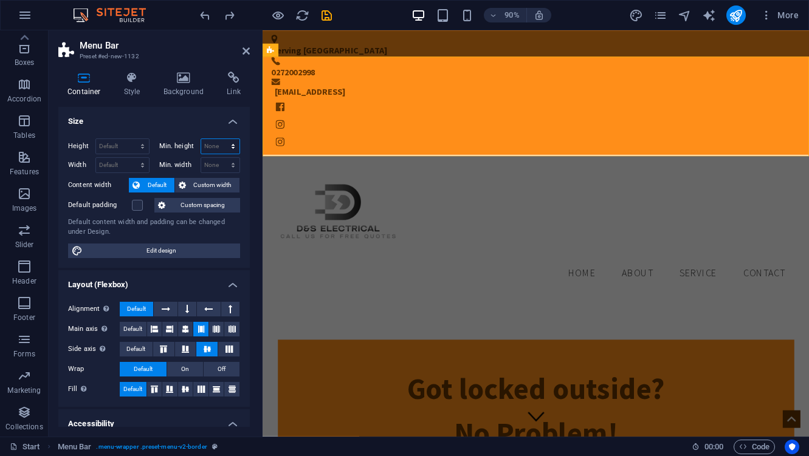
click at [236, 146] on select "None px rem % vh vw" at bounding box center [220, 146] width 39 height 15
click at [125, 145] on select "Default px rem % vh vw" at bounding box center [122, 146] width 53 height 15
click at [299, 47] on span "Menu Bar" at bounding box center [292, 50] width 29 height 7
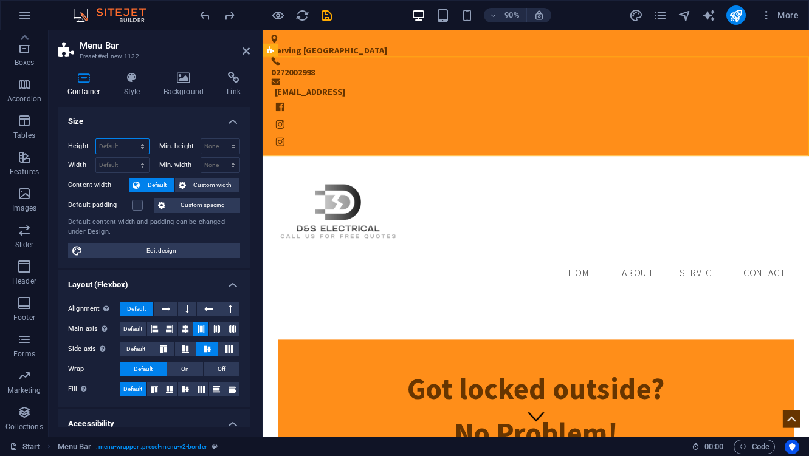
drag, startPoint x: 559, startPoint y: 80, endPoint x: 303, endPoint y: 66, distance: 256.2
click at [320, 50] on icon at bounding box center [318, 50] width 6 height 12
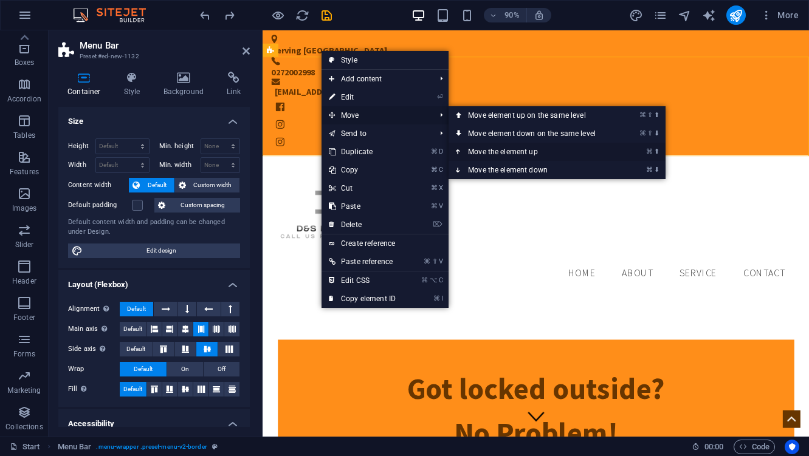
click at [516, 155] on link "⌘ ⬆ Move the element up" at bounding box center [533, 152] width 171 height 18
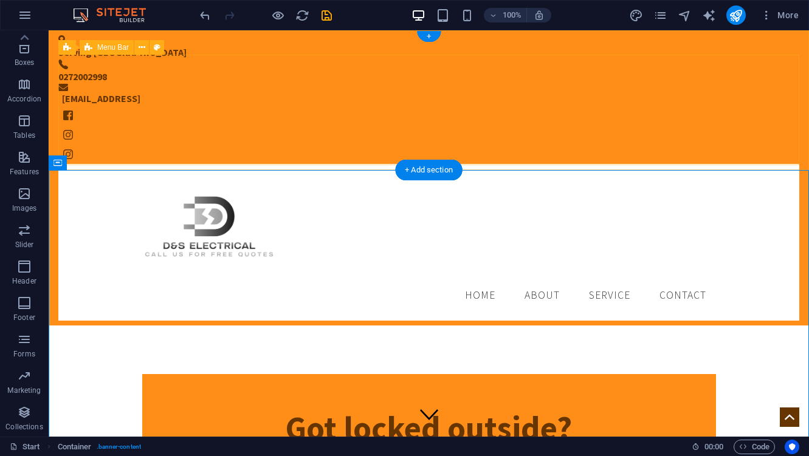
click at [623, 164] on div "Menu Home About Service Contact" at bounding box center [428, 242] width 741 height 157
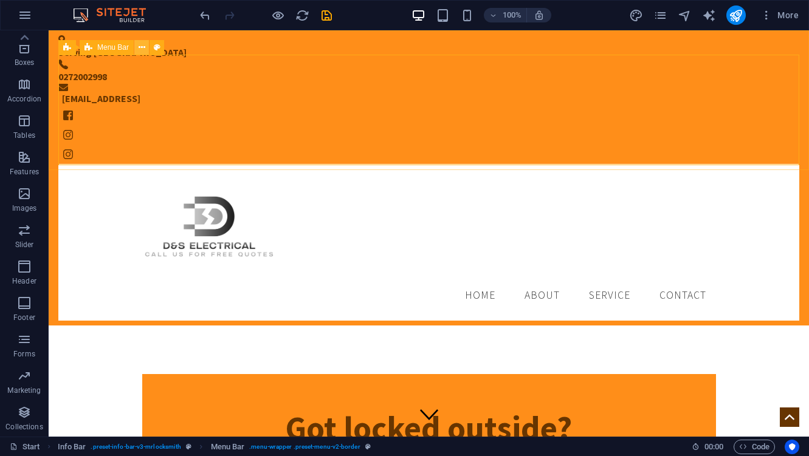
click at [143, 47] on icon at bounding box center [142, 47] width 7 height 13
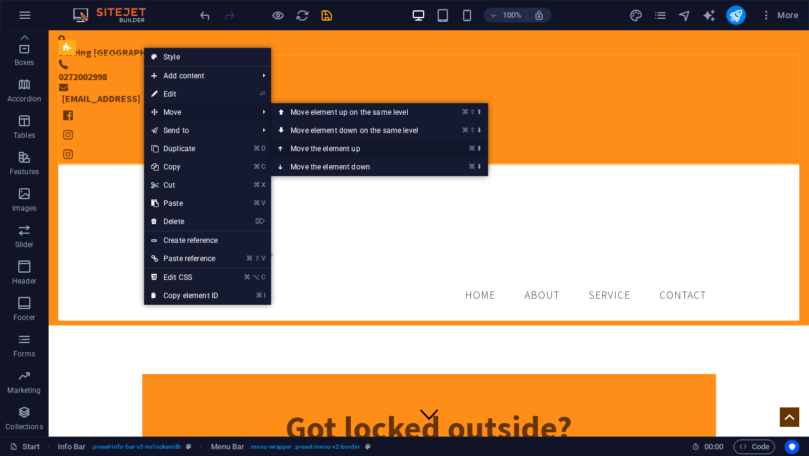
click at [326, 151] on link "⌘ ⬆ Move the element up" at bounding box center [356, 149] width 171 height 18
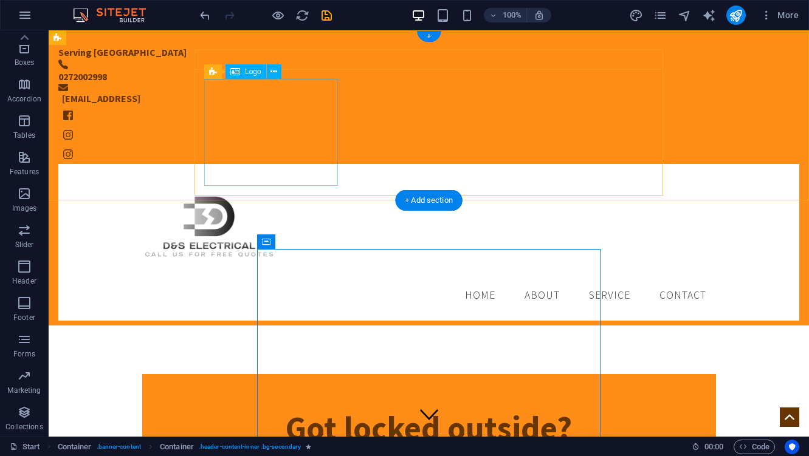
click at [296, 174] on div at bounding box center [429, 227] width 574 height 107
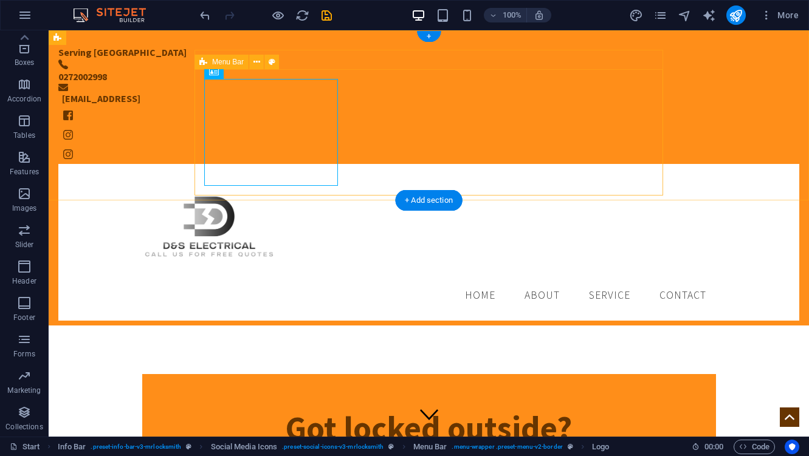
click at [368, 164] on div "Menu Home About Service Contact" at bounding box center [428, 242] width 741 height 157
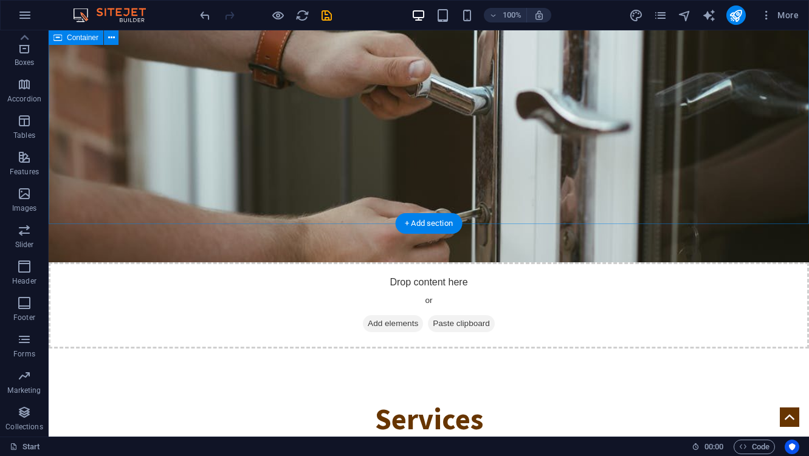
scroll to position [1650, 0]
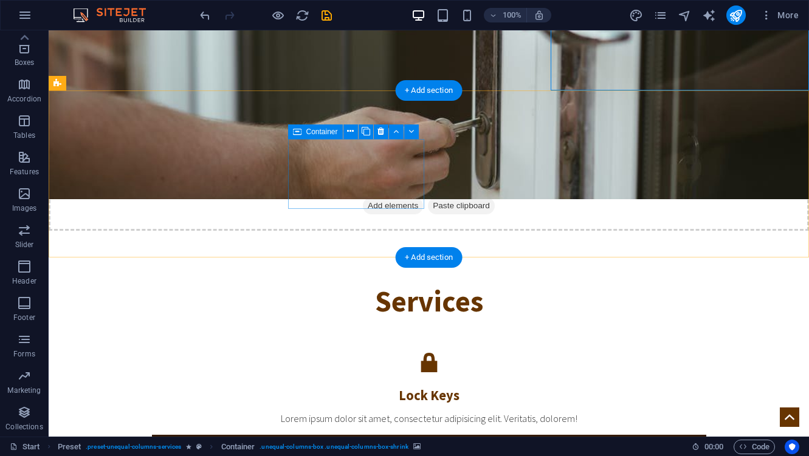
scroll to position [1800, 0]
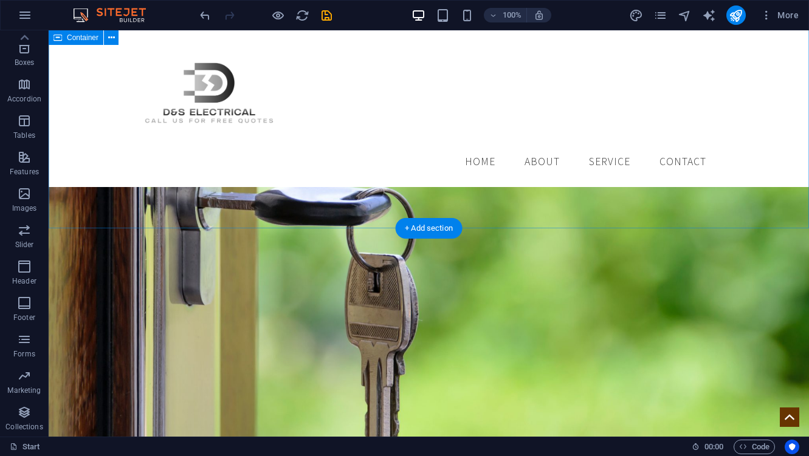
scroll to position [0, 0]
